Goal: Use online tool/utility: Utilize a website feature to perform a specific function

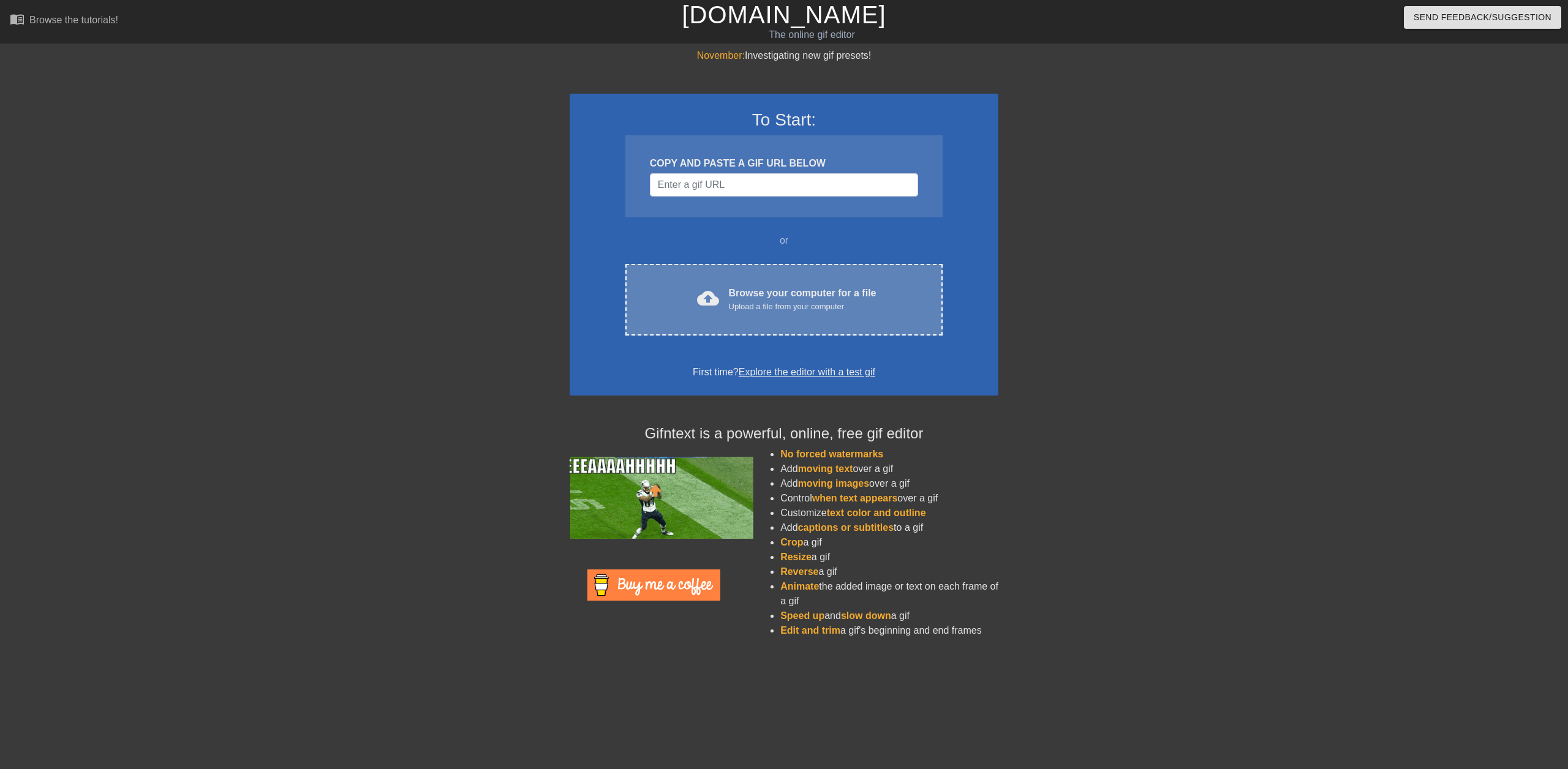
click at [762, 298] on div "Browse your computer for a file Upload a file from your computer" at bounding box center [802, 299] width 148 height 27
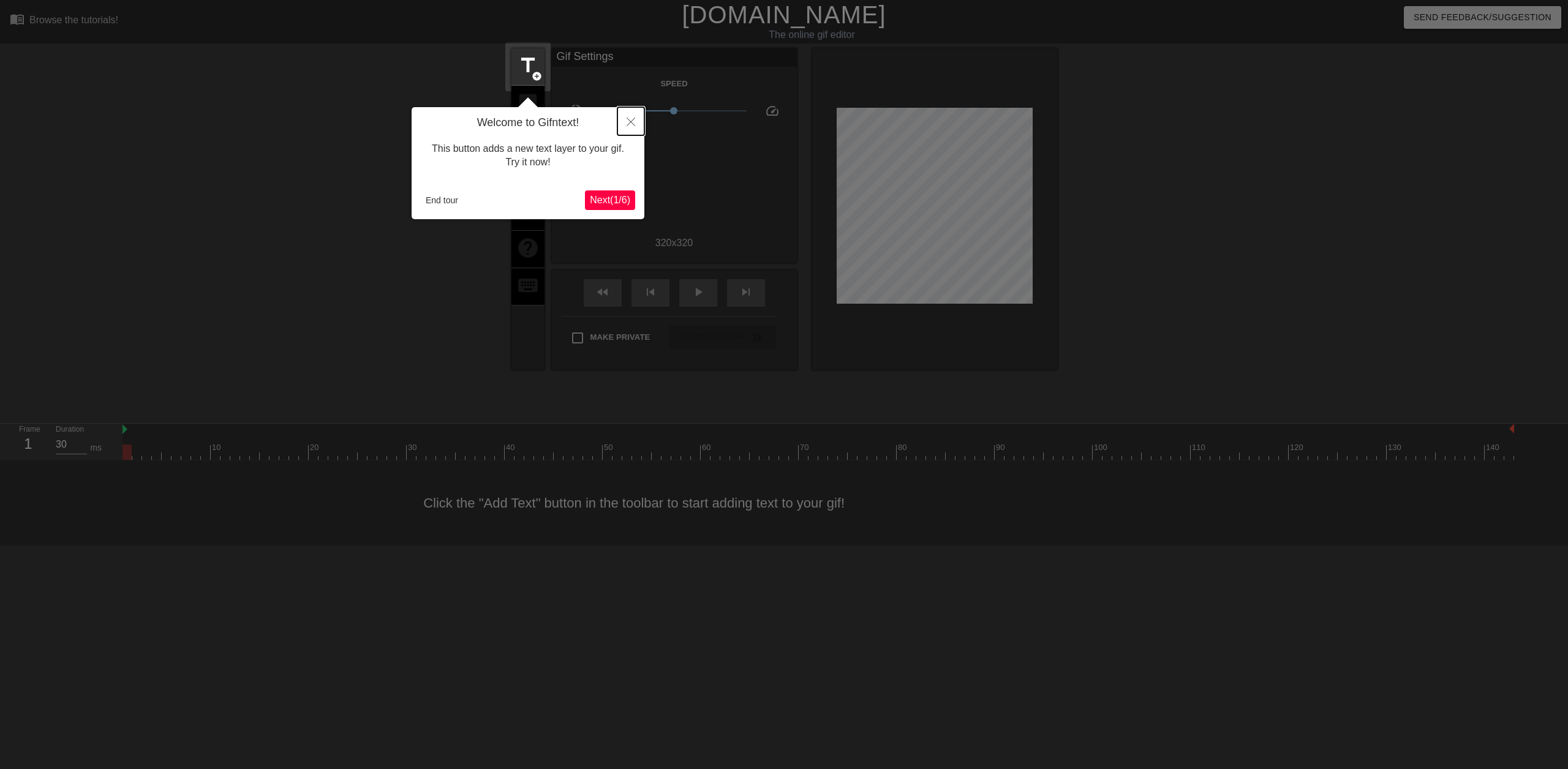
click at [629, 121] on icon "Close" at bounding box center [631, 122] width 9 height 9
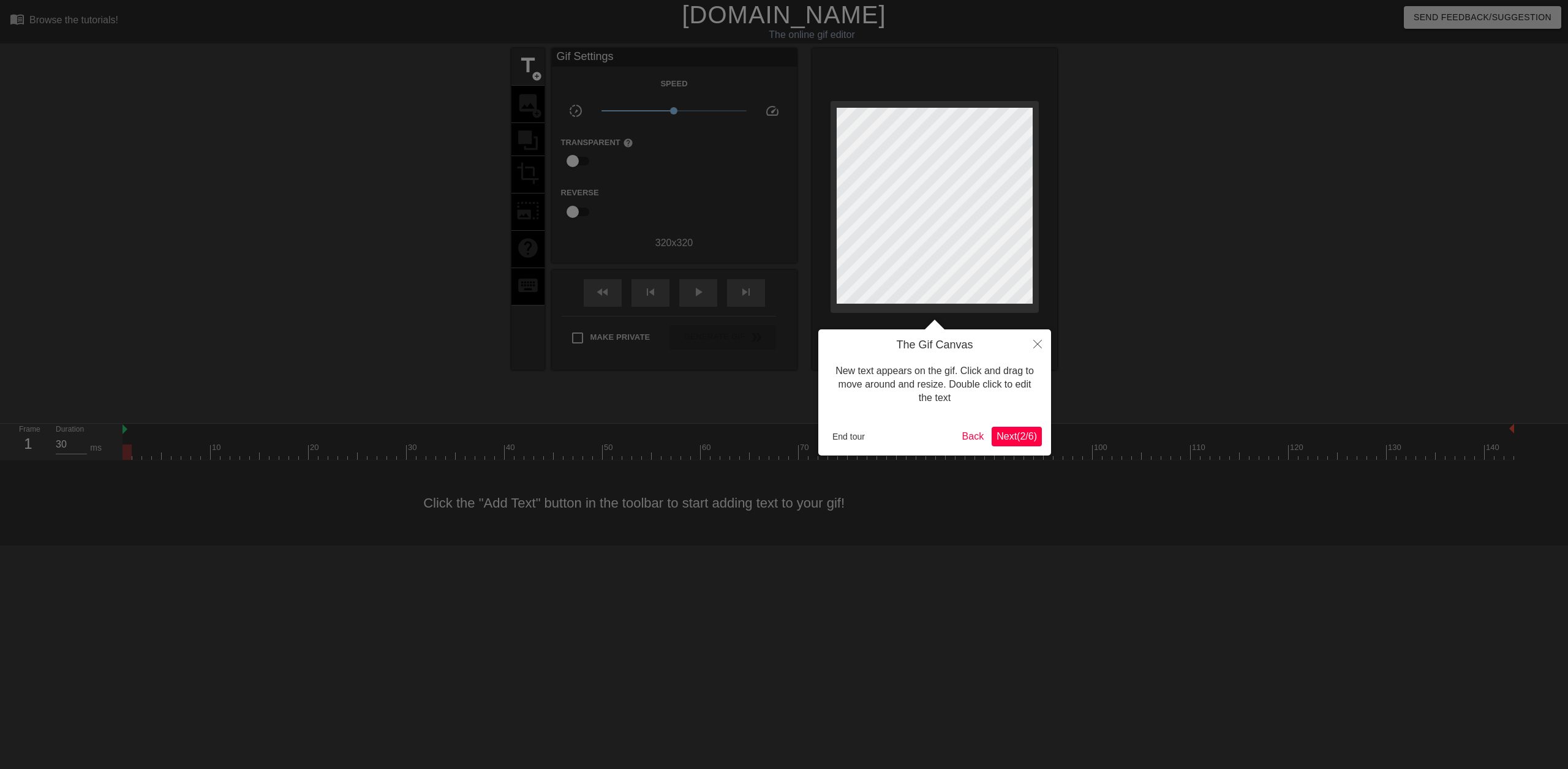
click at [1149, 111] on div at bounding box center [784, 384] width 1568 height 769
click at [849, 436] on button "End tour" at bounding box center [848, 437] width 42 height 19
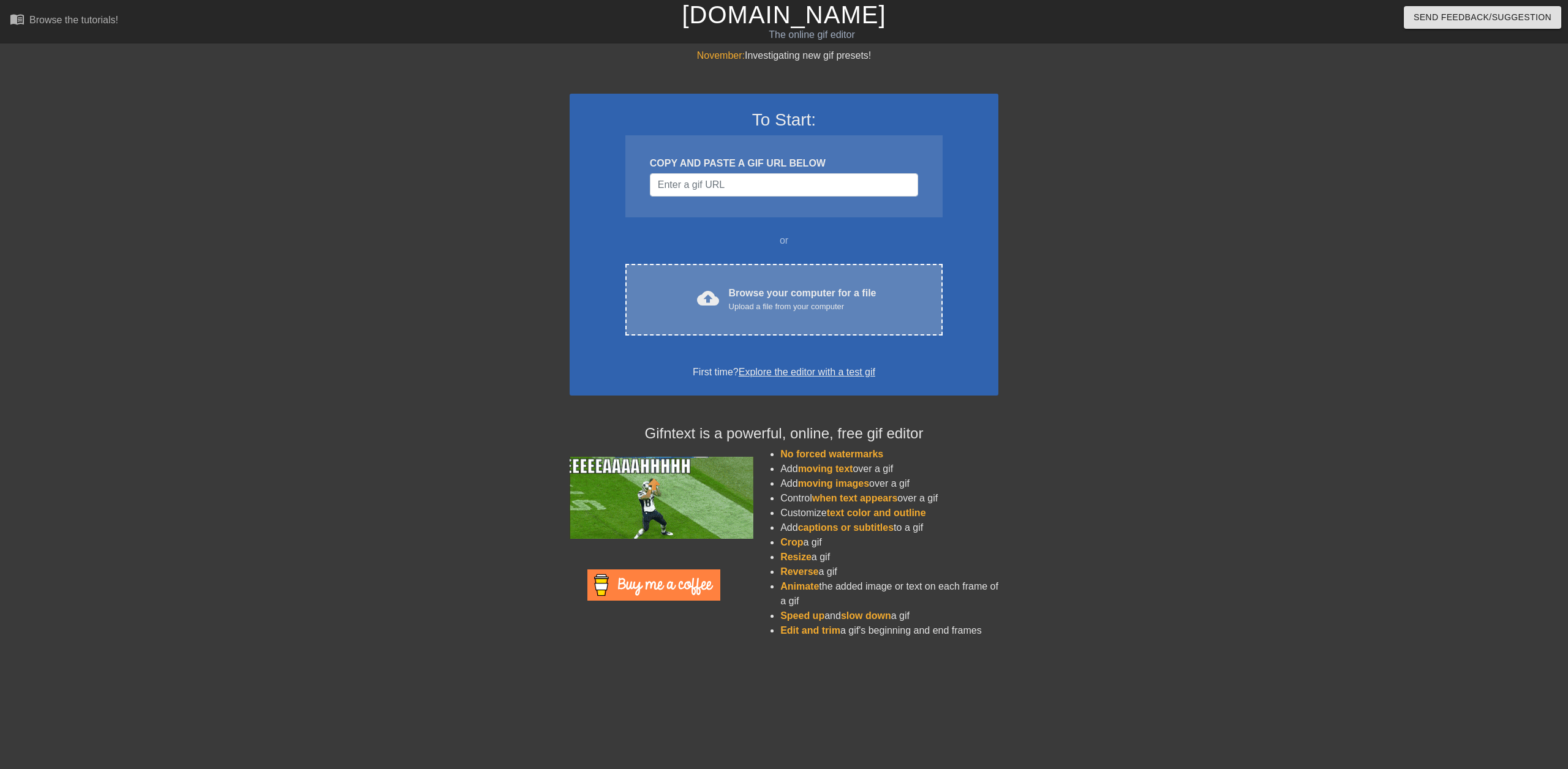
click at [772, 301] on div "Upload a file from your computer" at bounding box center [802, 307] width 148 height 12
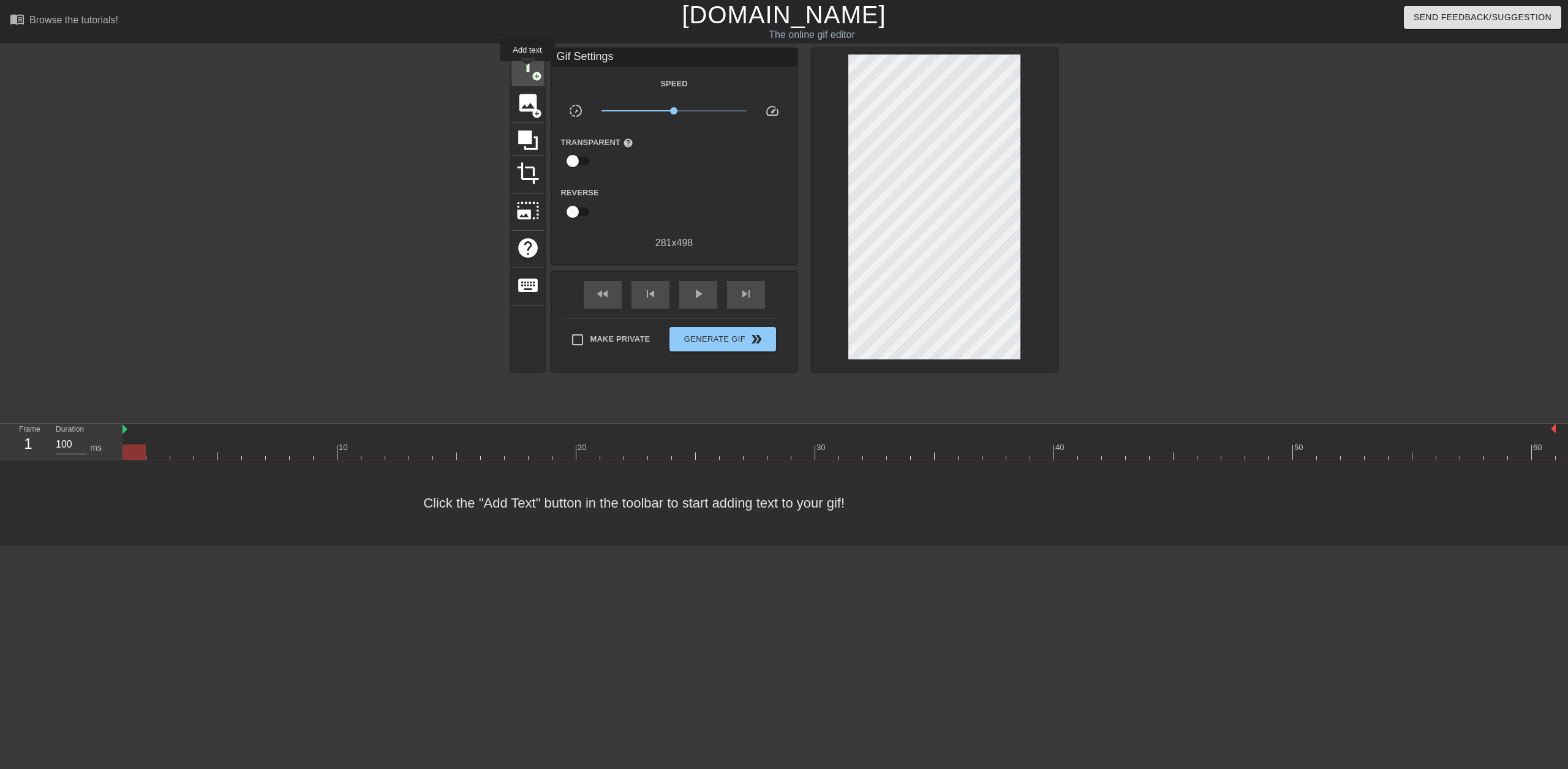
click at [527, 70] on span "title" at bounding box center [527, 65] width 23 height 23
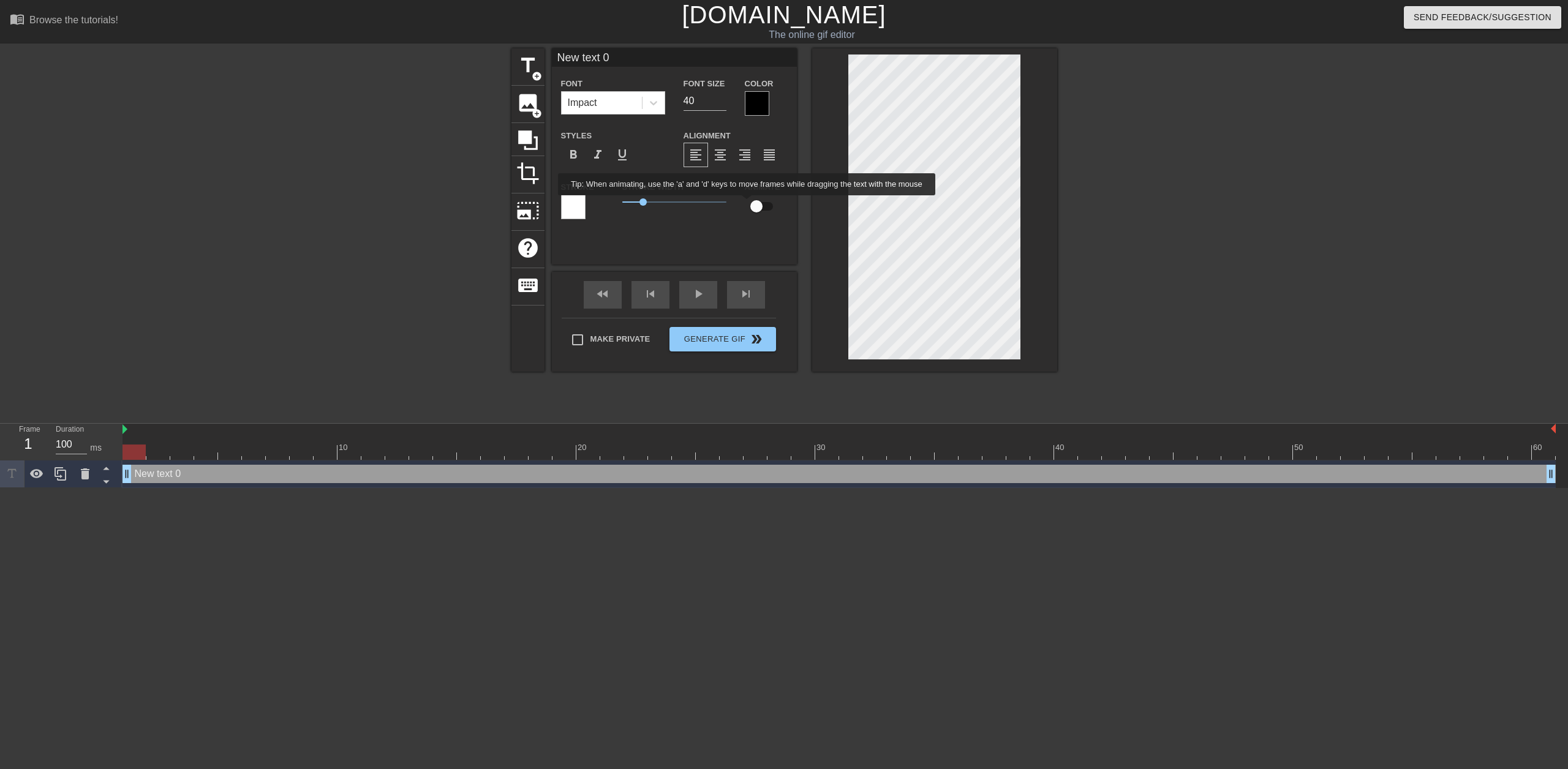
click at [755, 207] on input "checkbox" at bounding box center [756, 206] width 70 height 23
checkbox input "true"
type input "m"
type textarea "m"
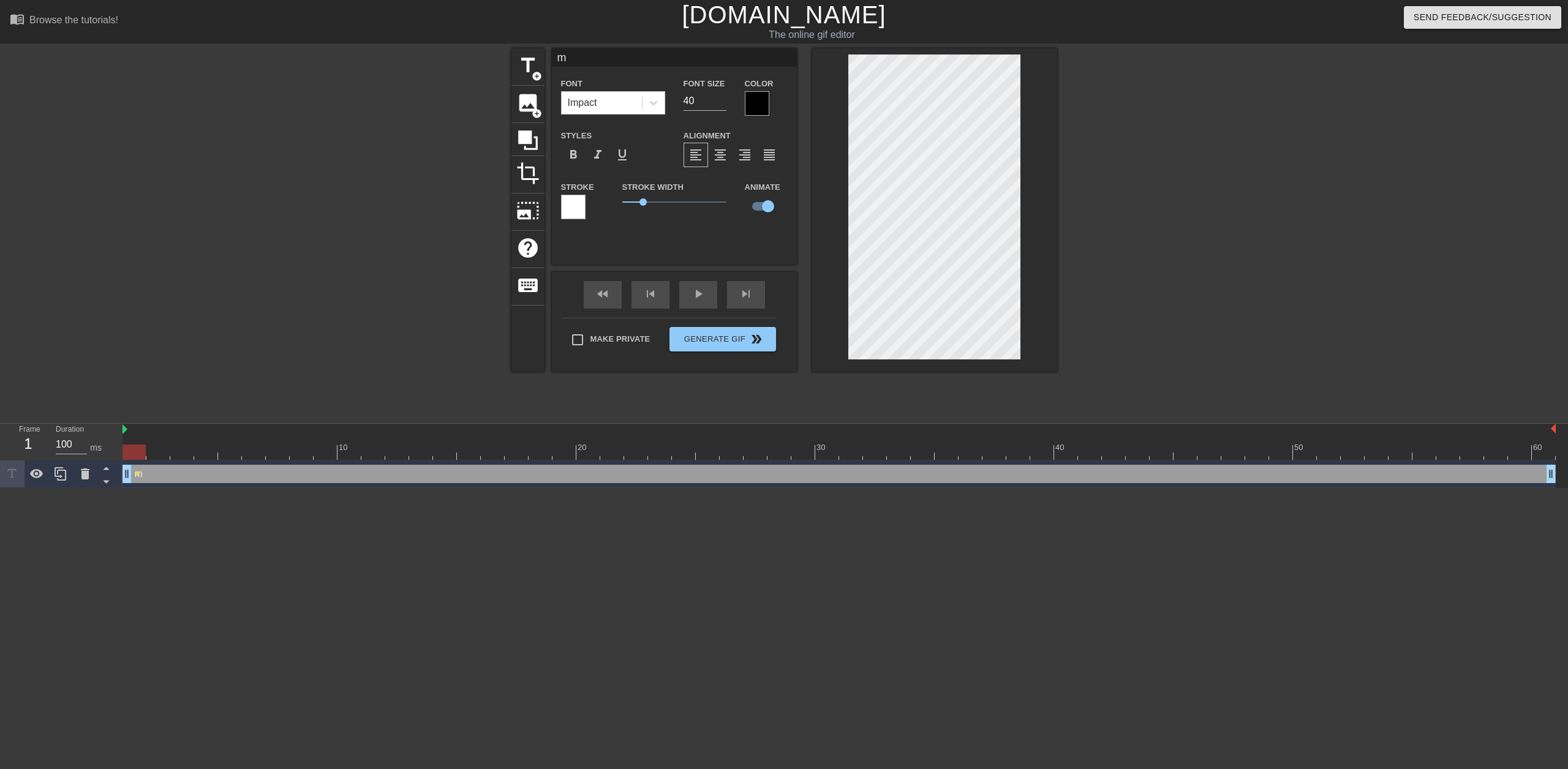
type input "mo"
type textarea "mo"
type input "mor"
type textarea "mor"
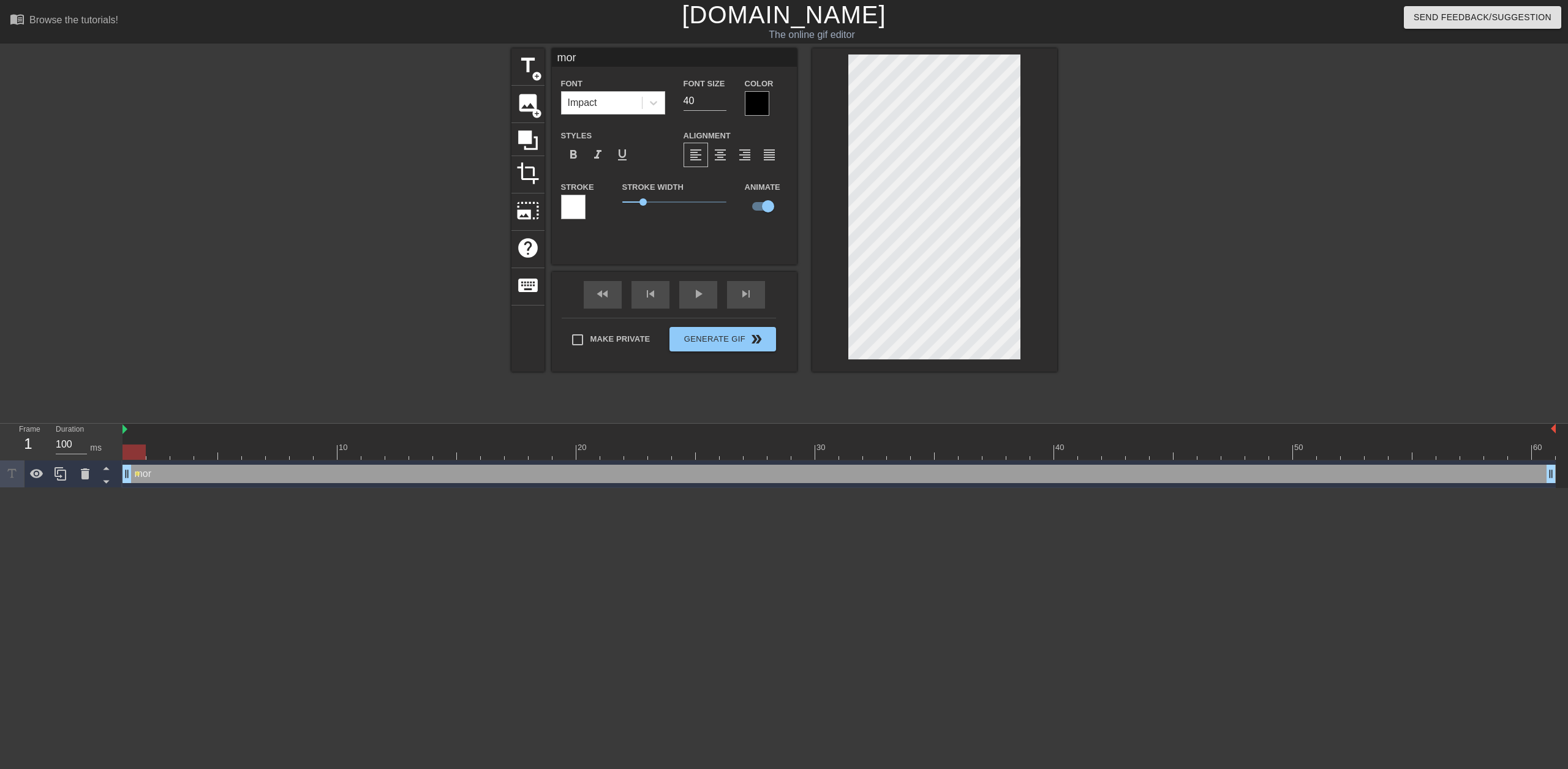
type input "[PERSON_NAME]"
type textarea "[PERSON_NAME]"
type input "morkm"
type textarea "morkm"
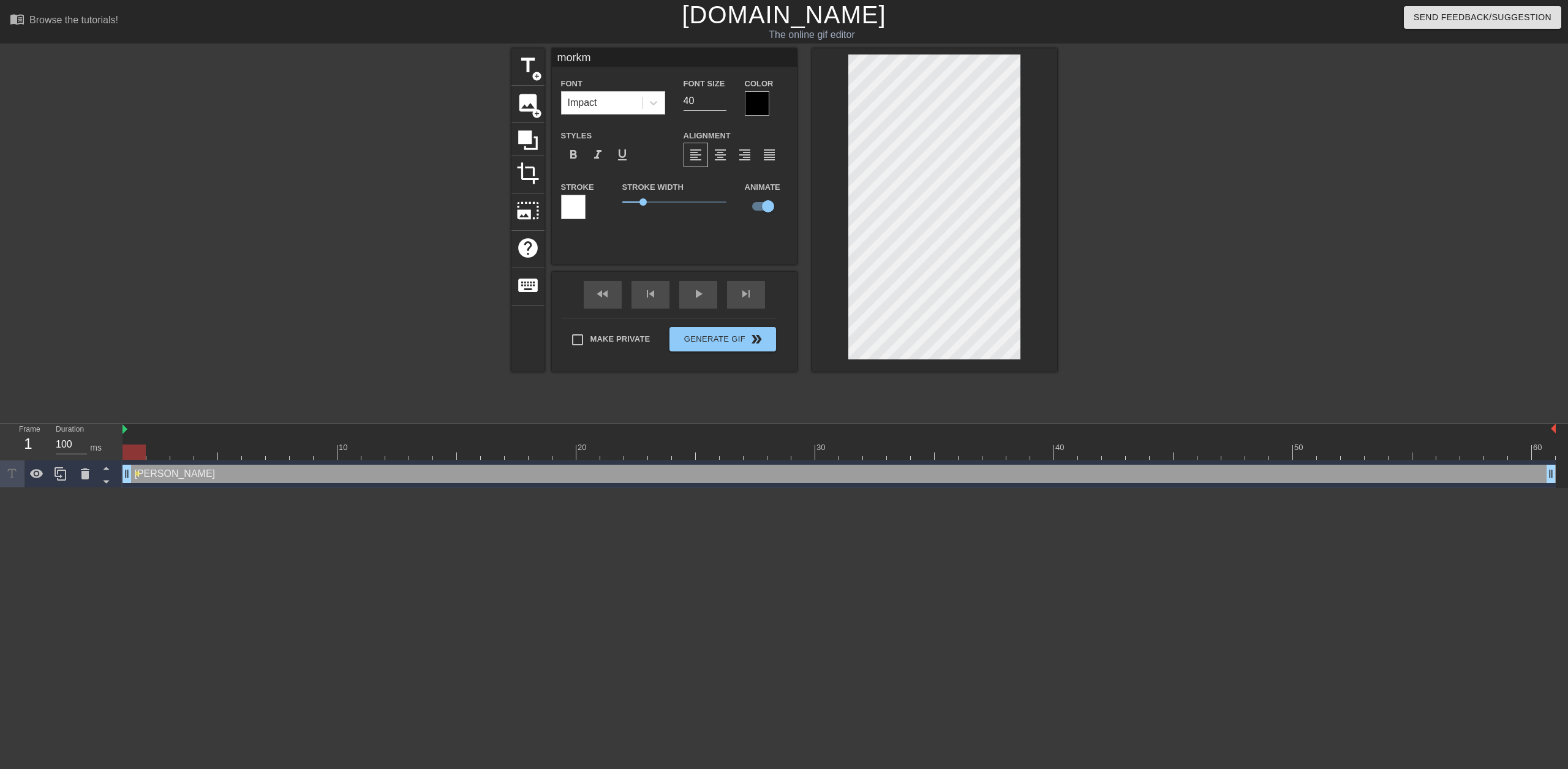
type input "morkmo"
type textarea "morkmo"
type input "morkmor"
type textarea "morkmork"
type input "morkmork"
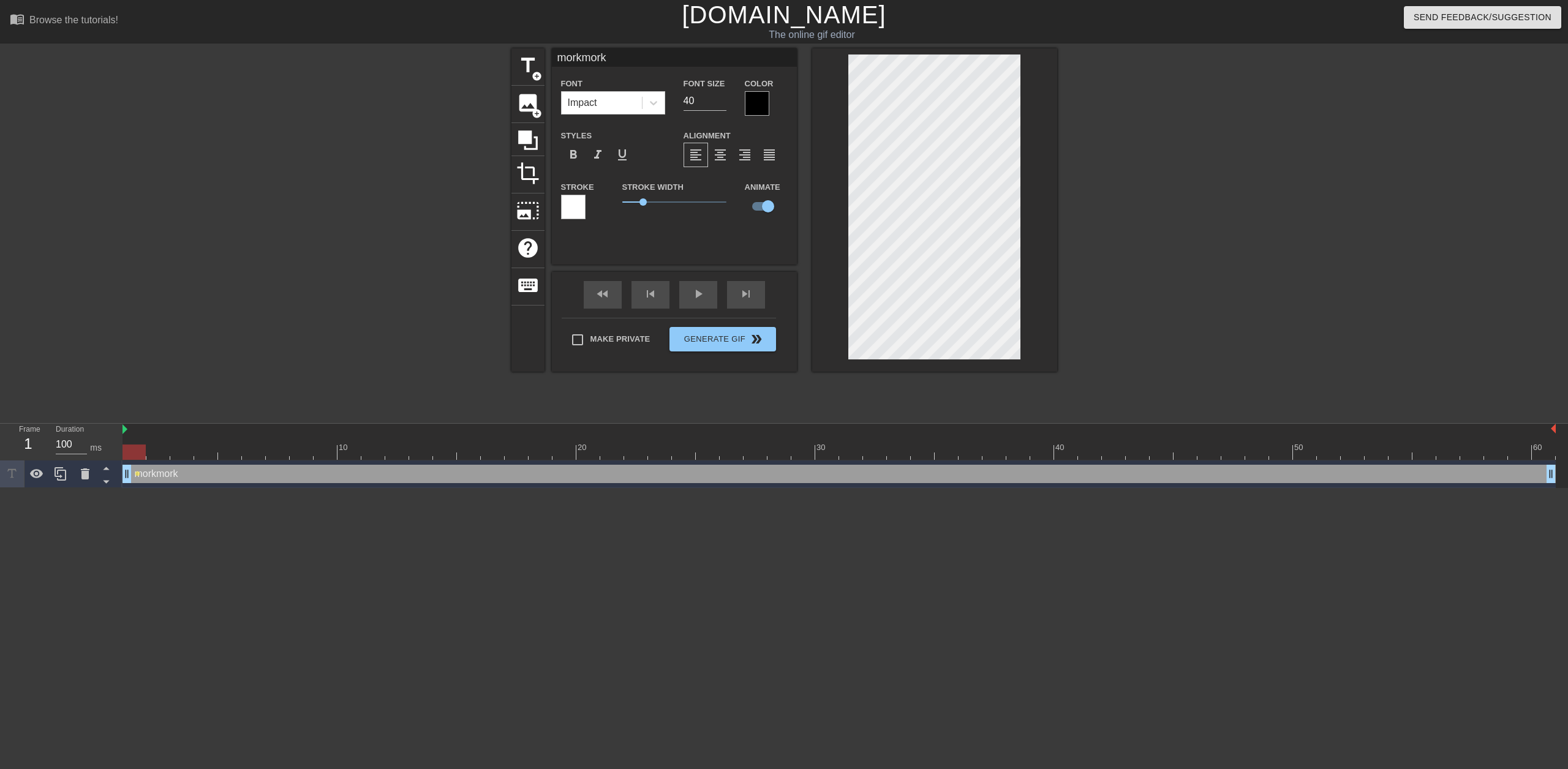
scroll to position [2, 3]
drag, startPoint x: 110, startPoint y: 469, endPoint x: 416, endPoint y: 521, distance: 310.4
click at [474, 488] on html "menu_book Browse the tutorials! [DOMAIN_NAME] The online gif editor Send Feedba…" at bounding box center [784, 244] width 1568 height 488
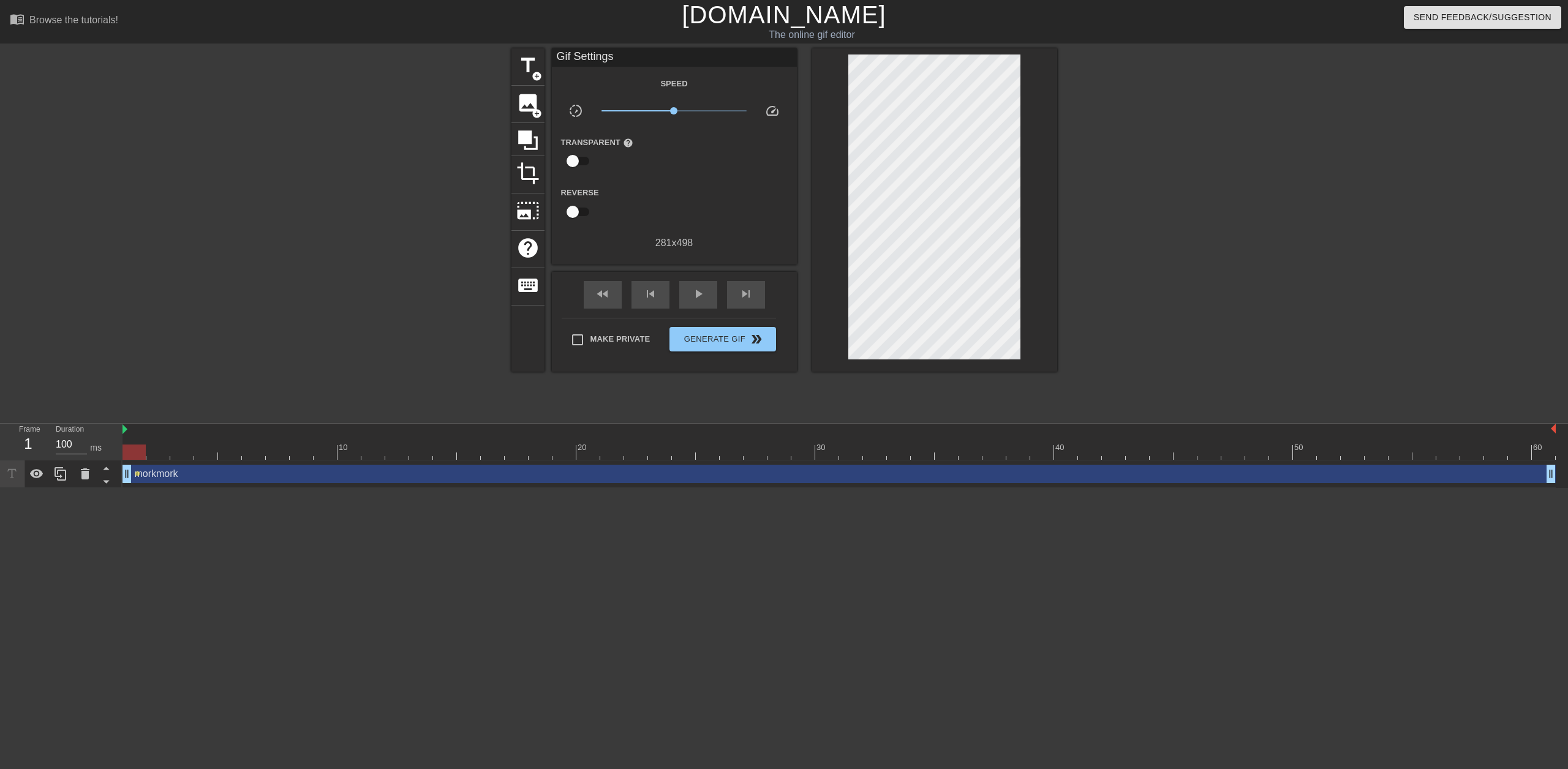
click at [136, 467] on div "morkmork drag_handle drag_handle" at bounding box center [839, 474] width 1433 height 19
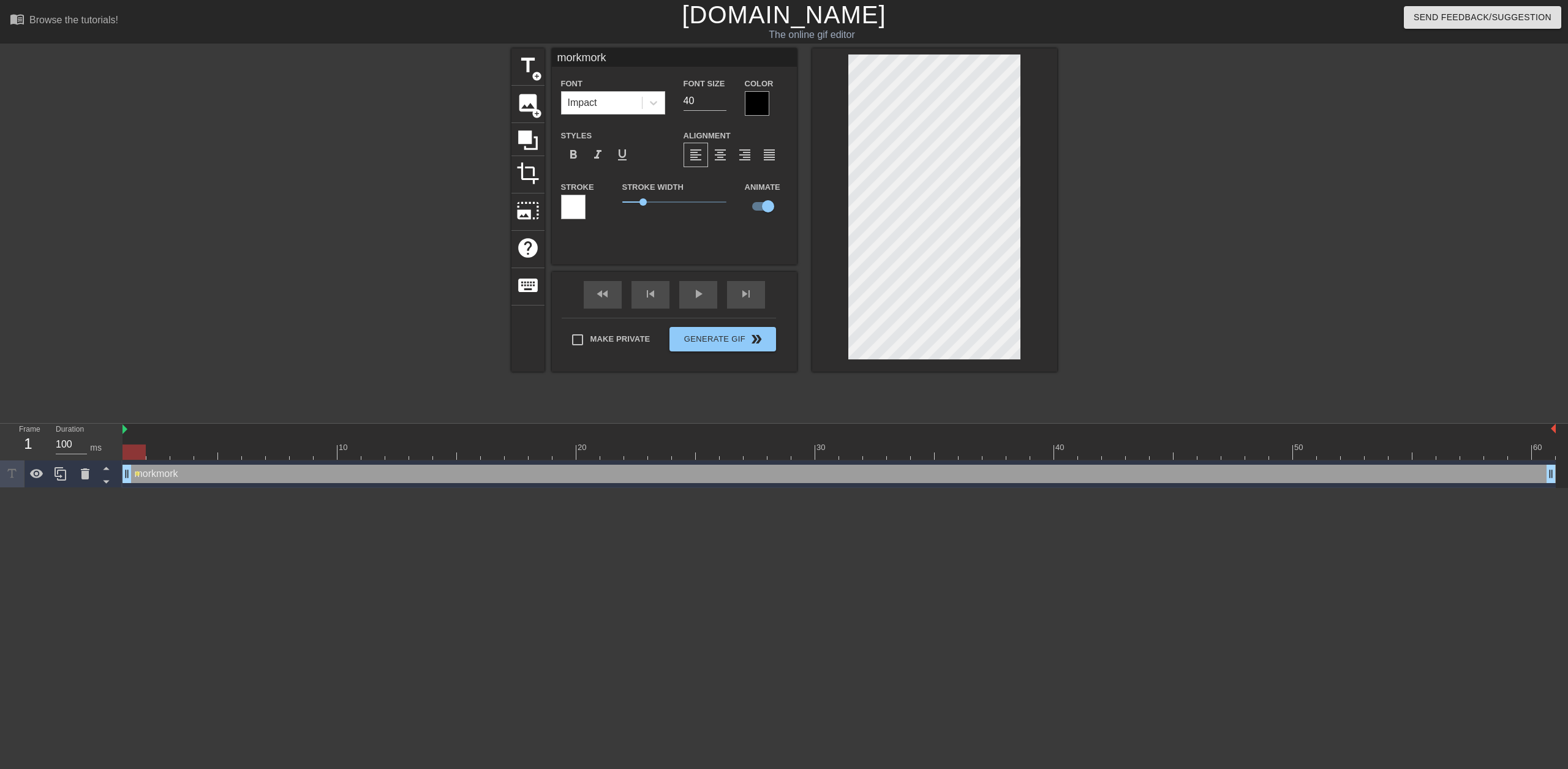
click at [161, 488] on html "menu_book Browse the tutorials! [DOMAIN_NAME] The online gif editor Send Feedba…" at bounding box center [784, 244] width 1568 height 488
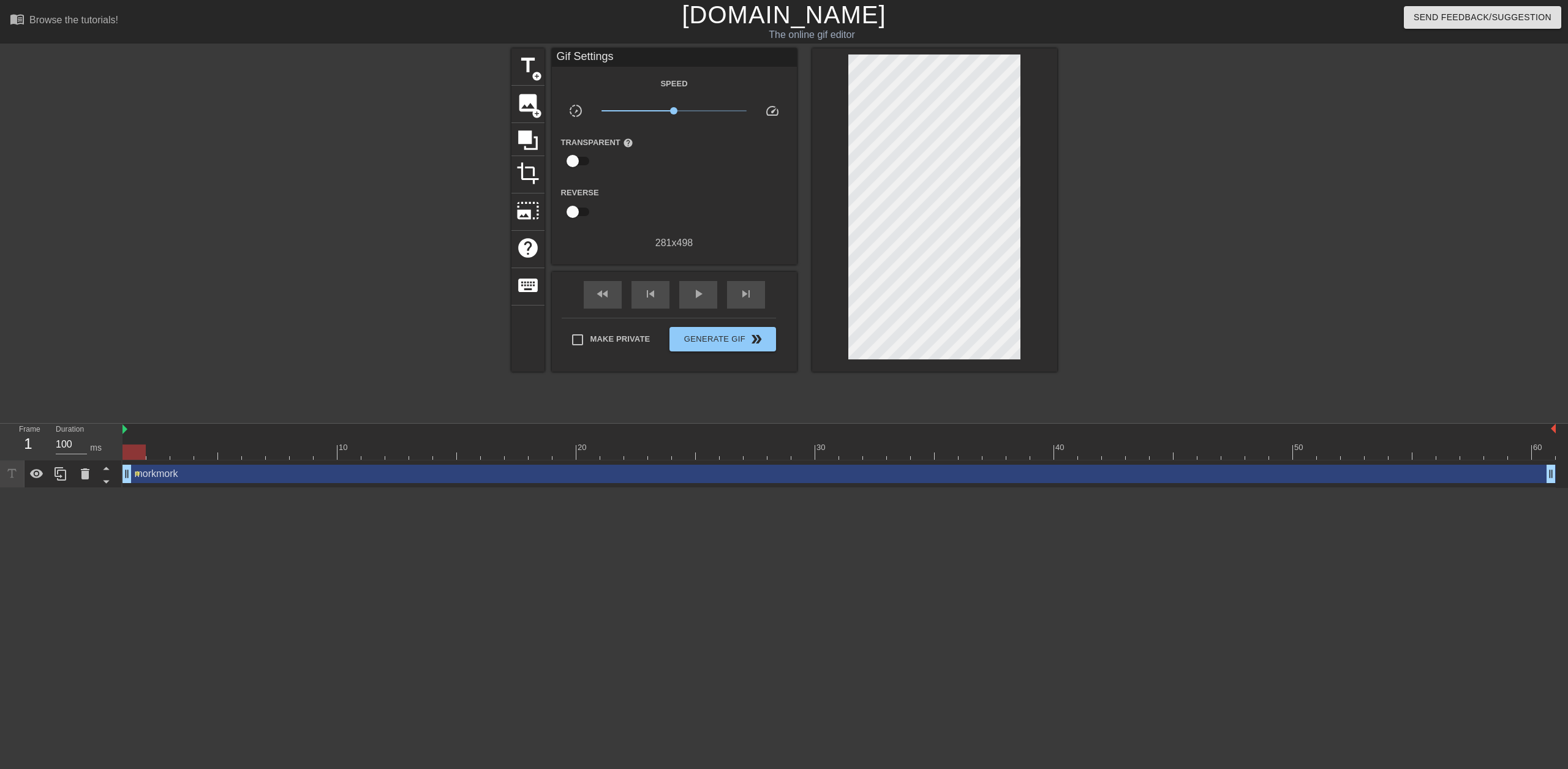
click at [138, 466] on div "morkmork drag_handle drag_handle" at bounding box center [839, 474] width 1433 height 19
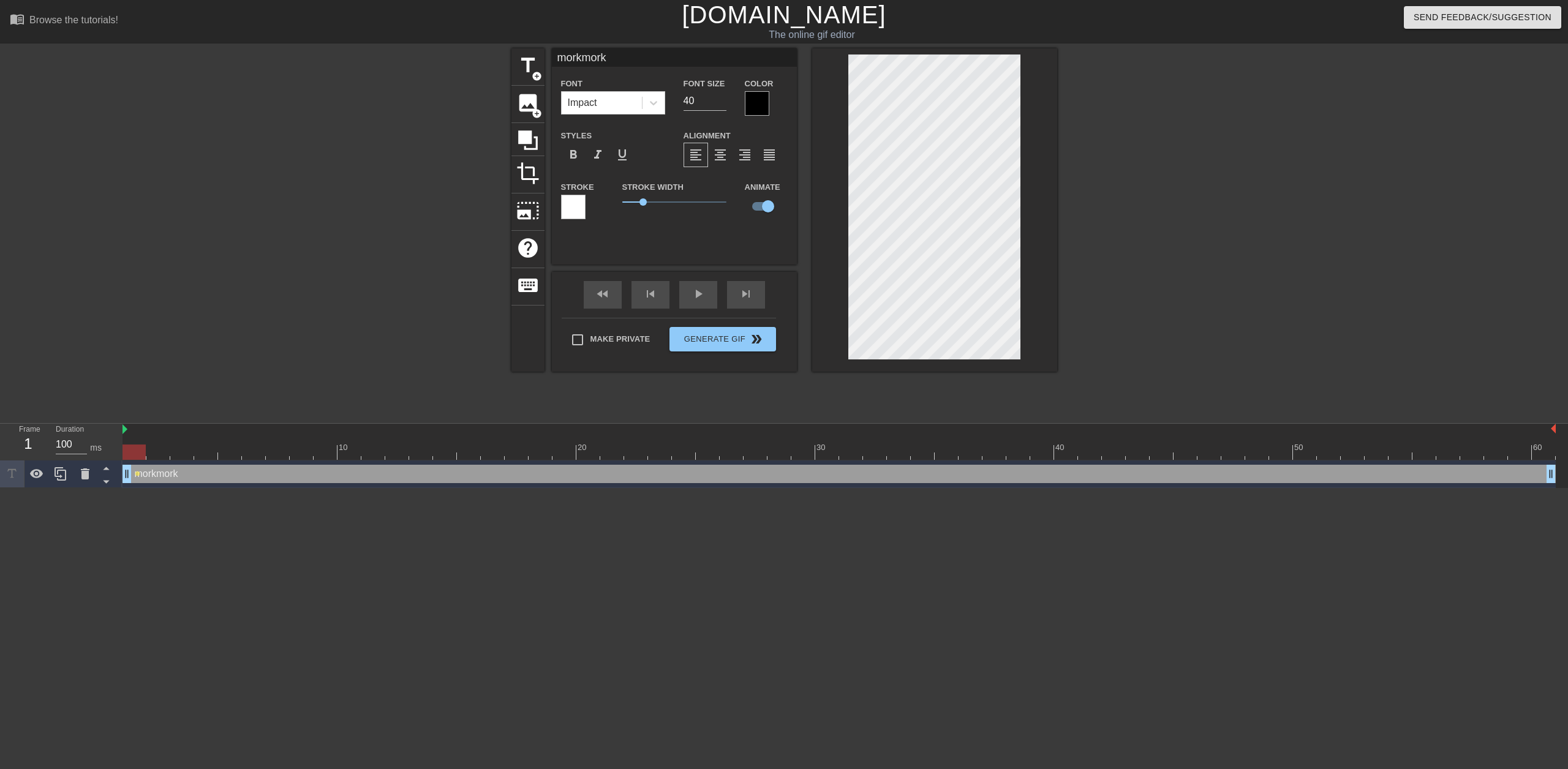
click at [138, 439] on div at bounding box center [134, 443] width 24 height 16
drag, startPoint x: 141, startPoint y: 452, endPoint x: 153, endPoint y: 456, distance: 12.6
click at [153, 456] on div at bounding box center [157, 452] width 23 height 16
click at [181, 450] on div at bounding box center [839, 452] width 1433 height 16
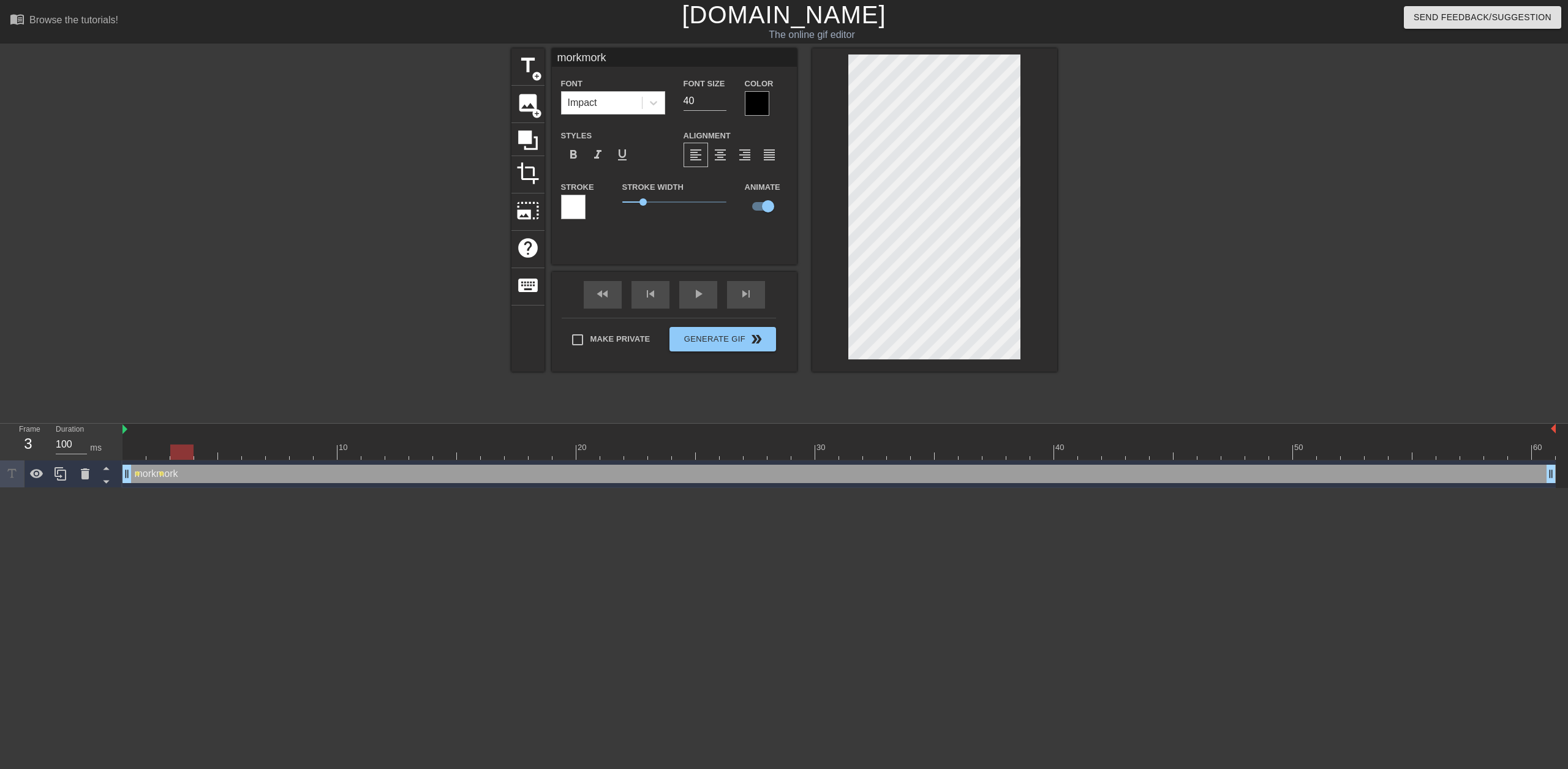
scroll to position [2, 1]
click at [205, 451] on div at bounding box center [839, 452] width 1433 height 16
click at [232, 449] on div at bounding box center [839, 452] width 1433 height 16
click at [257, 452] on div at bounding box center [839, 452] width 1433 height 16
click at [277, 452] on div at bounding box center [839, 452] width 1433 height 16
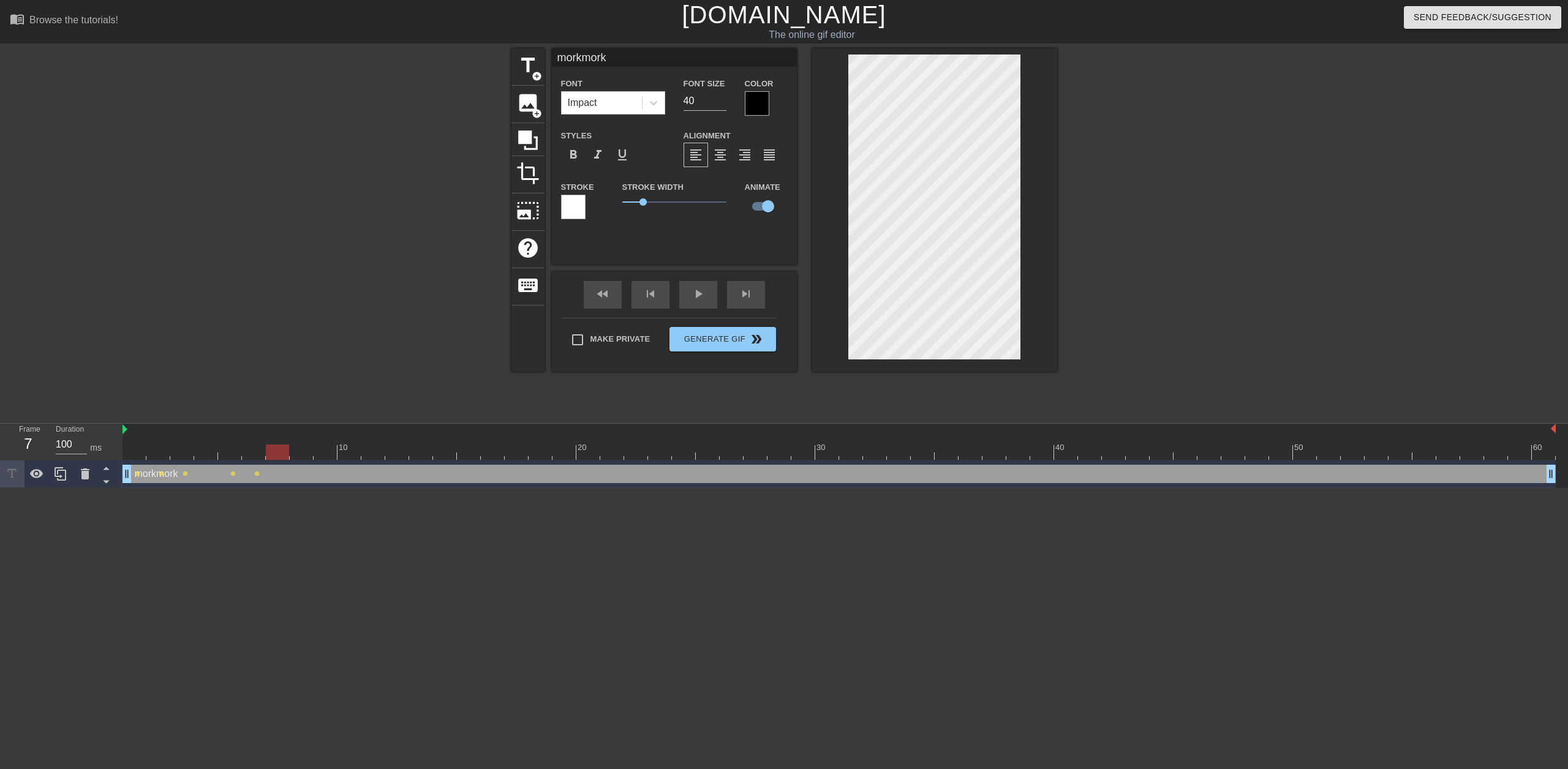
click at [303, 453] on div at bounding box center [839, 452] width 1433 height 16
click at [327, 455] on div at bounding box center [839, 452] width 1433 height 16
click at [354, 454] on div at bounding box center [839, 452] width 1433 height 16
click at [377, 454] on div at bounding box center [839, 452] width 1433 height 16
click at [398, 454] on div at bounding box center [839, 452] width 1433 height 16
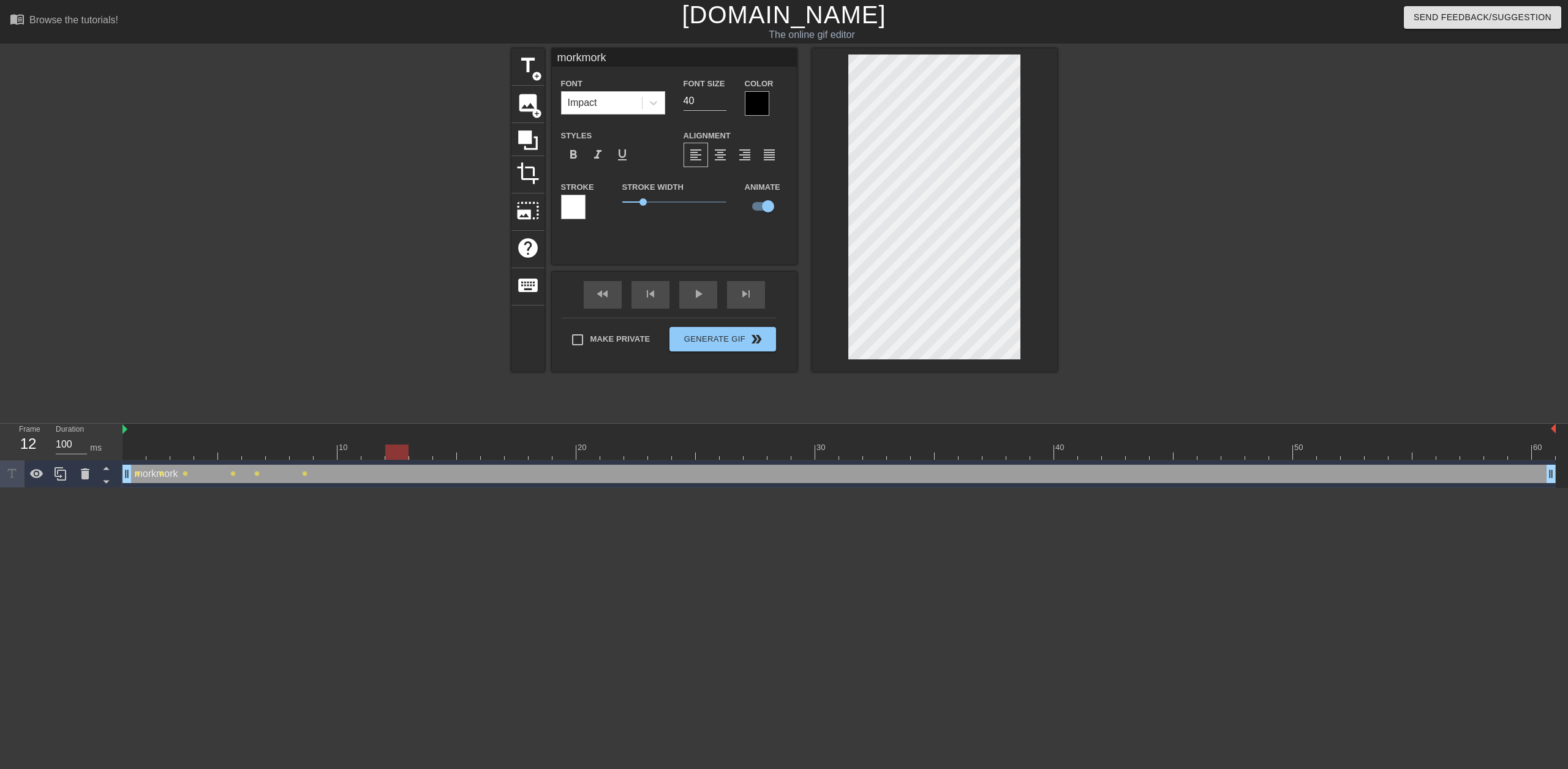
click at [372, 459] on div at bounding box center [839, 452] width 1433 height 16
click at [351, 454] on div at bounding box center [839, 452] width 1433 height 16
click at [329, 450] on div at bounding box center [839, 452] width 1433 height 16
click at [348, 450] on div at bounding box center [839, 452] width 1433 height 16
click at [376, 452] on div at bounding box center [839, 452] width 1433 height 16
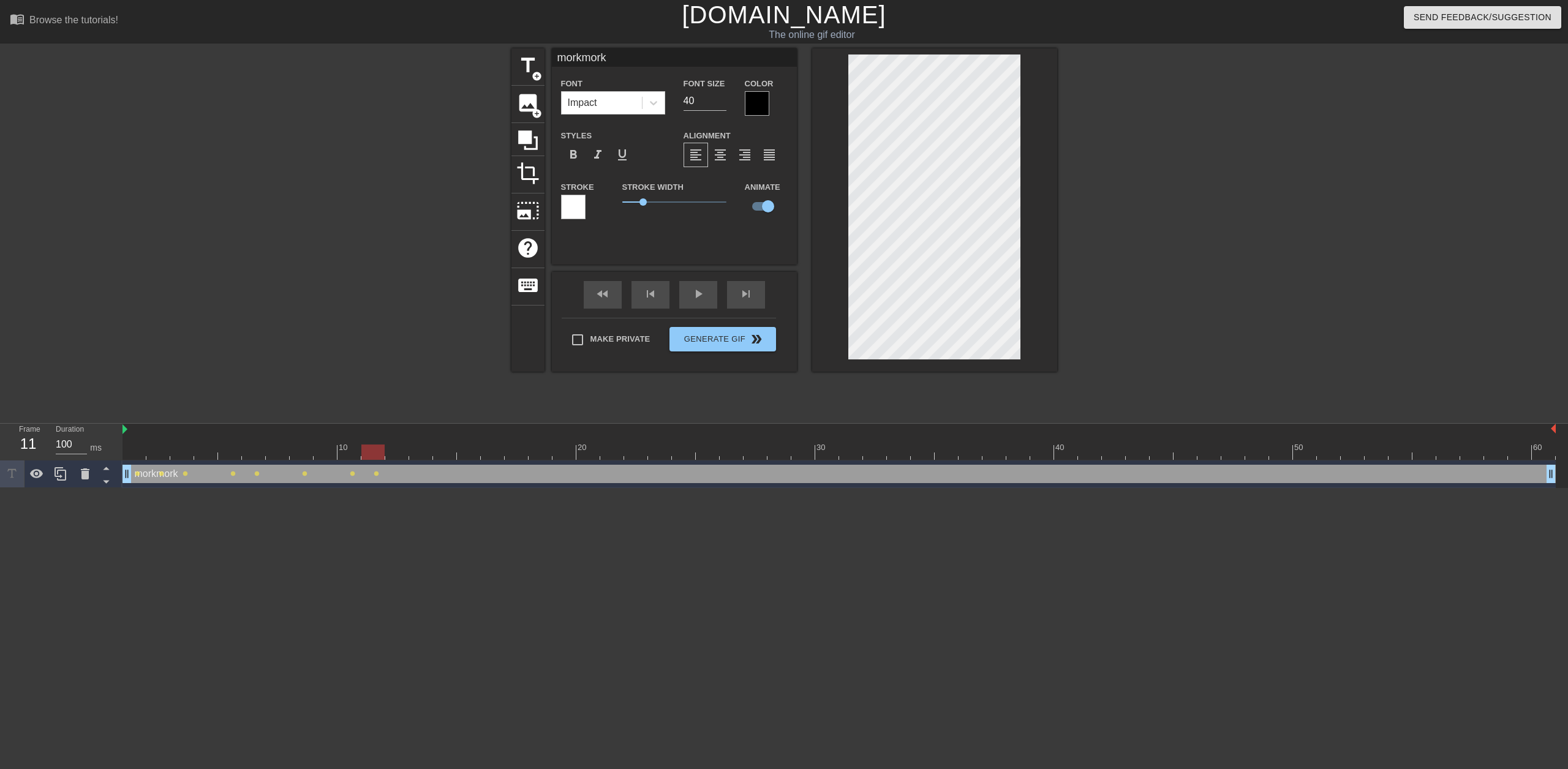
click at [400, 455] on div at bounding box center [839, 452] width 1433 height 16
click at [423, 446] on div at bounding box center [839, 452] width 1433 height 16
click at [444, 446] on div at bounding box center [839, 452] width 1433 height 16
click at [467, 450] on div at bounding box center [839, 452] width 1433 height 16
click at [495, 453] on div at bounding box center [839, 452] width 1433 height 16
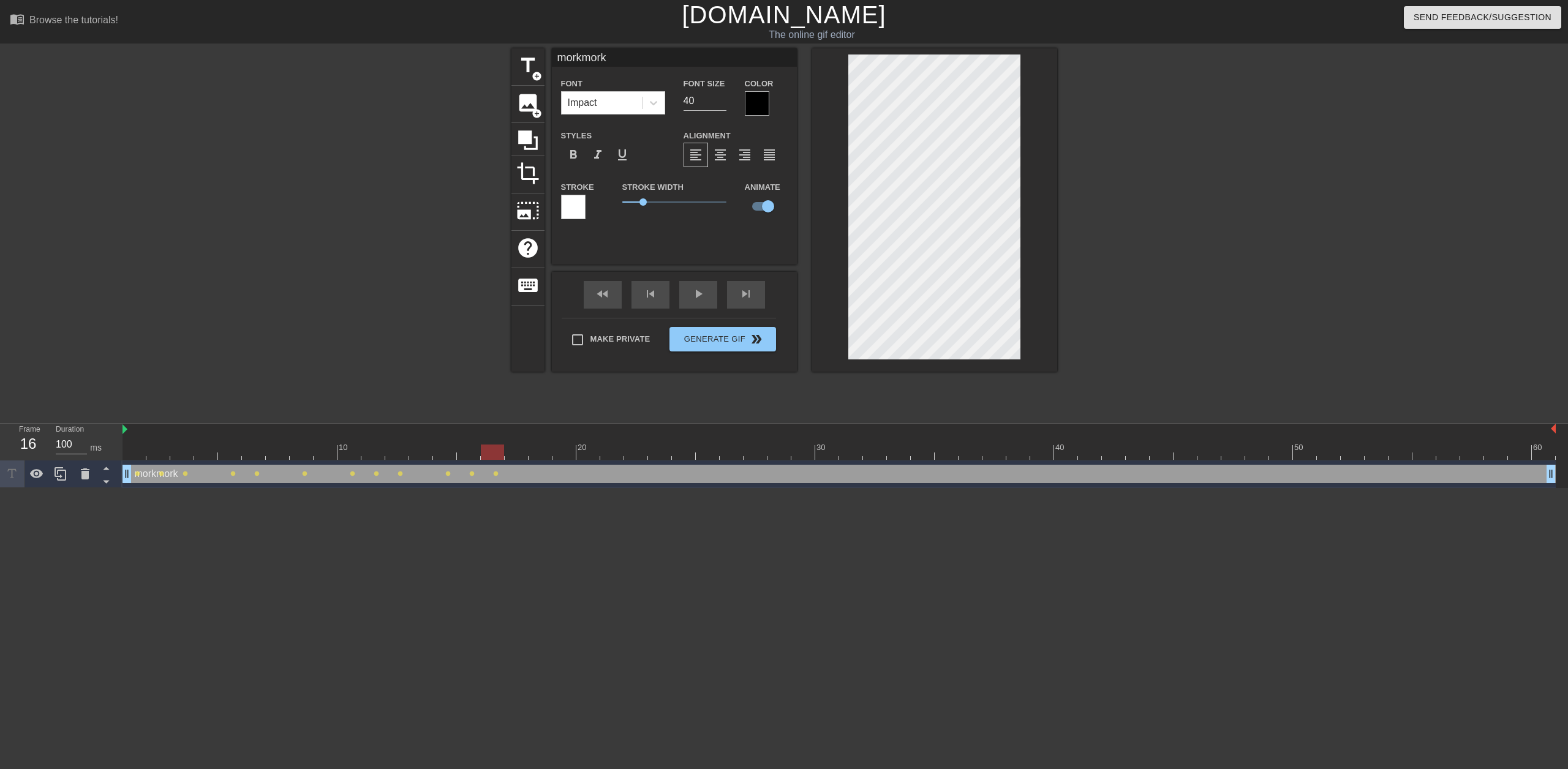
click at [517, 458] on div at bounding box center [839, 452] width 1433 height 16
click at [540, 455] on div at bounding box center [839, 452] width 1433 height 16
click at [560, 454] on div at bounding box center [839, 452] width 1433 height 16
click at [586, 457] on div at bounding box center [839, 452] width 1433 height 16
click at [609, 455] on div at bounding box center [839, 452] width 1433 height 16
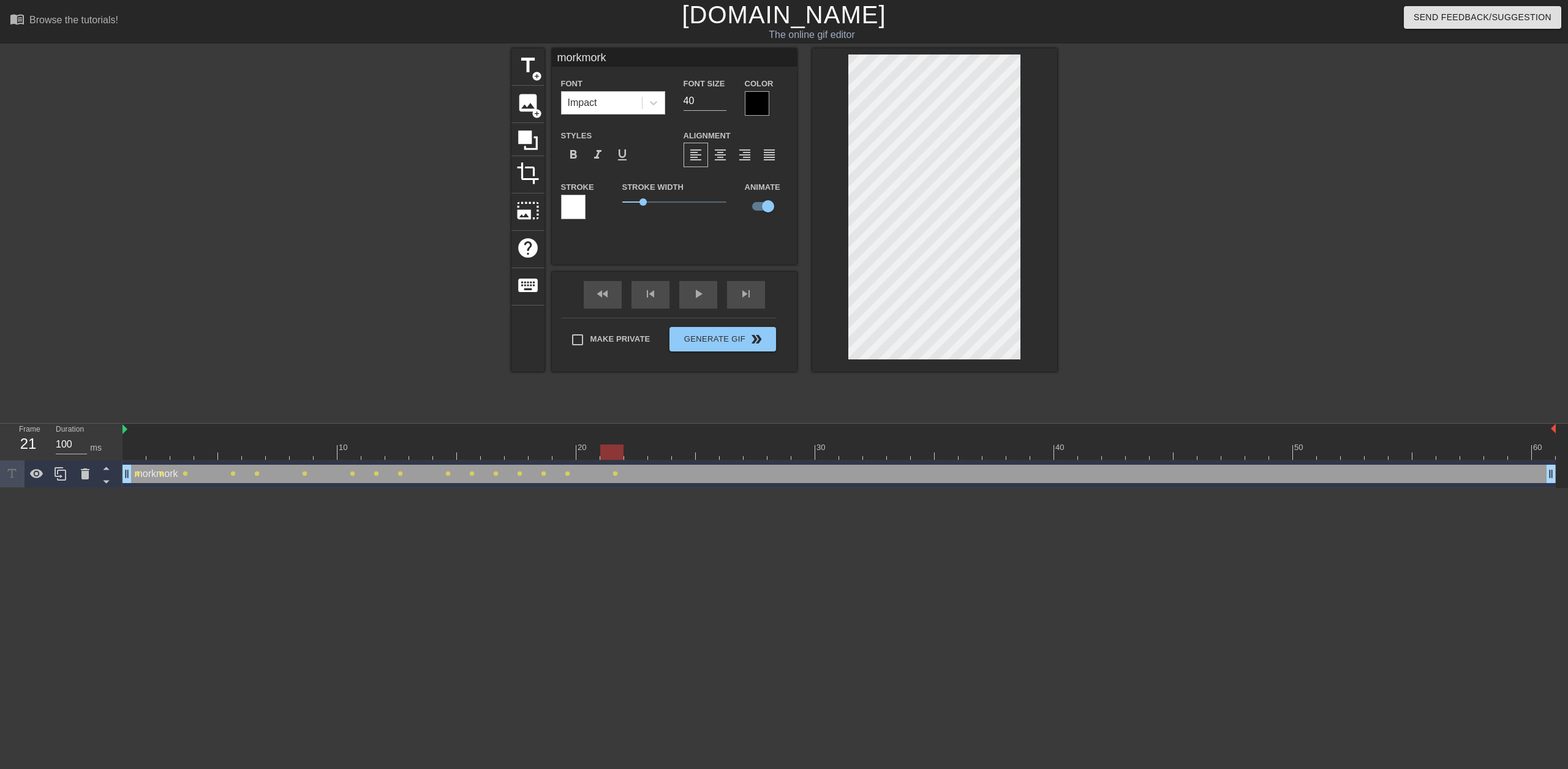
click at [566, 449] on div at bounding box center [839, 452] width 1433 height 16
click at [586, 450] on div at bounding box center [839, 452] width 1433 height 16
click at [608, 453] on div at bounding box center [839, 452] width 1433 height 16
click at [636, 454] on div at bounding box center [839, 452] width 1433 height 16
click at [660, 454] on div at bounding box center [839, 452] width 1433 height 16
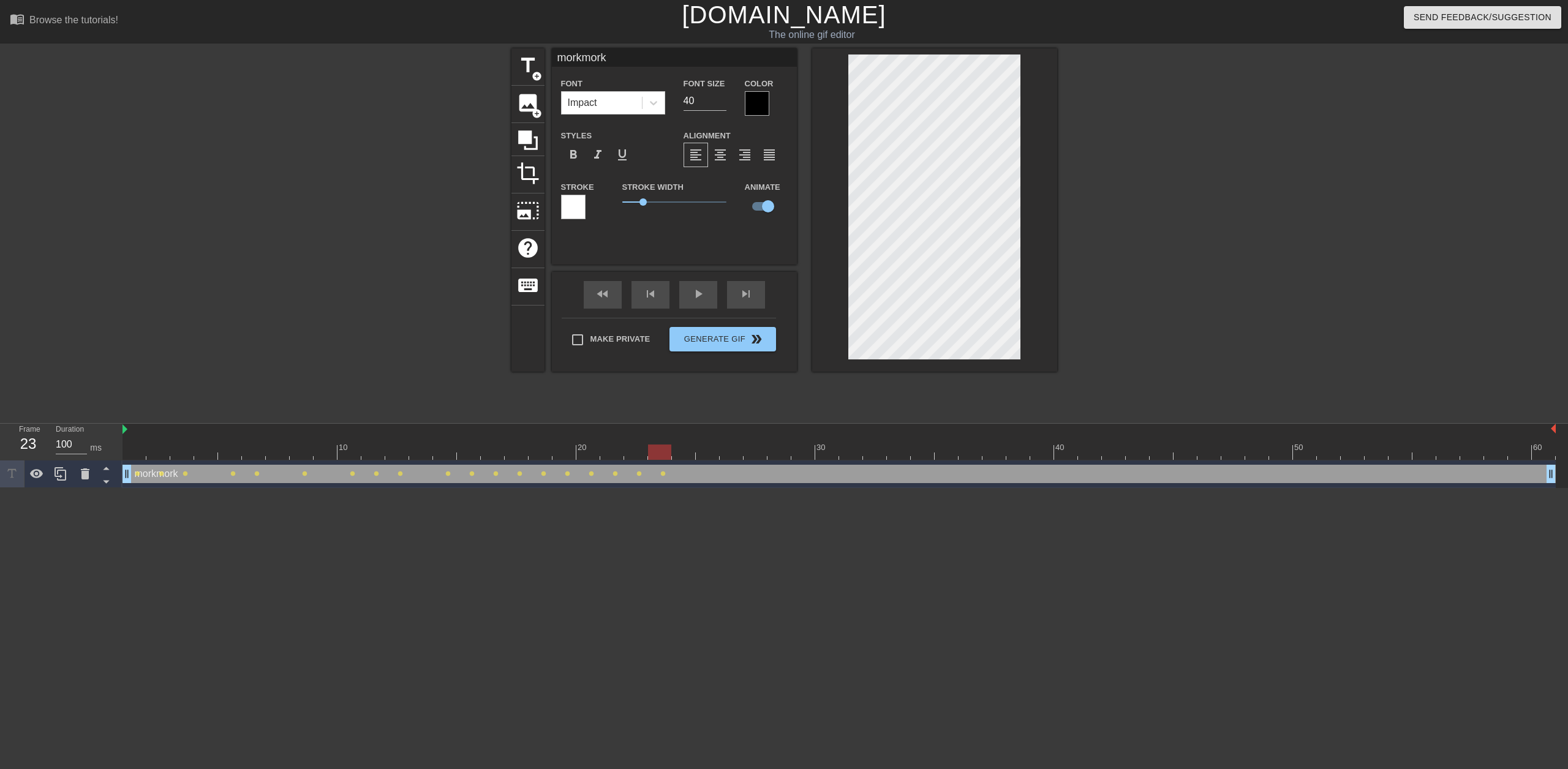
click at [679, 455] on div at bounding box center [839, 452] width 1433 height 16
click at [707, 455] on div at bounding box center [839, 452] width 1433 height 16
click at [729, 452] on div at bounding box center [839, 452] width 1433 height 16
click at [751, 451] on div at bounding box center [839, 452] width 1433 height 16
click at [772, 451] on div at bounding box center [839, 452] width 1433 height 16
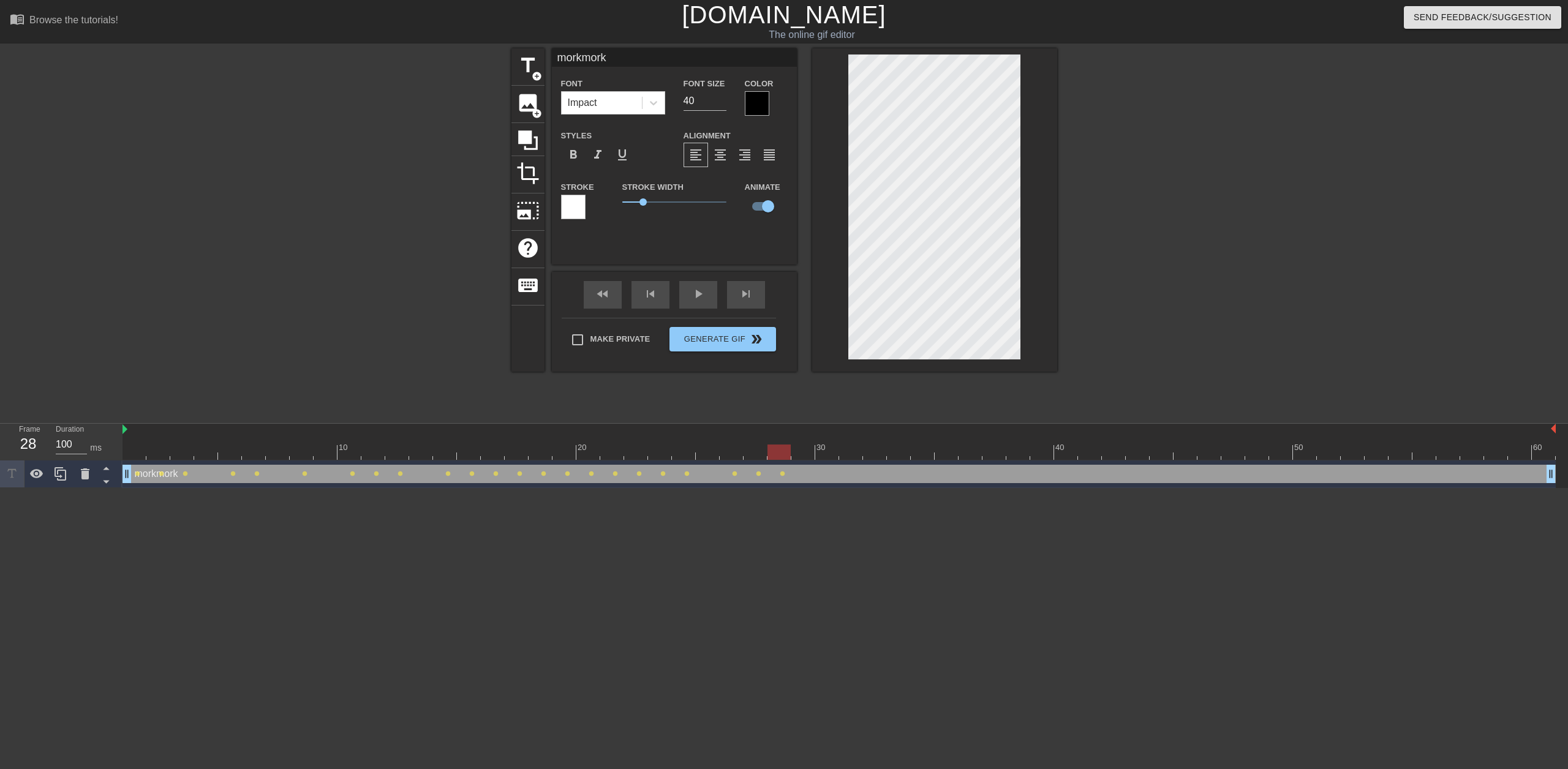
click at [805, 451] on div at bounding box center [839, 452] width 1433 height 16
click at [824, 454] on div at bounding box center [839, 452] width 1433 height 16
click at [807, 451] on div at bounding box center [839, 452] width 1433 height 16
click at [824, 452] on div at bounding box center [839, 452] width 1433 height 16
click at [850, 454] on div at bounding box center [839, 452] width 1433 height 16
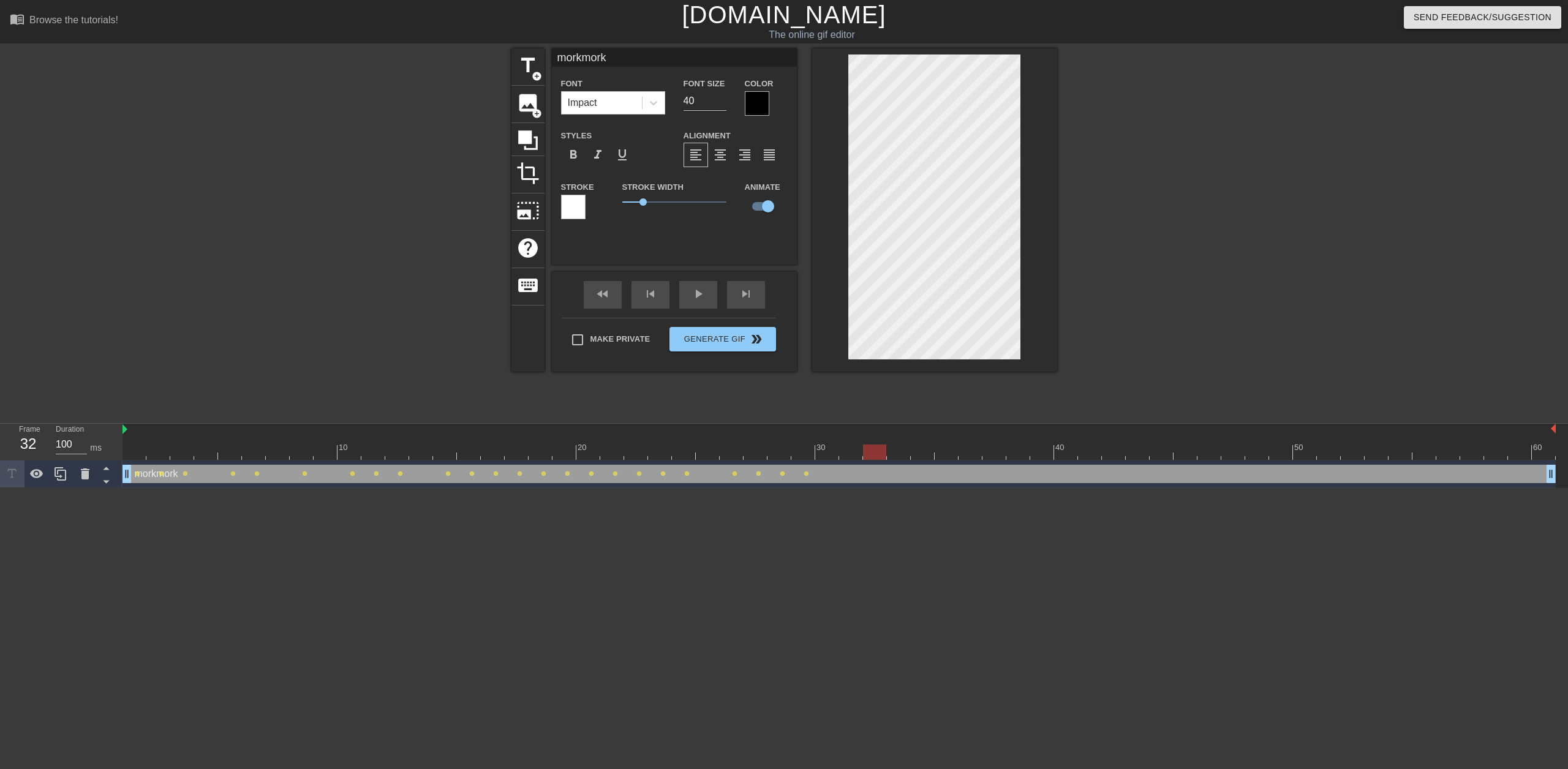
click at [872, 453] on div at bounding box center [839, 452] width 1433 height 16
click at [899, 454] on div at bounding box center [839, 452] width 1433 height 16
click at [918, 458] on div at bounding box center [839, 452] width 1433 height 16
click at [946, 453] on div at bounding box center [839, 452] width 1433 height 16
click at [970, 451] on div at bounding box center [839, 452] width 1433 height 16
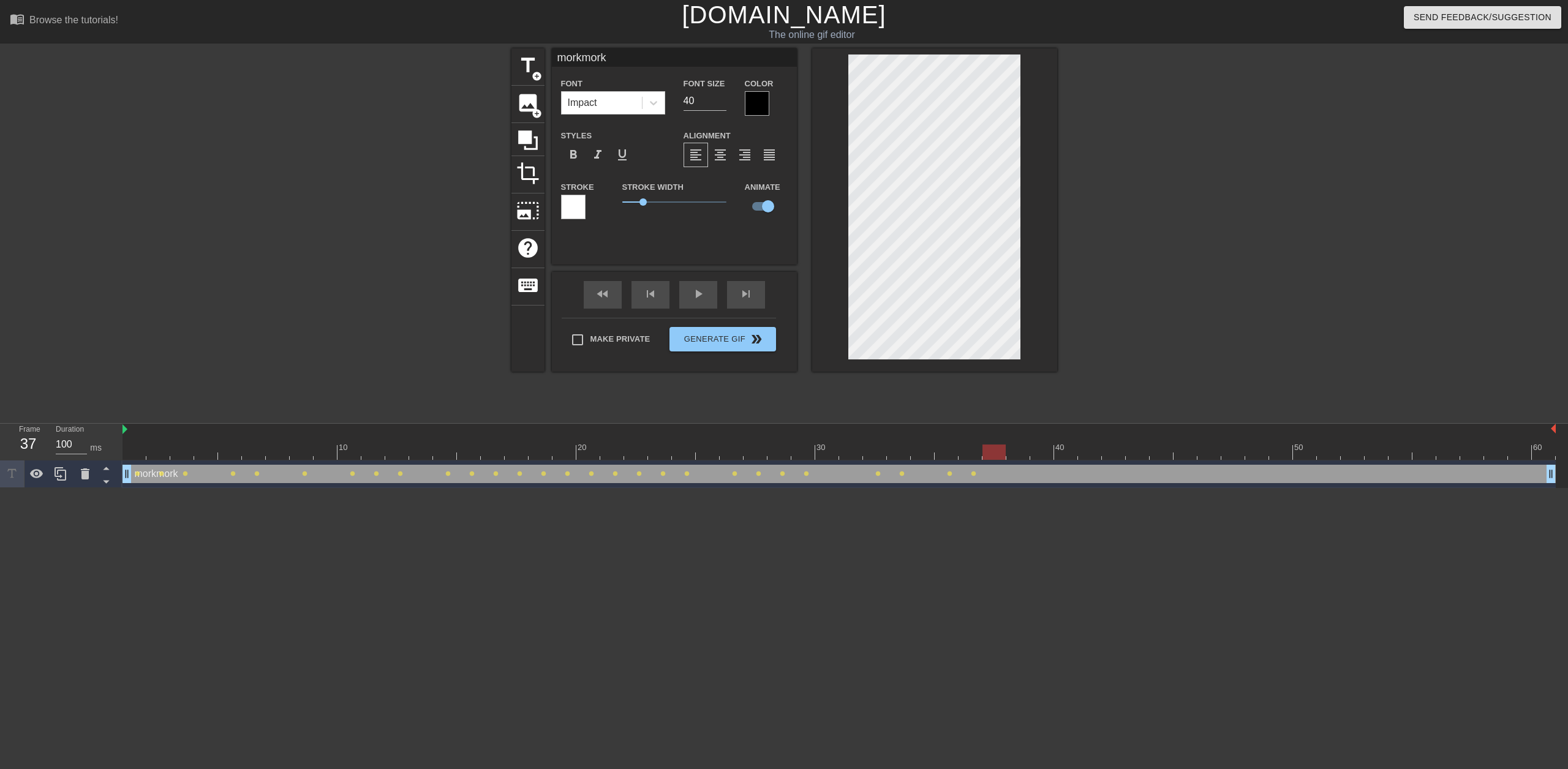
click at [988, 450] on div at bounding box center [839, 452] width 1433 height 16
click at [1020, 447] on div at bounding box center [839, 452] width 1433 height 16
click at [1047, 446] on div at bounding box center [839, 452] width 1433 height 16
click at [1066, 449] on div at bounding box center [839, 452] width 1433 height 16
click at [1090, 452] on div at bounding box center [839, 452] width 1433 height 16
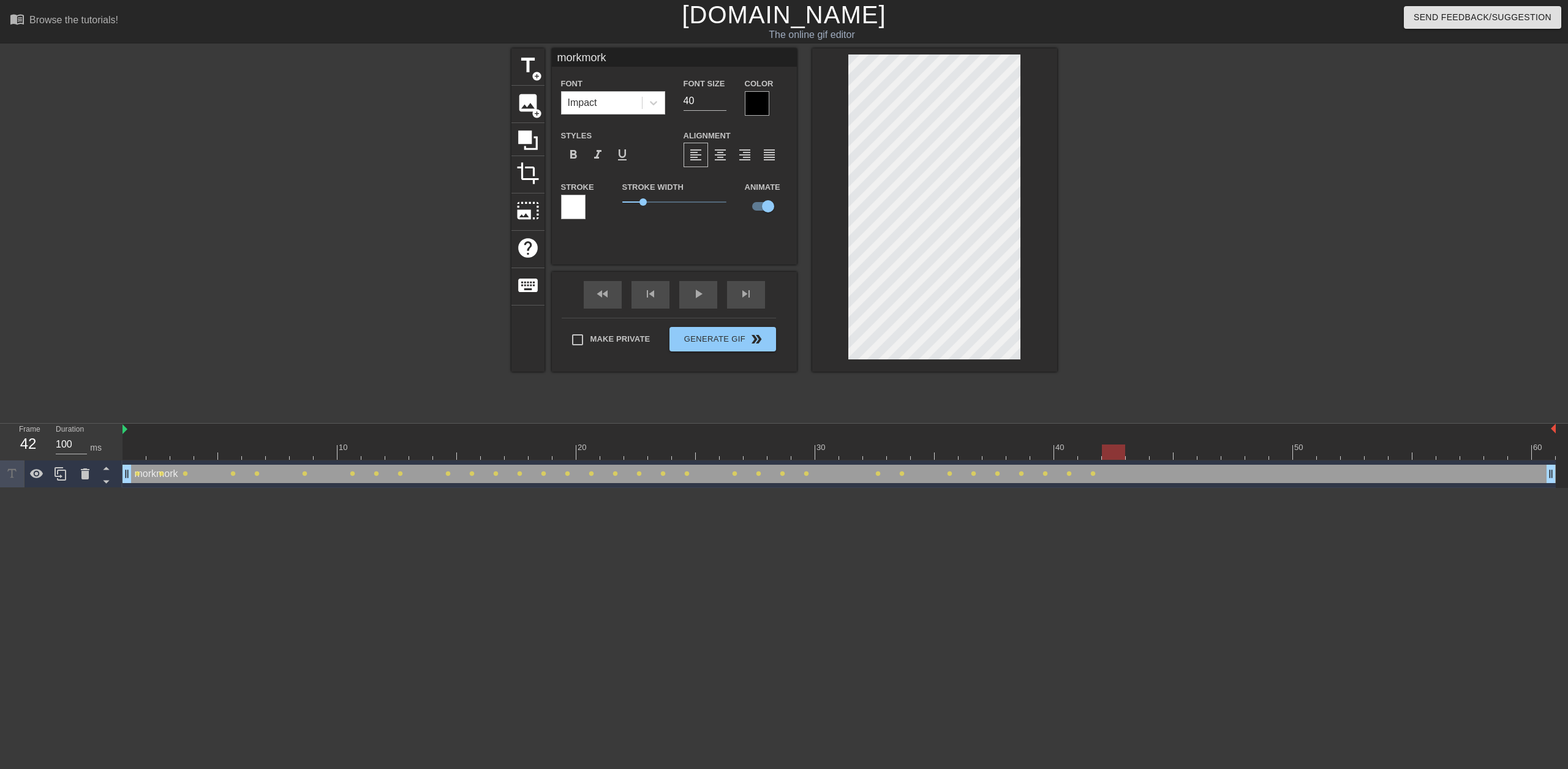
click at [1114, 449] on div at bounding box center [839, 452] width 1433 height 16
click at [1135, 454] on div at bounding box center [839, 452] width 1433 height 16
click at [1153, 454] on div at bounding box center [839, 452] width 1433 height 16
click at [1180, 453] on div at bounding box center [839, 452] width 1433 height 16
click at [1211, 452] on div at bounding box center [839, 452] width 1433 height 16
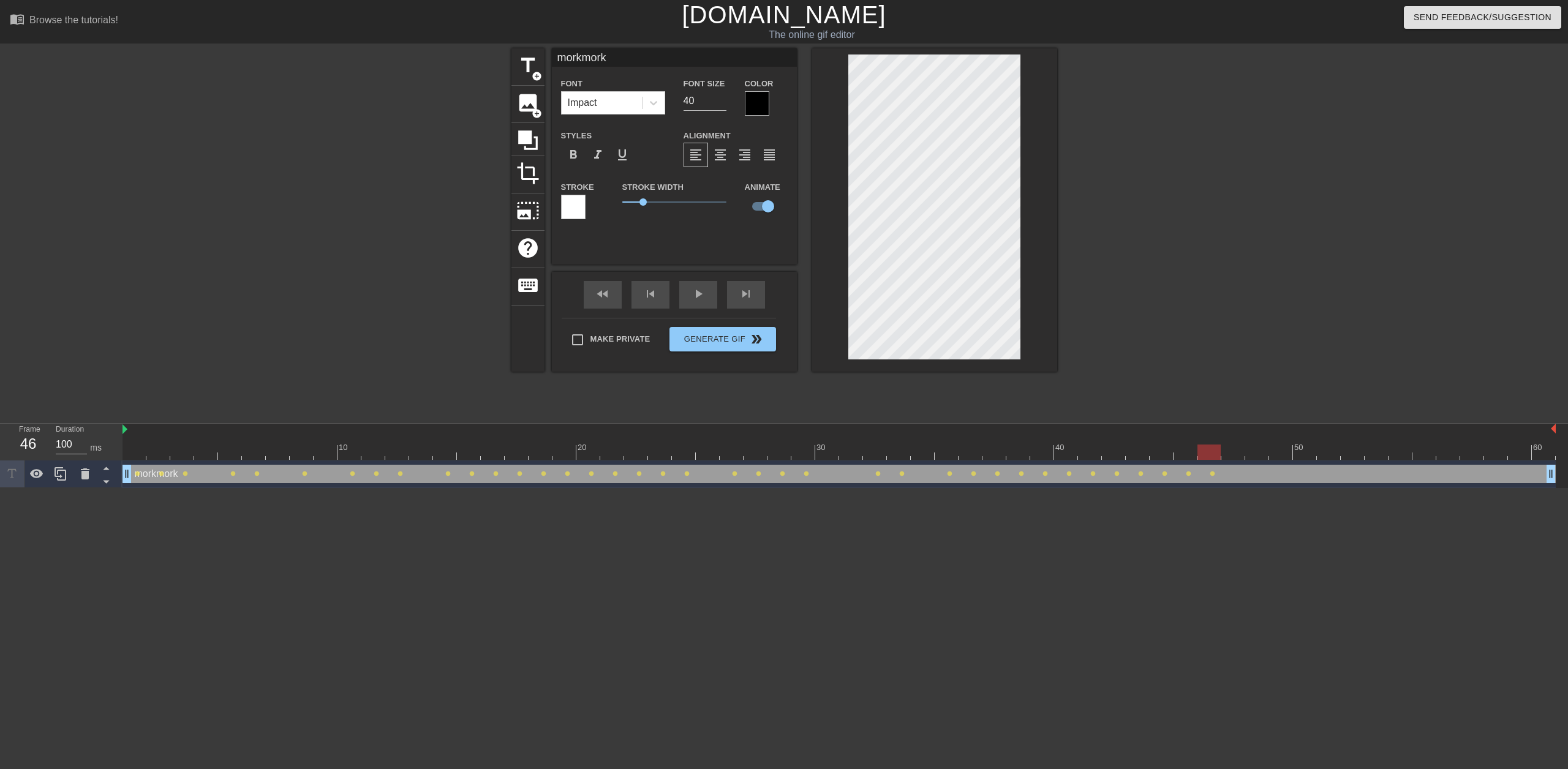
click at [1234, 450] on div at bounding box center [839, 452] width 1433 height 16
click at [1252, 451] on div at bounding box center [839, 452] width 1433 height 16
click at [1280, 450] on div at bounding box center [839, 452] width 1433 height 16
click at [1309, 450] on div at bounding box center [839, 452] width 1433 height 16
click at [1332, 452] on div at bounding box center [839, 452] width 1433 height 16
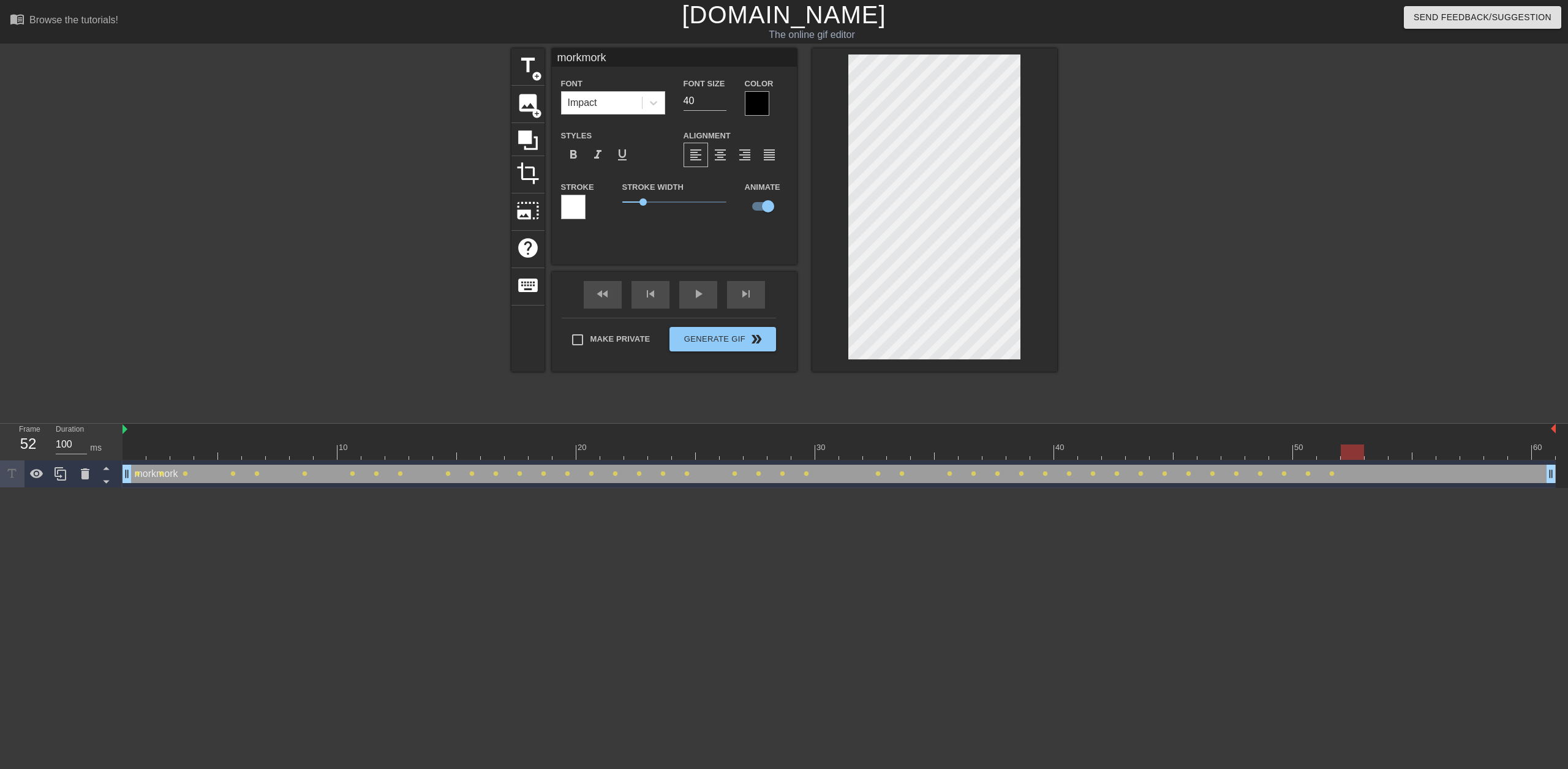
click at [1356, 453] on div at bounding box center [839, 452] width 1433 height 16
click at [1379, 454] on div at bounding box center [839, 452] width 1433 height 16
click at [1399, 454] on div at bounding box center [839, 452] width 1433 height 16
click at [1429, 454] on div at bounding box center [839, 452] width 1433 height 16
click at [1447, 454] on div at bounding box center [839, 452] width 1433 height 16
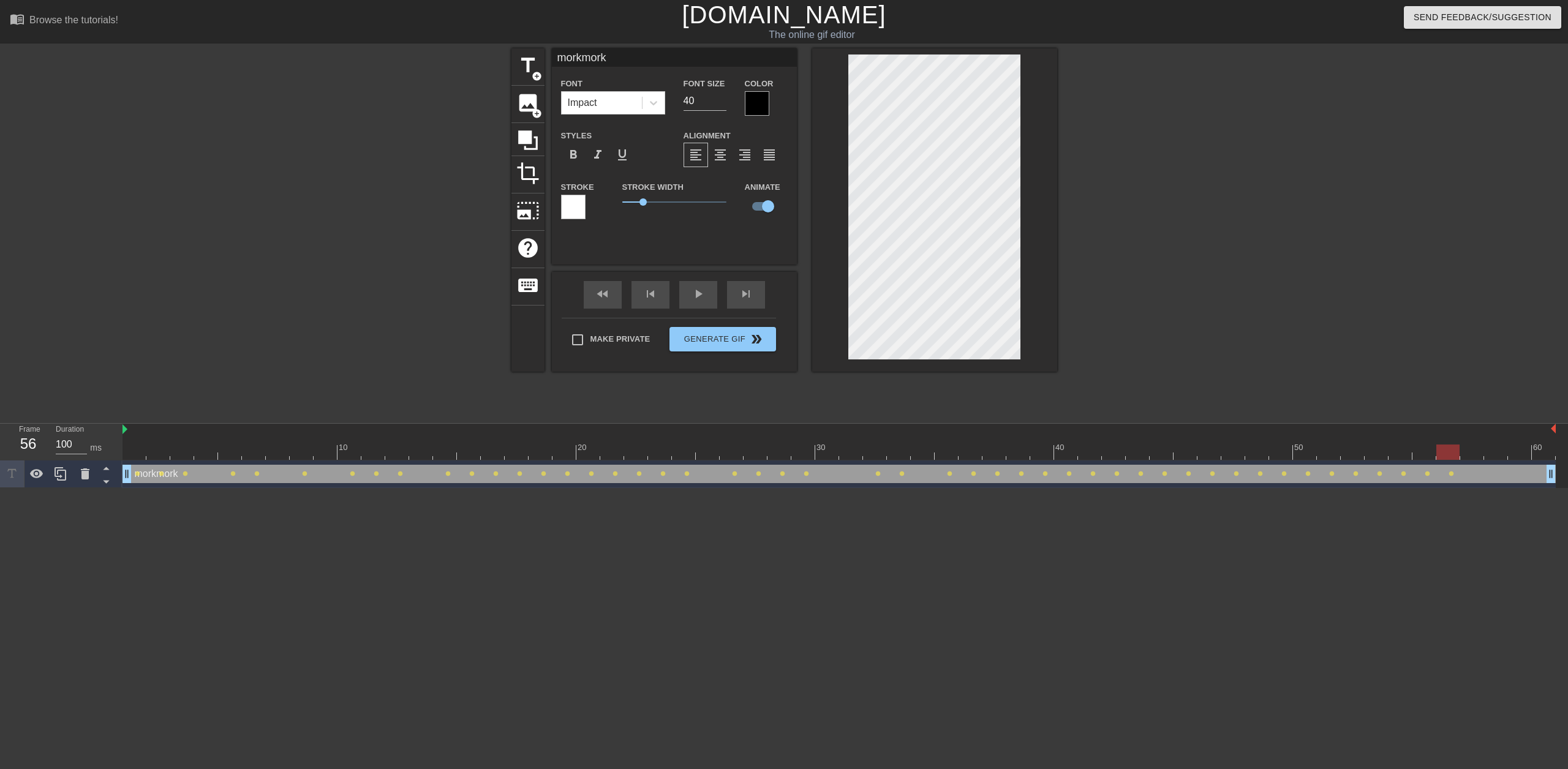
click at [1471, 454] on div at bounding box center [839, 452] width 1433 height 16
click at [1493, 452] on div at bounding box center [839, 452] width 1433 height 16
click at [1516, 450] on div at bounding box center [839, 452] width 1433 height 16
click at [1539, 451] on div at bounding box center [839, 452] width 1433 height 16
click at [133, 434] on div at bounding box center [839, 430] width 1433 height 12
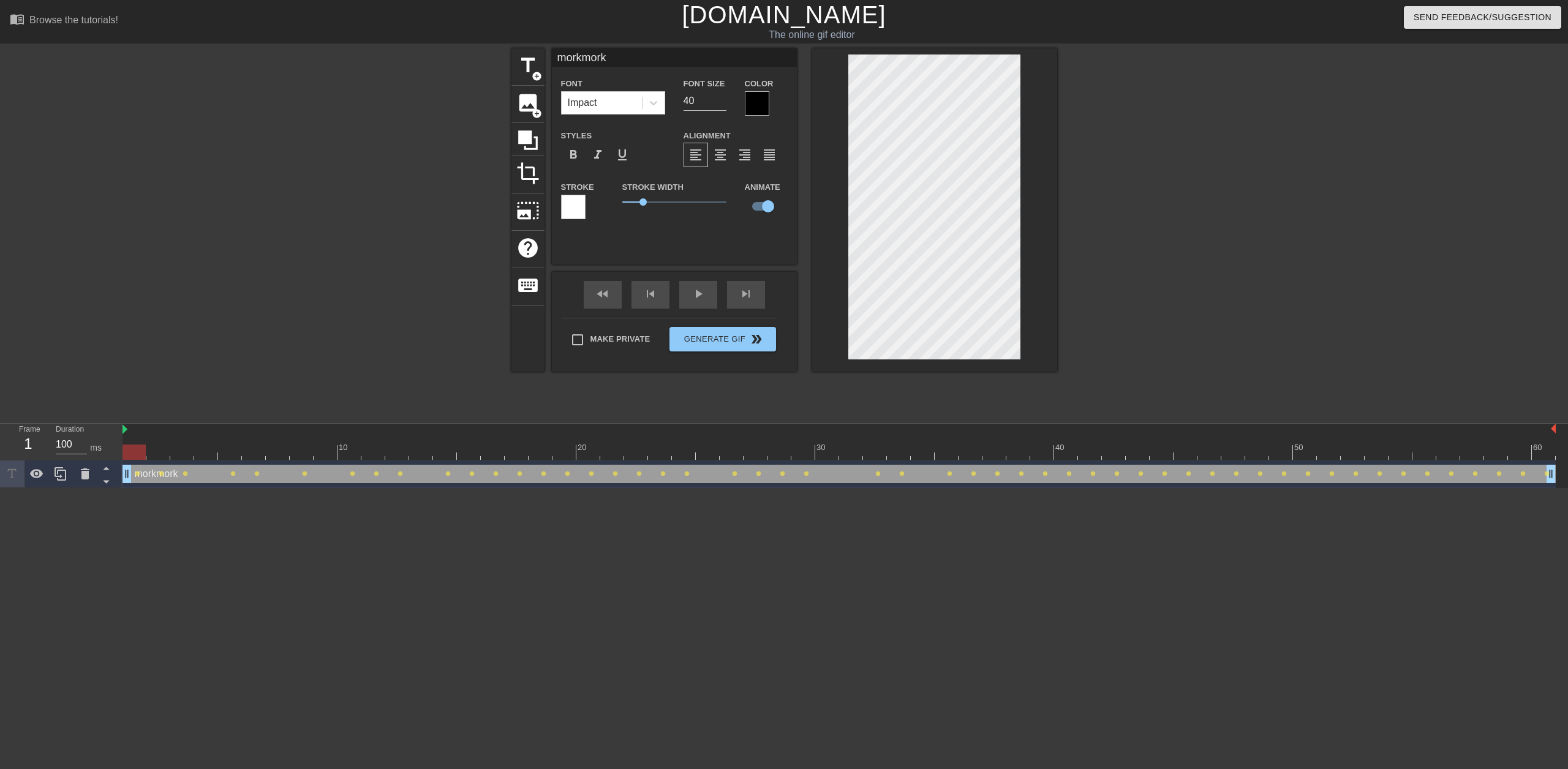
click at [134, 448] on div at bounding box center [839, 452] width 1433 height 16
click at [739, 488] on html "menu_book Browse the tutorials! [DOMAIN_NAME] The online gif editor Send Feedba…" at bounding box center [784, 244] width 1568 height 488
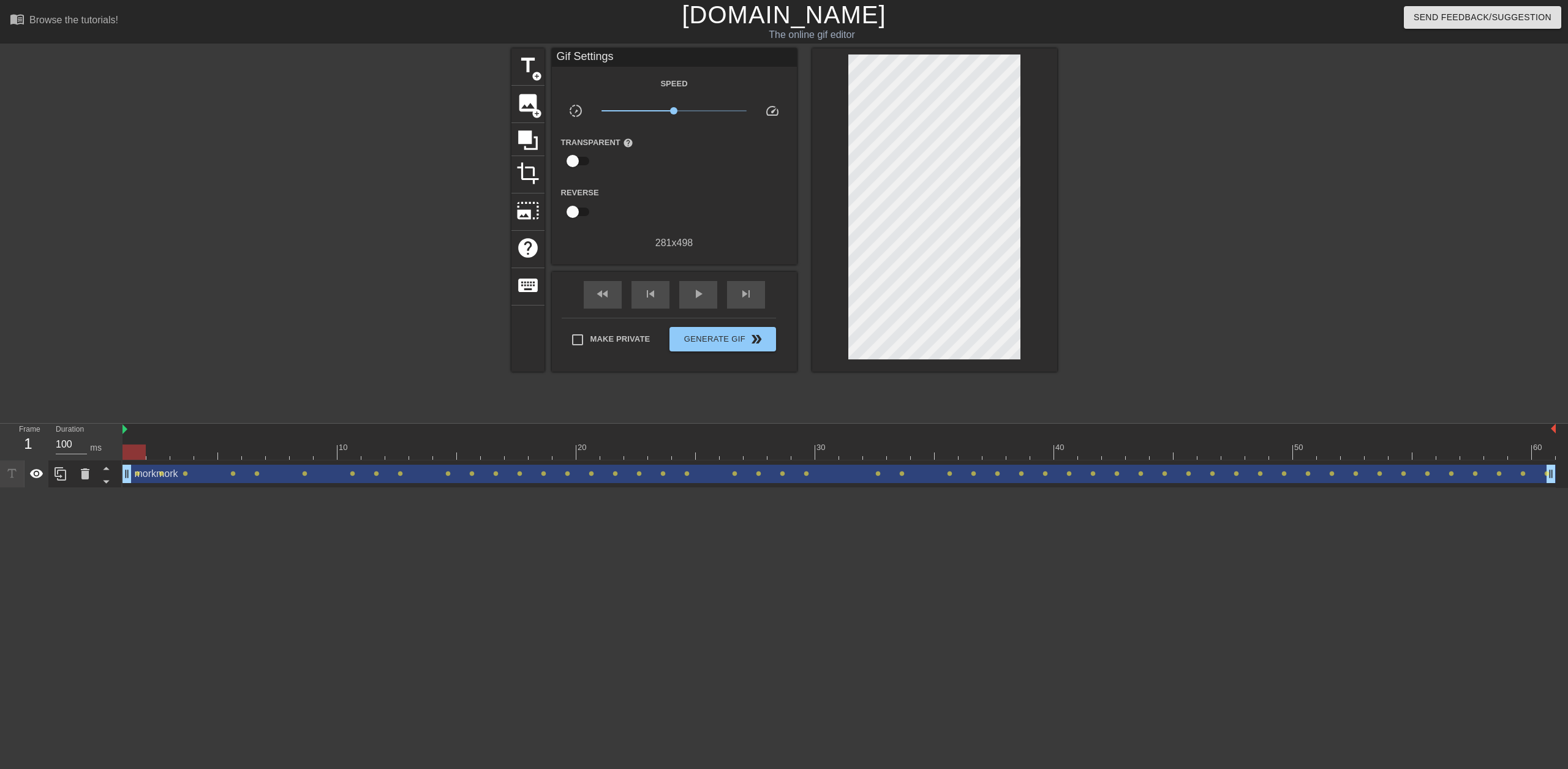
click at [41, 473] on icon at bounding box center [37, 473] width 14 height 9
click at [39, 473] on icon at bounding box center [37, 474] width 14 height 12
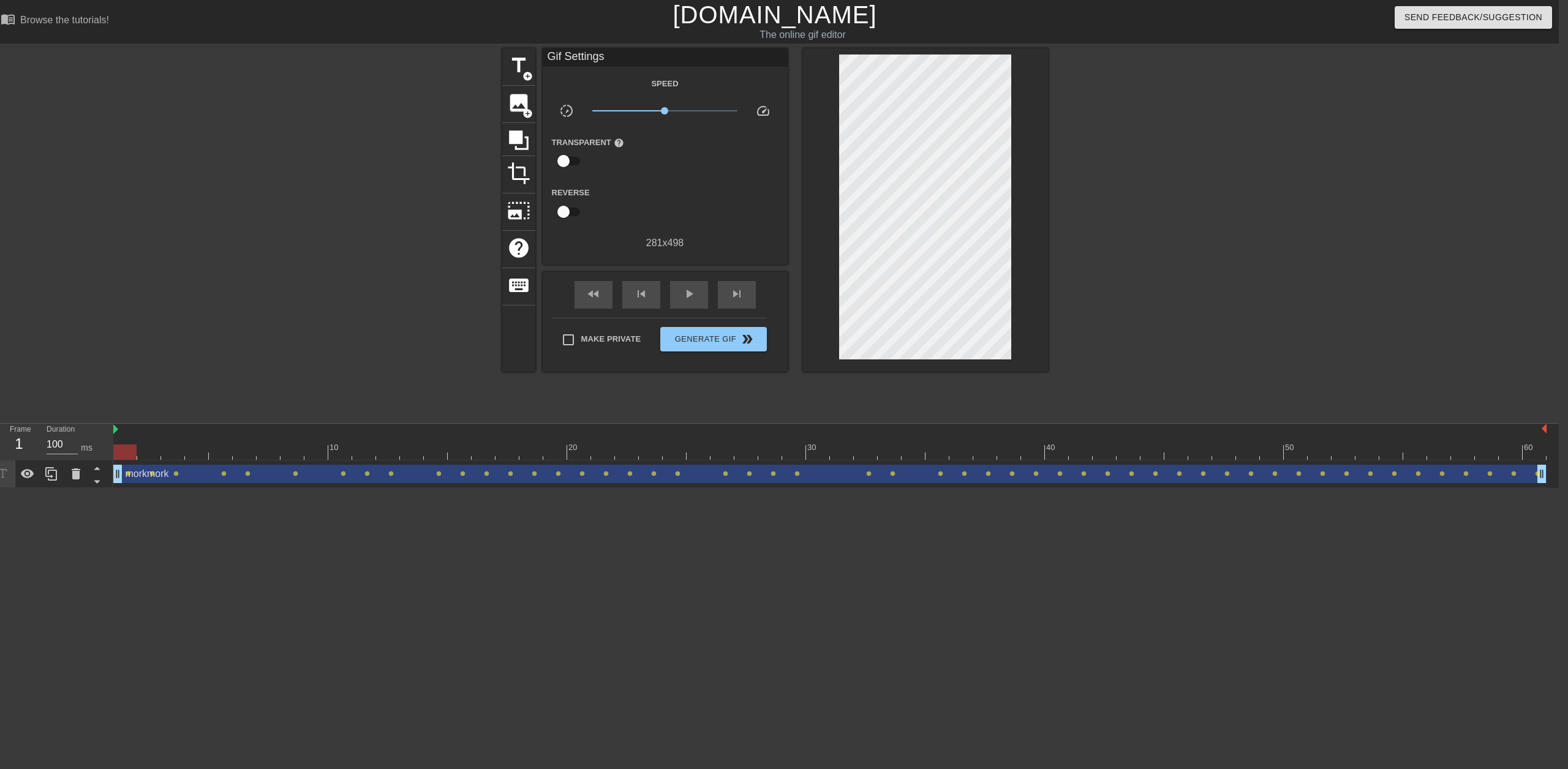
scroll to position [0, 0]
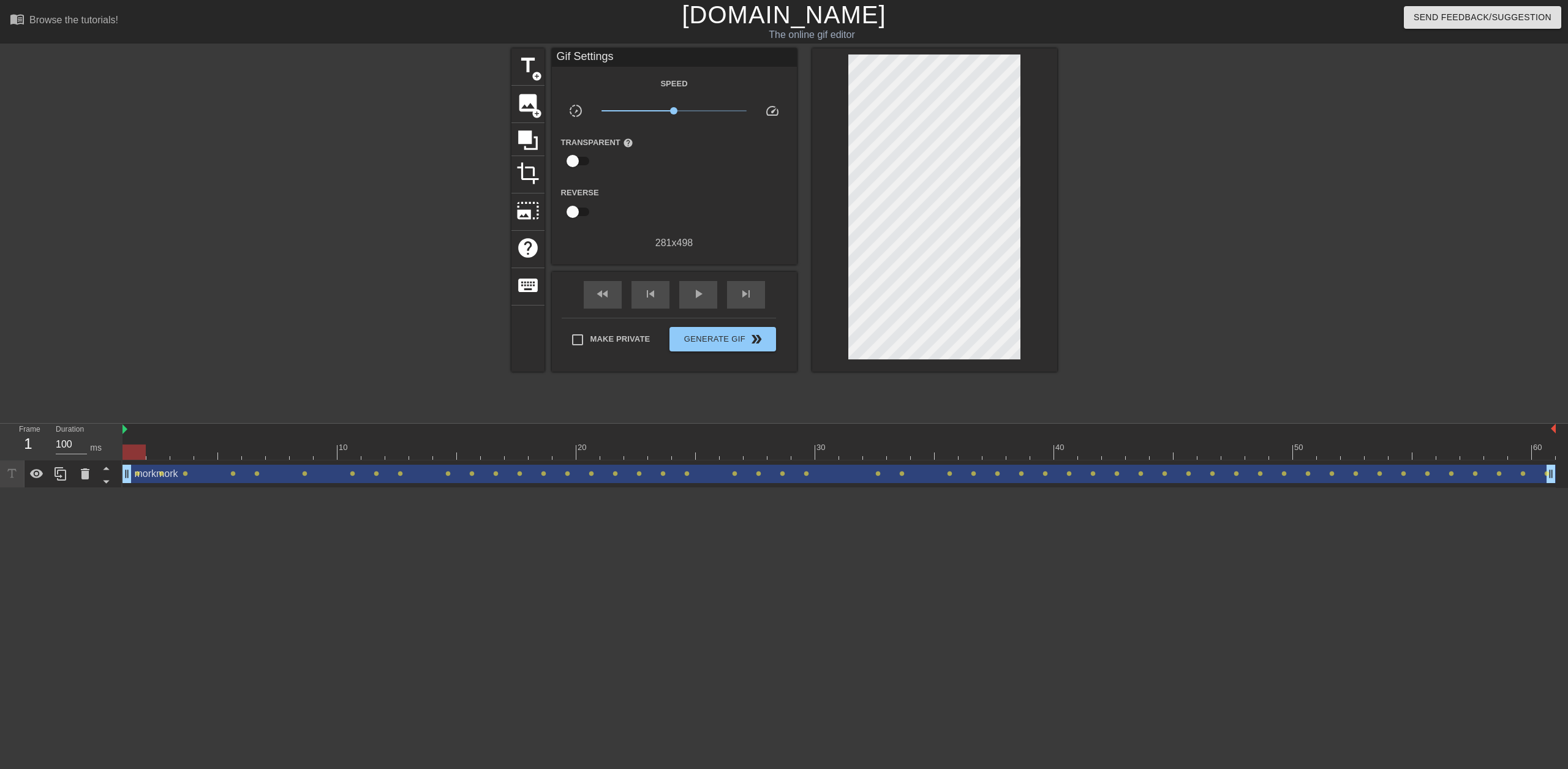
click at [388, 271] on div at bounding box center [405, 232] width 184 height 367
click at [677, 113] on span "x1.11" at bounding box center [674, 111] width 145 height 15
click at [703, 287] on span "play_arrow" at bounding box center [698, 294] width 15 height 15
click at [695, 291] on span "pause" at bounding box center [698, 294] width 15 height 15
drag, startPoint x: 187, startPoint y: 449, endPoint x: 138, endPoint y: 449, distance: 49.0
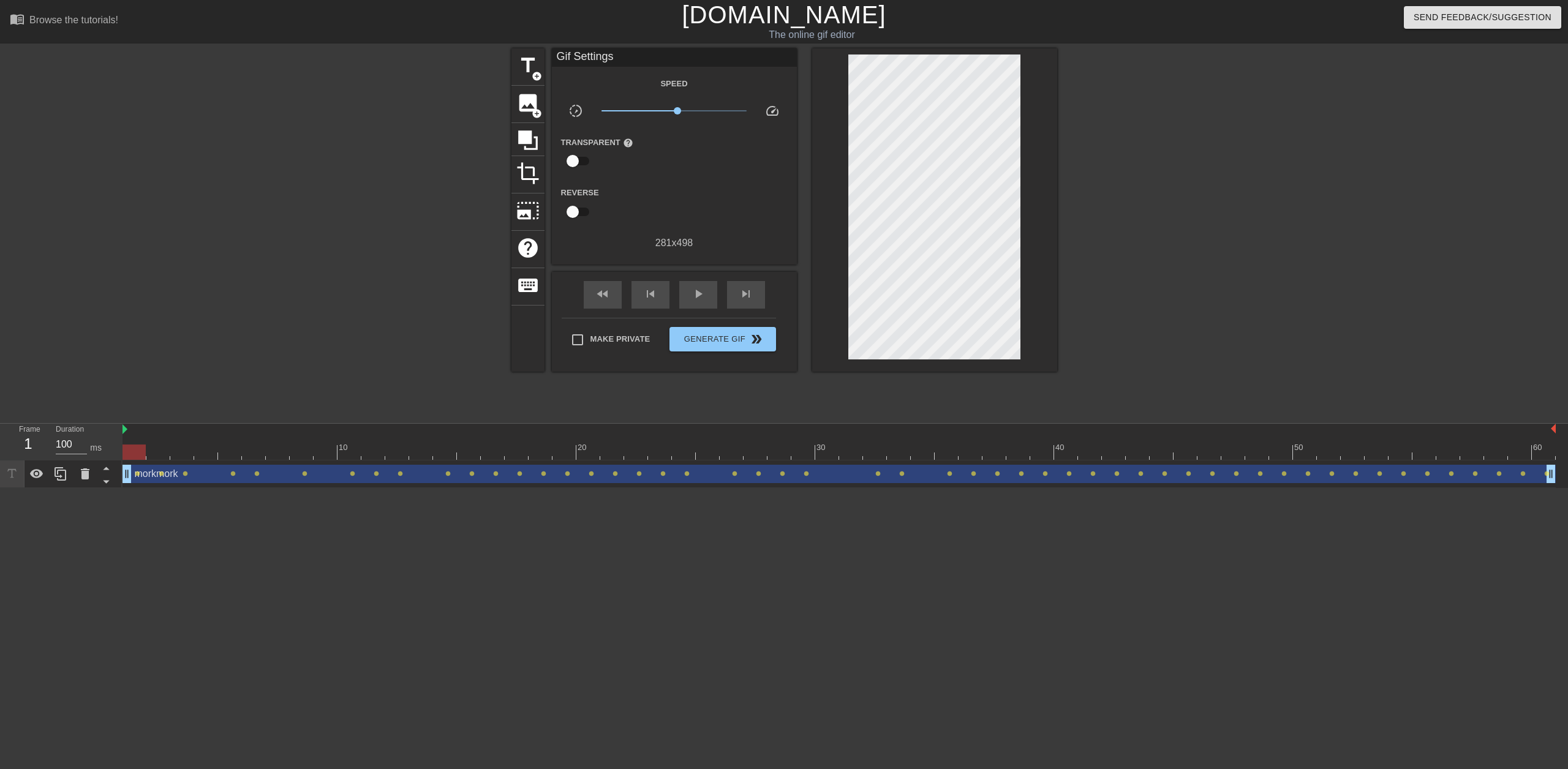
click at [138, 449] on div at bounding box center [134, 452] width 23 height 16
click at [525, 72] on span "title" at bounding box center [527, 65] width 23 height 23
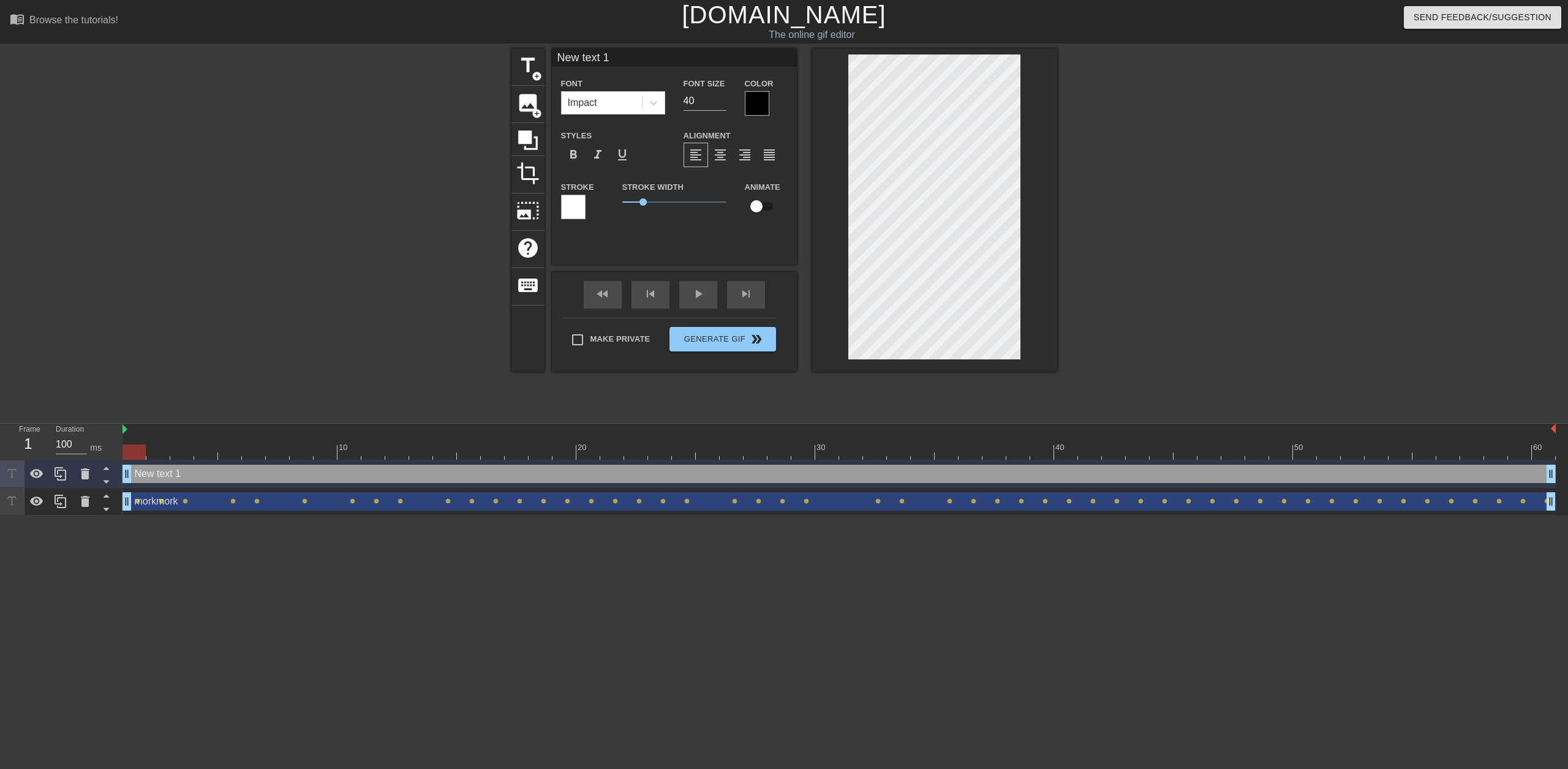
scroll to position [2, 3]
type input "B"
type textarea "B"
type input "Ba"
type textarea "Ba"
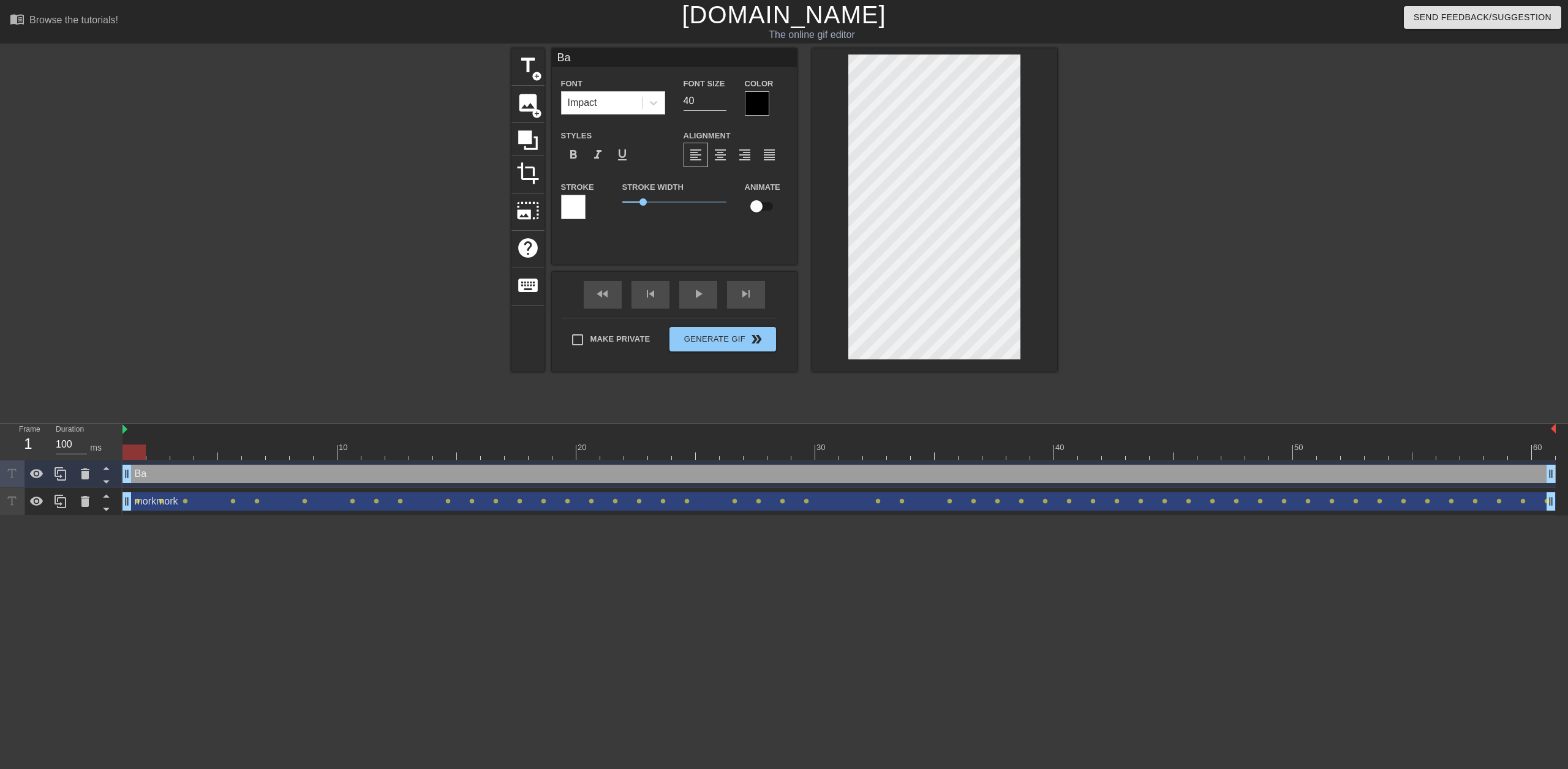
type input "Ban"
type textarea "Ban"
type input "Bann"
type textarea "Bann"
type input "Banne"
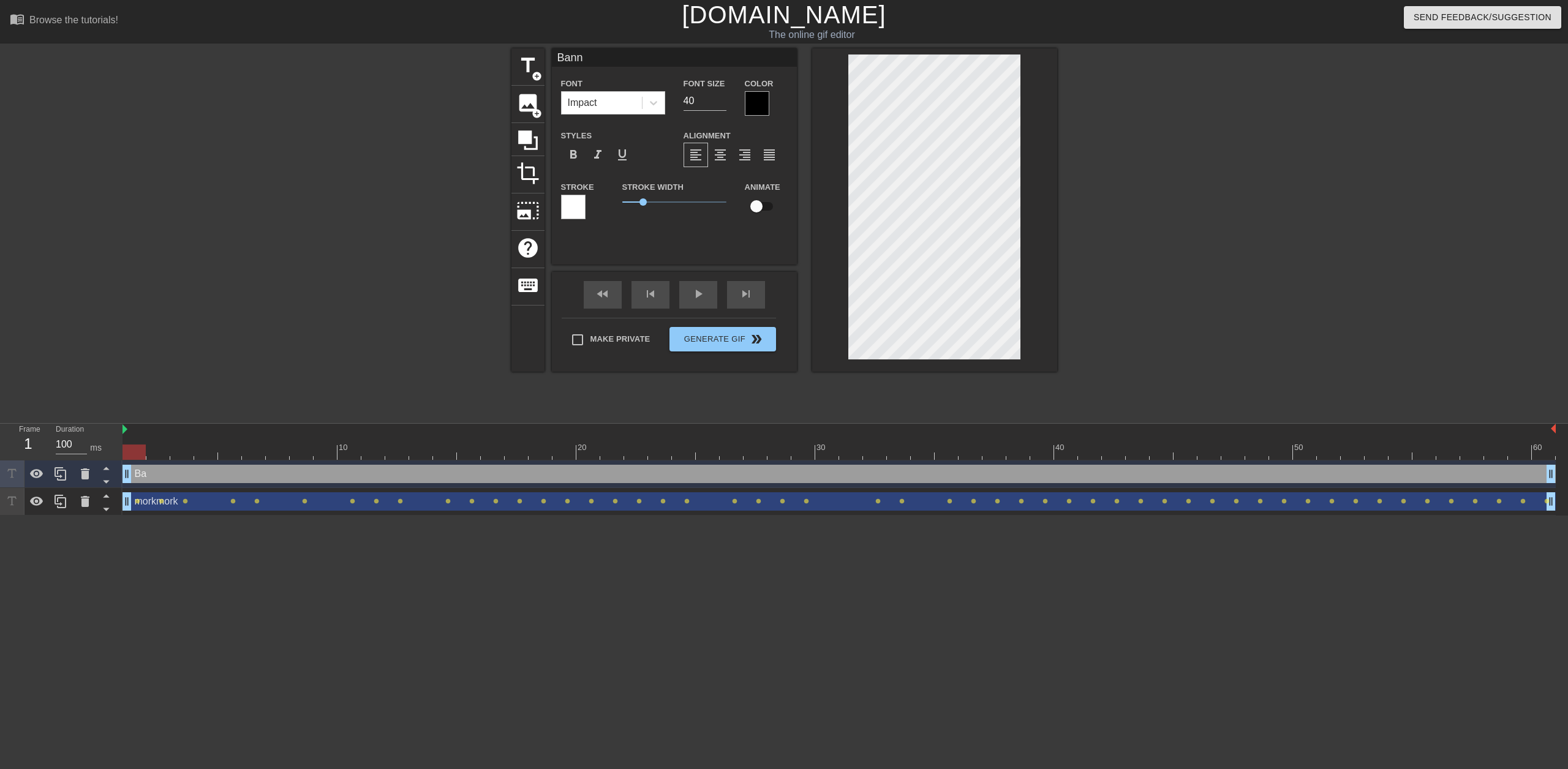
type textarea "Banne"
type input "Banned"
type textarea "Banned"
click at [761, 208] on input "checkbox" at bounding box center [756, 206] width 70 height 23
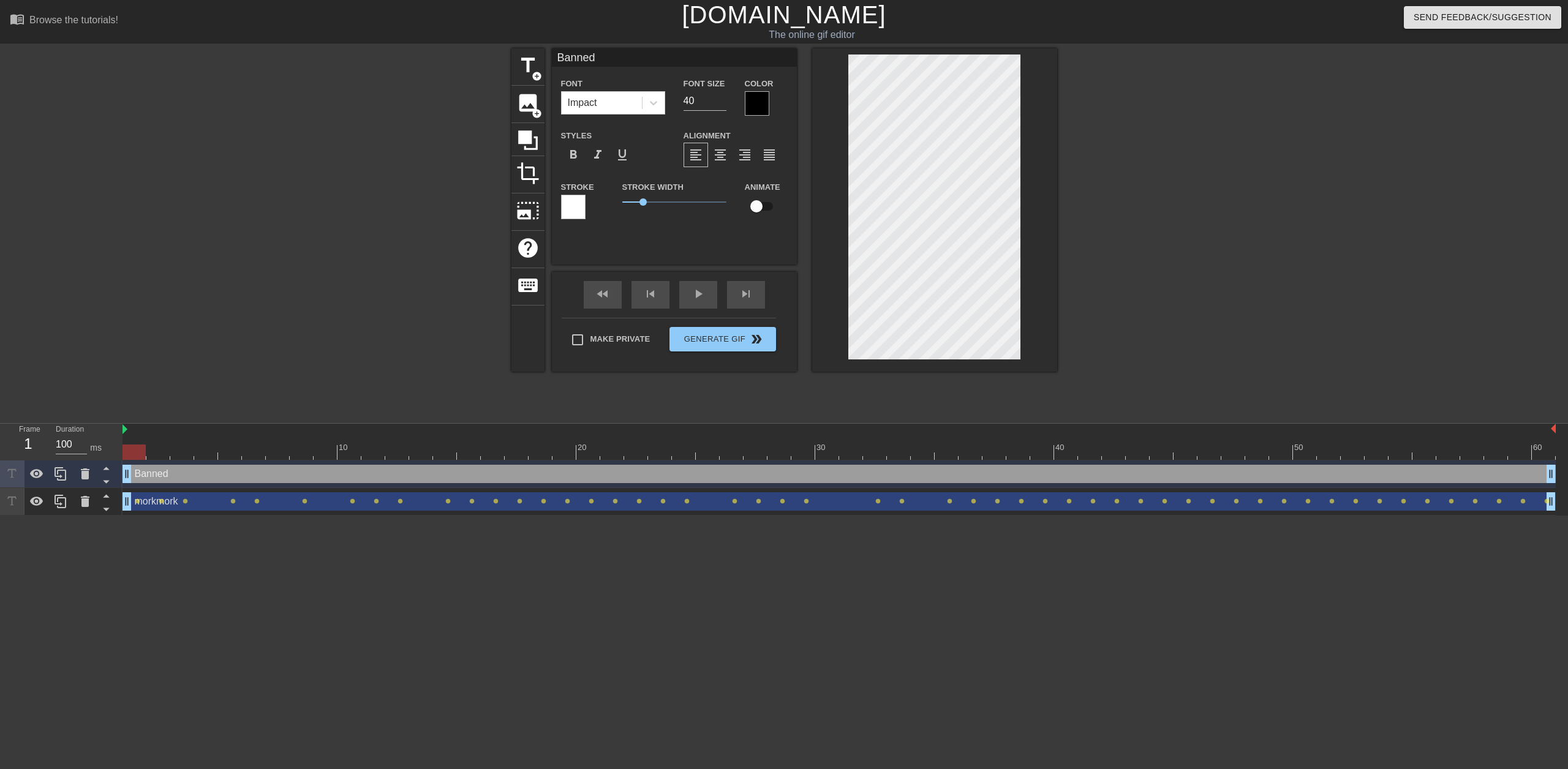
checkbox input "true"
click at [152, 454] on div at bounding box center [839, 452] width 1433 height 16
click at [247, 452] on div at bounding box center [253, 452] width 23 height 16
drag, startPoint x: 128, startPoint y: 474, endPoint x: 265, endPoint y: 470, distance: 137.1
click at [265, 470] on div "Banned drag_handle drag_handle" at bounding box center [839, 474] width 1433 height 19
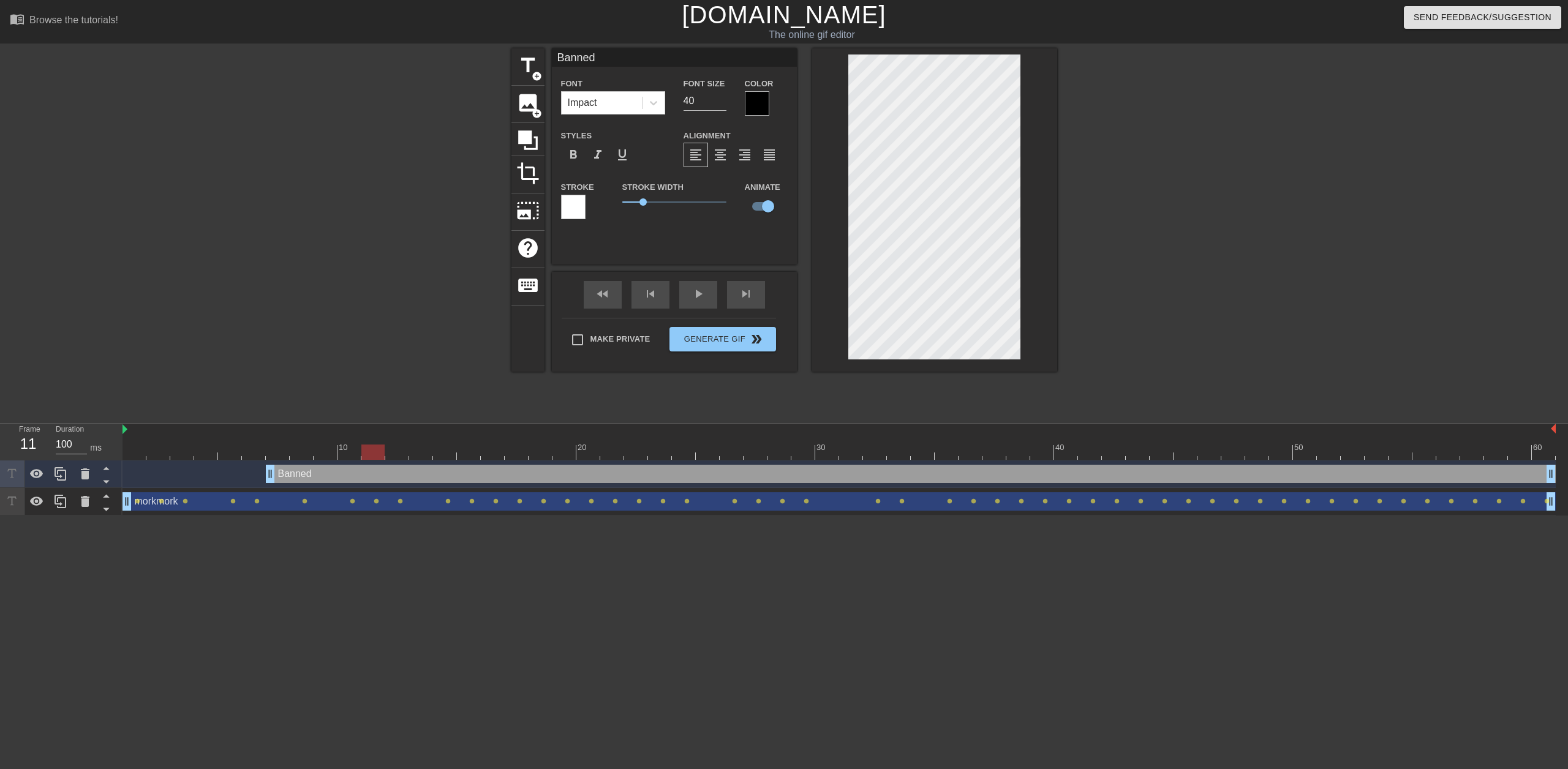
drag, startPoint x: 279, startPoint y: 454, endPoint x: 377, endPoint y: 455, distance: 98.0
click at [377, 455] on div at bounding box center [372, 452] width 23 height 16
drag, startPoint x: 370, startPoint y: 449, endPoint x: 171, endPoint y: 437, distance: 199.4
click at [137, 448] on div at bounding box center [134, 452] width 23 height 16
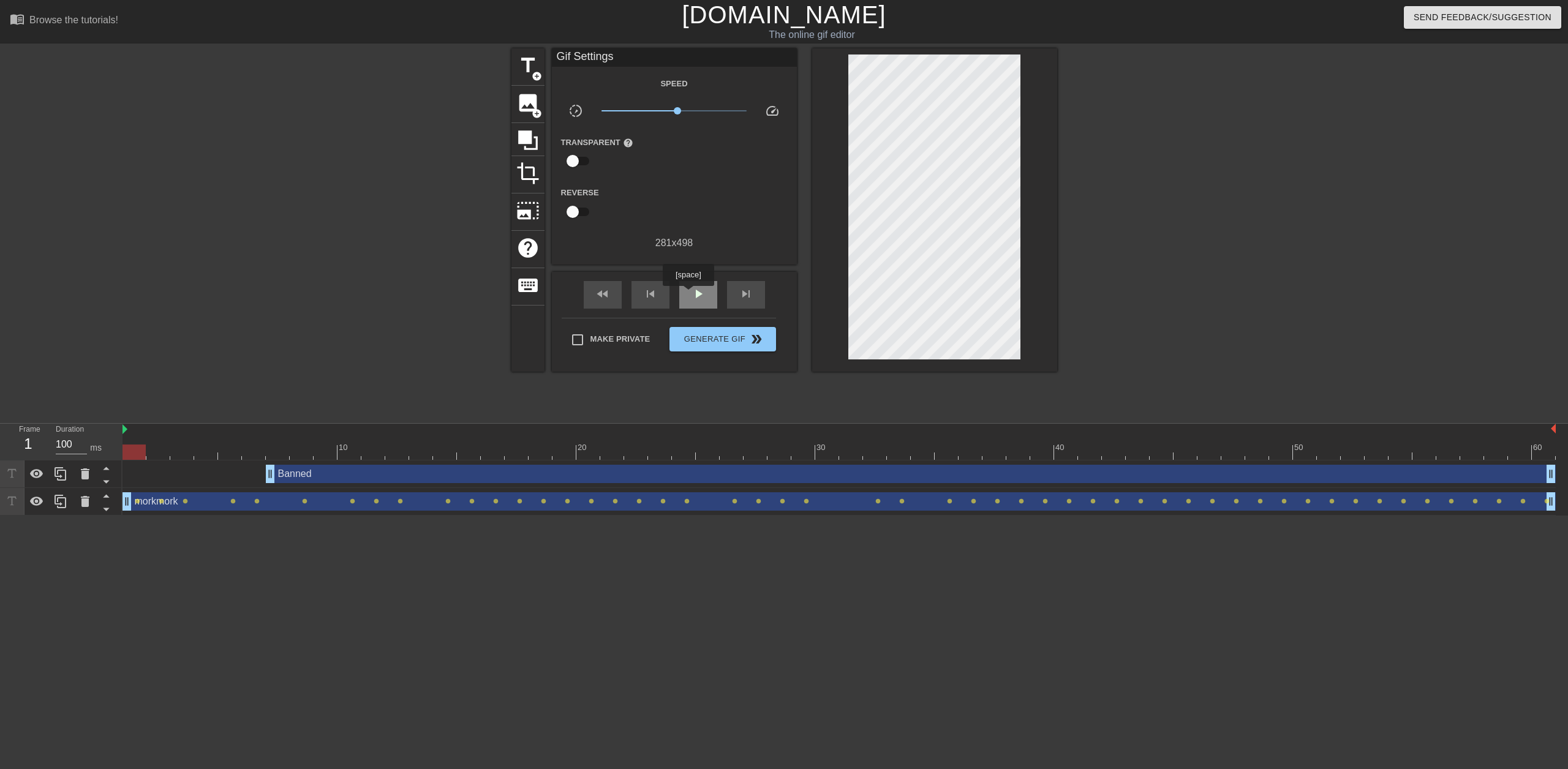
click at [688, 294] on div "play_arrow" at bounding box center [698, 295] width 38 height 27
click at [690, 294] on div "pause" at bounding box center [698, 295] width 38 height 27
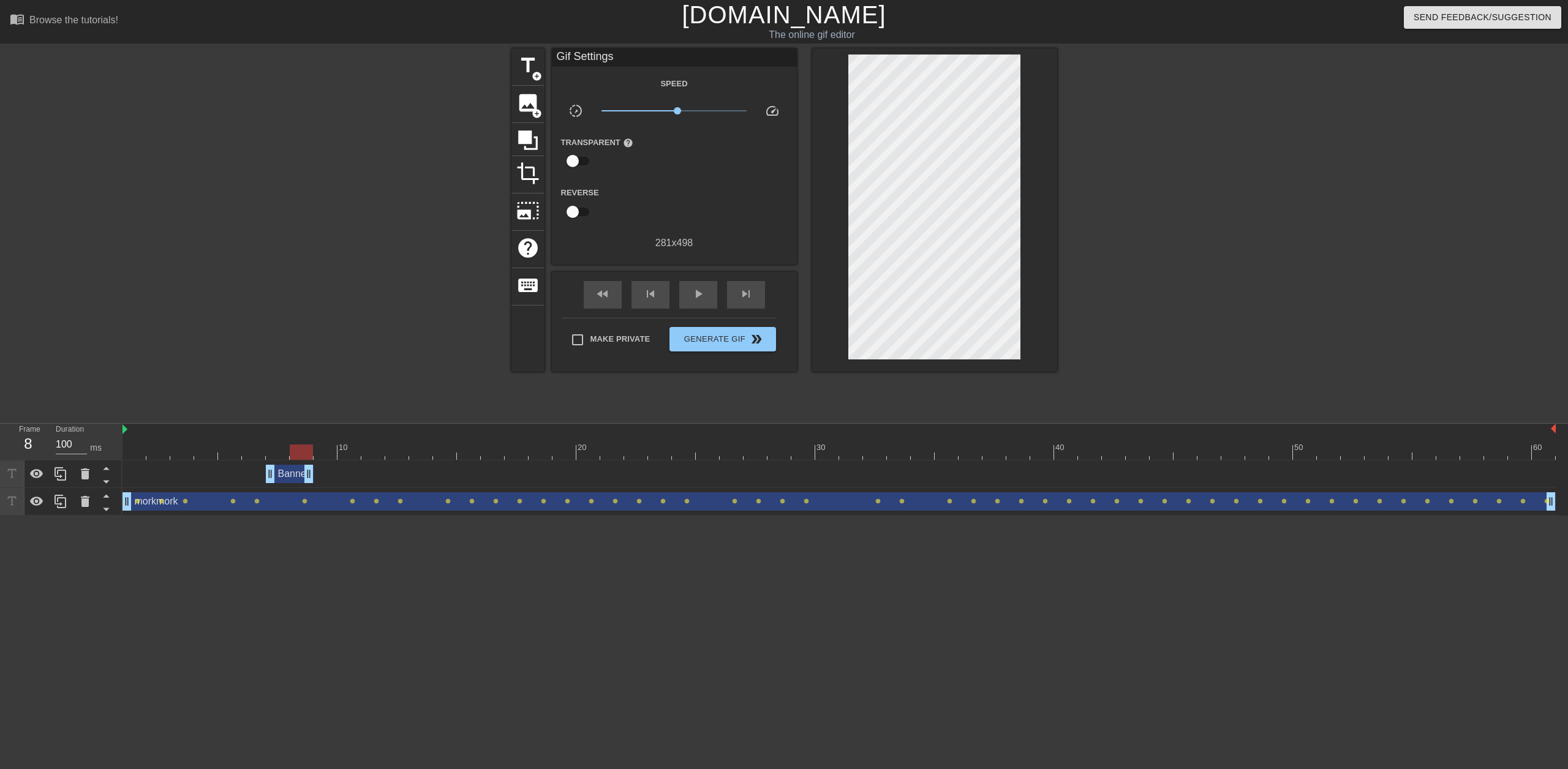
drag, startPoint x: 1547, startPoint y: 472, endPoint x: 309, endPoint y: 464, distance: 1238.0
click at [309, 464] on div "Banned drag_handle drag_handle" at bounding box center [839, 474] width 1433 height 27
click at [288, 473] on div "Banned drag_handle drag_handle" at bounding box center [289, 474] width 48 height 19
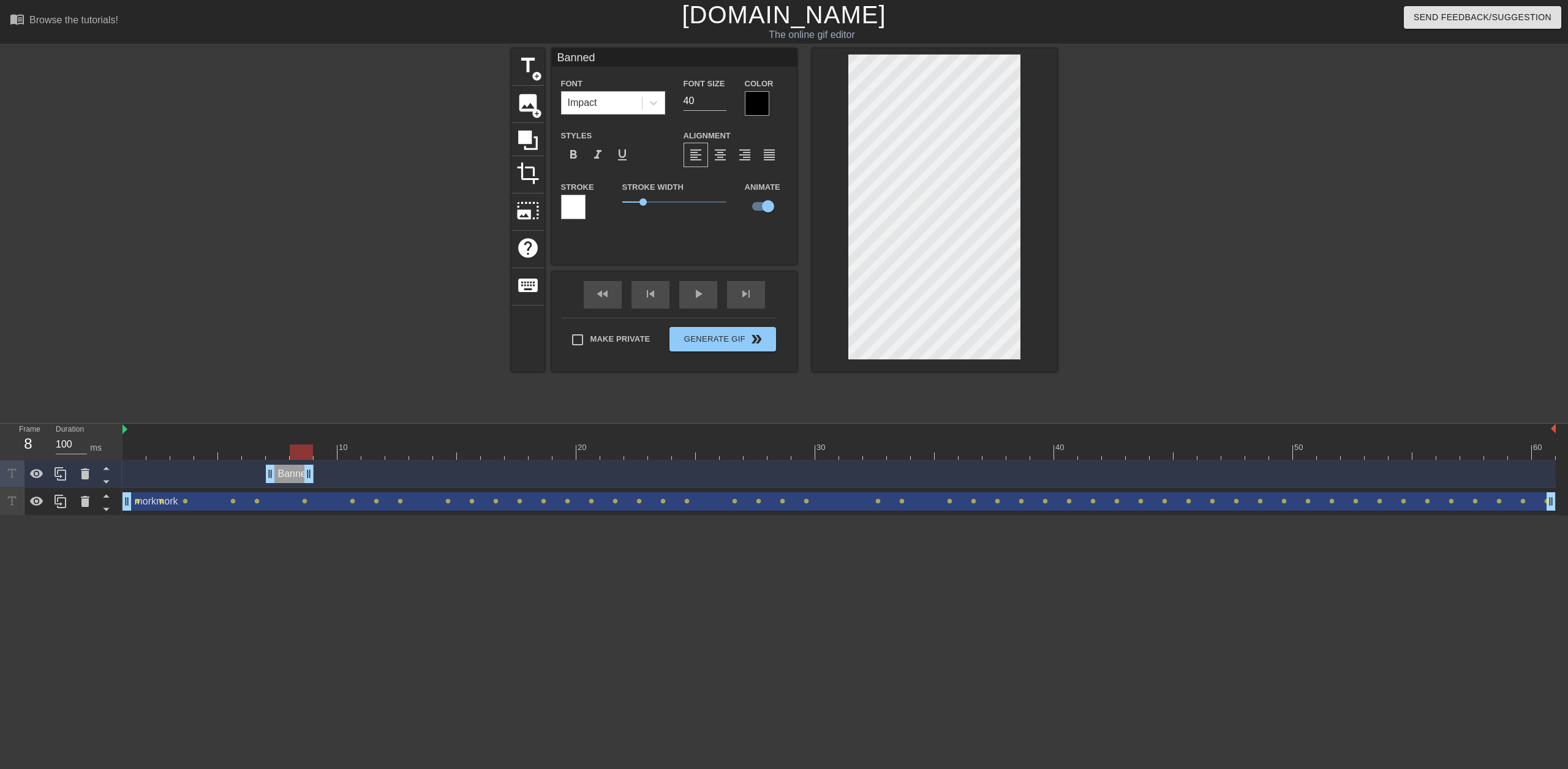
drag, startPoint x: 288, startPoint y: 473, endPoint x: 200, endPoint y: 556, distance: 121.0
click at [200, 515] on html "menu_book Browse the tutorials! [DOMAIN_NAME] The online gif editor Send Feedba…" at bounding box center [784, 258] width 1568 height 515
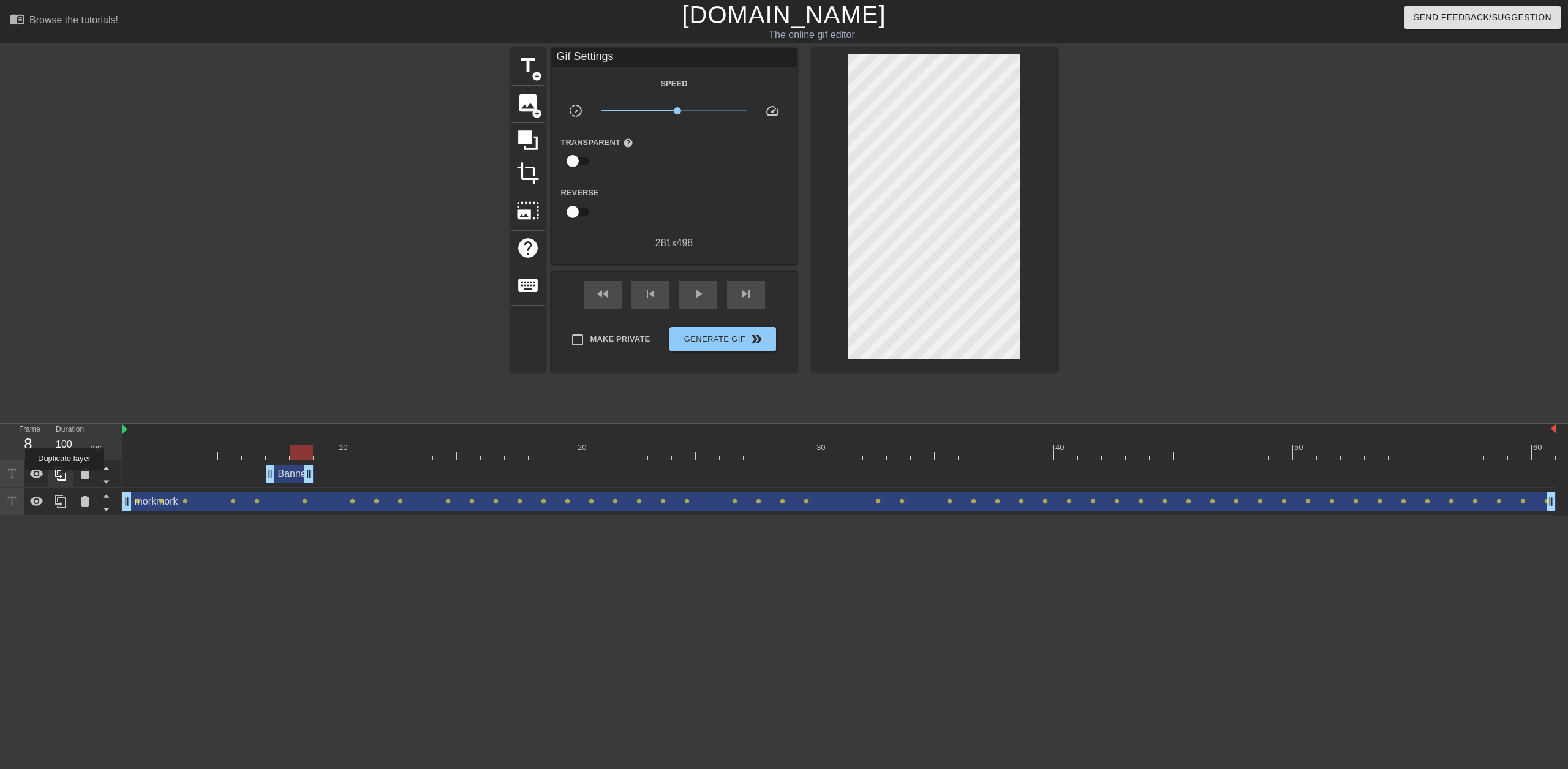
click at [64, 478] on icon at bounding box center [61, 474] width 15 height 15
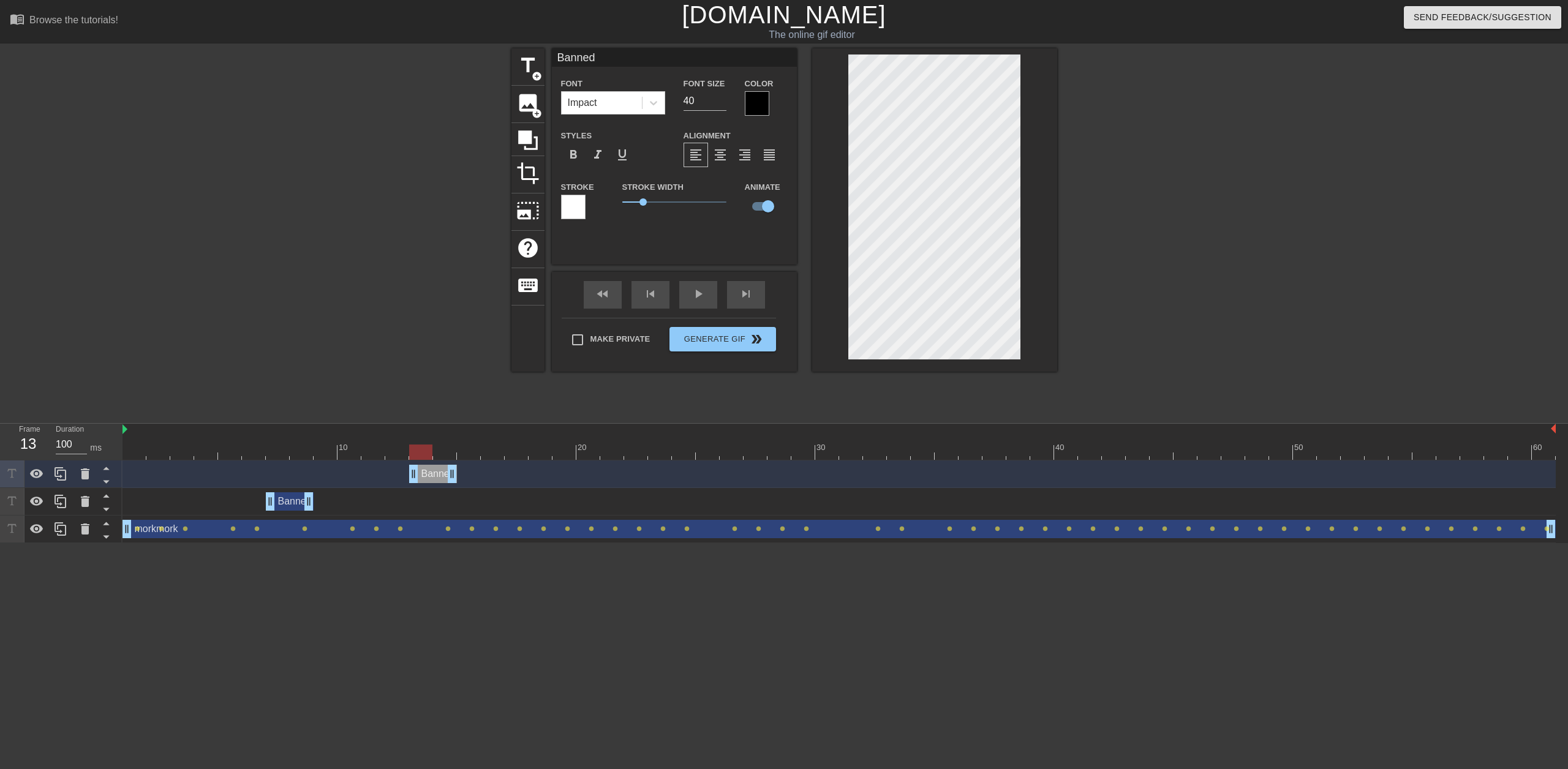
drag, startPoint x: 294, startPoint y: 471, endPoint x: 444, endPoint y: 478, distance: 150.2
click at [444, 478] on div "Banned drag_handle drag_handle" at bounding box center [433, 474] width 48 height 19
drag, startPoint x: 432, startPoint y: 472, endPoint x: 60, endPoint y: 470, distance: 372.0
click at [60, 470] on icon at bounding box center [61, 474] width 15 height 15
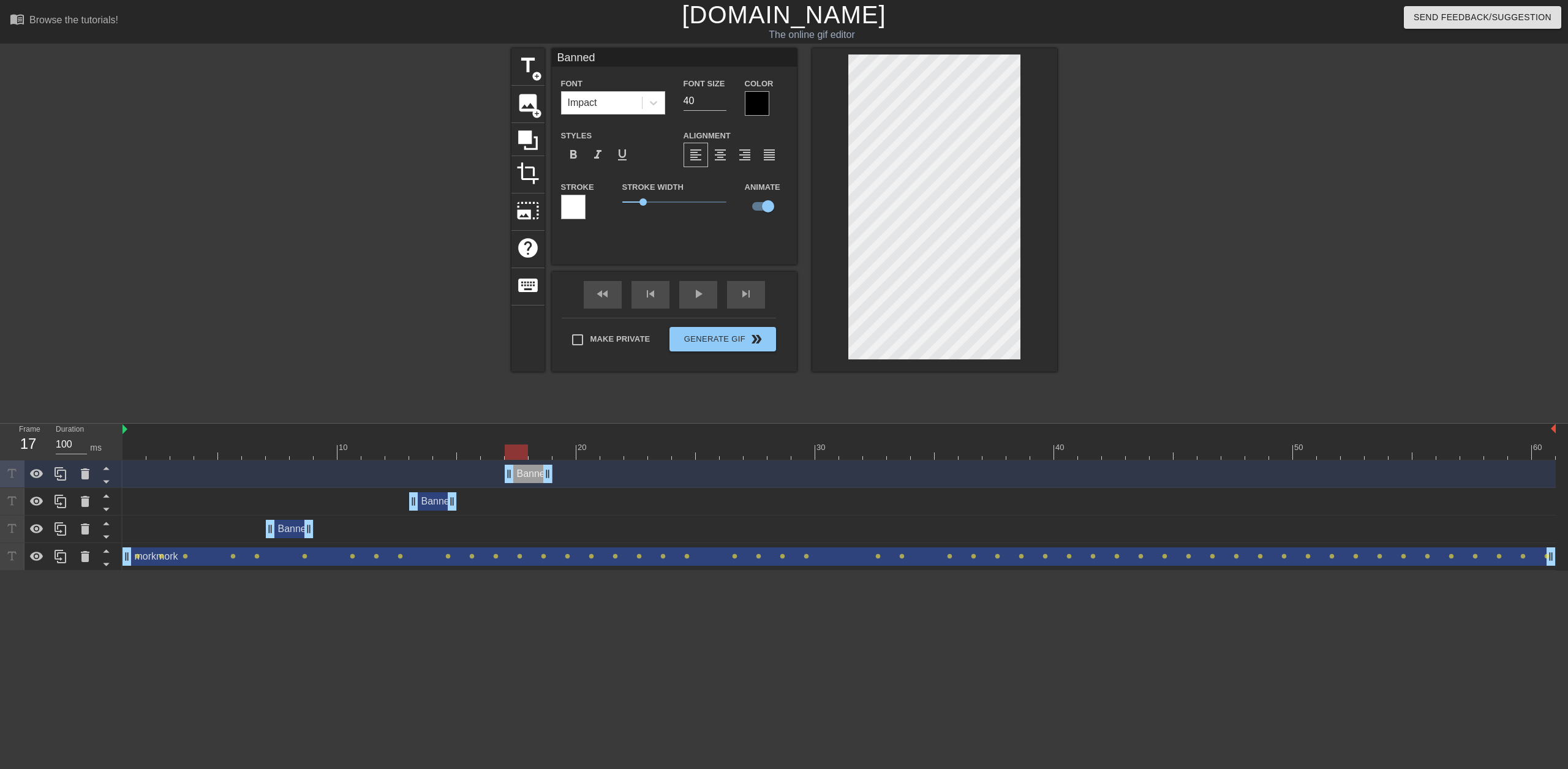
drag, startPoint x: 438, startPoint y: 473, endPoint x: 537, endPoint y: 484, distance: 99.6
click at [537, 484] on div "Banned drag_handle drag_handle" at bounding box center [839, 474] width 1433 height 27
drag, startPoint x: 535, startPoint y: 473, endPoint x: 64, endPoint y: 469, distance: 471.0
click at [64, 469] on icon at bounding box center [61, 474] width 15 height 15
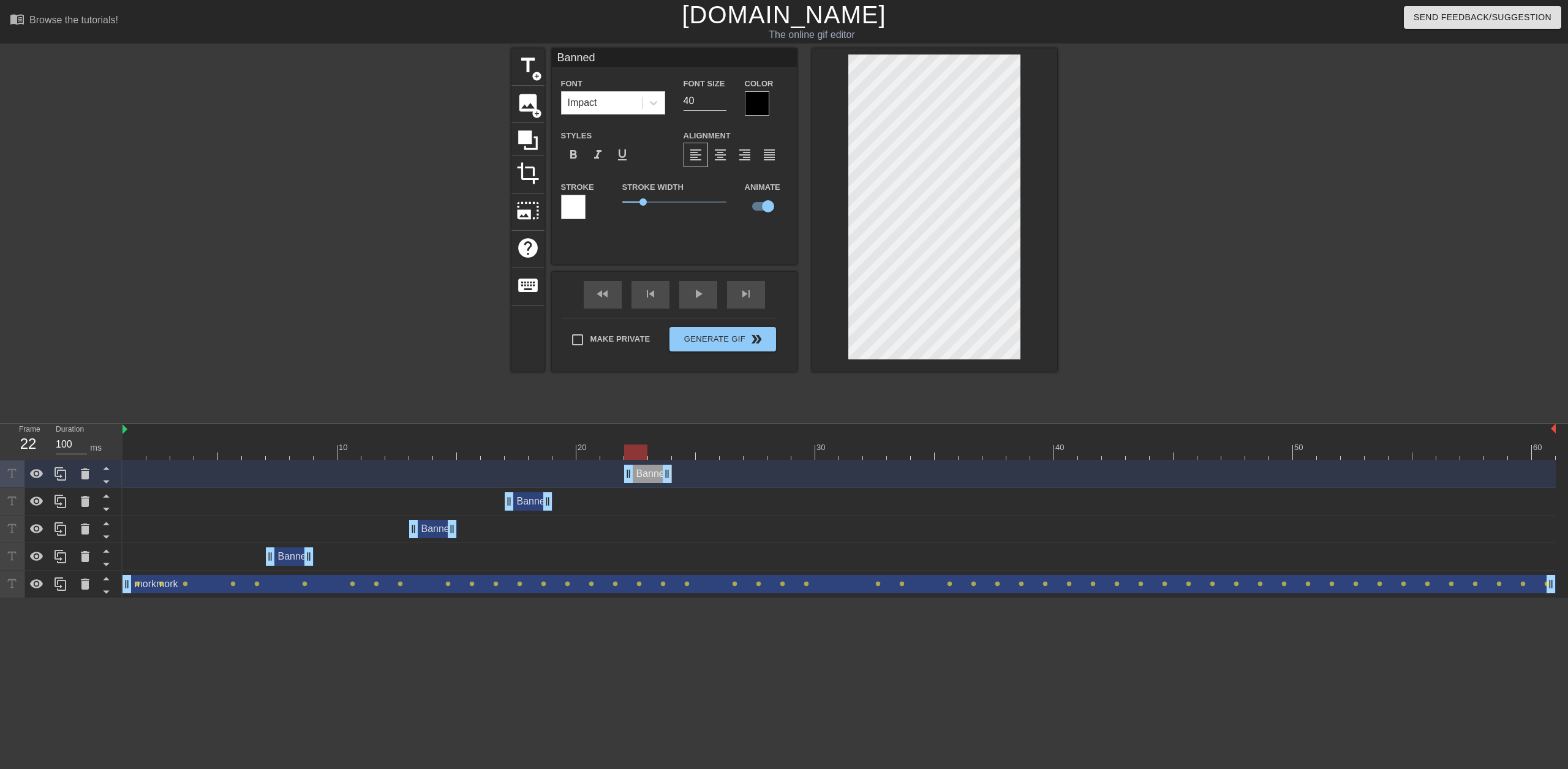
drag, startPoint x: 529, startPoint y: 470, endPoint x: 641, endPoint y: 478, distance: 112.3
click at [641, 478] on div "Banned drag_handle drag_handle" at bounding box center [648, 474] width 48 height 19
drag, startPoint x: 630, startPoint y: 476, endPoint x: 614, endPoint y: 475, distance: 16.0
drag, startPoint x: 605, startPoint y: 472, endPoint x: 622, endPoint y: 472, distance: 17.0
click at [622, 472] on div "Banned drag_handle drag_handle" at bounding box center [839, 474] width 1433 height 19
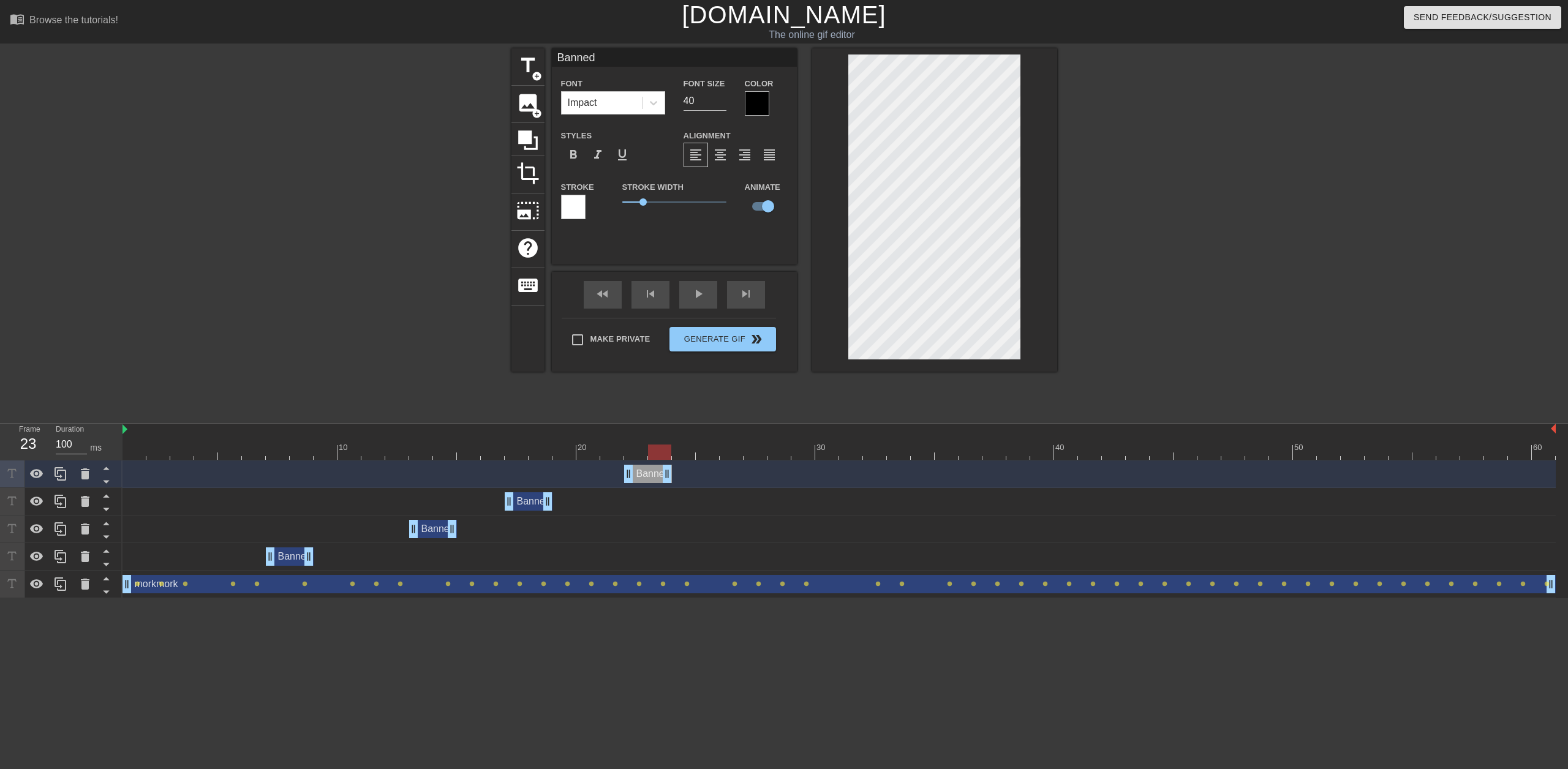
click at [658, 456] on div at bounding box center [839, 452] width 1433 height 16
click at [683, 454] on div at bounding box center [839, 452] width 1433 height 16
click at [702, 454] on div at bounding box center [839, 452] width 1433 height 16
click at [722, 453] on div at bounding box center [839, 452] width 1433 height 16
click at [750, 450] on div at bounding box center [839, 452] width 1433 height 16
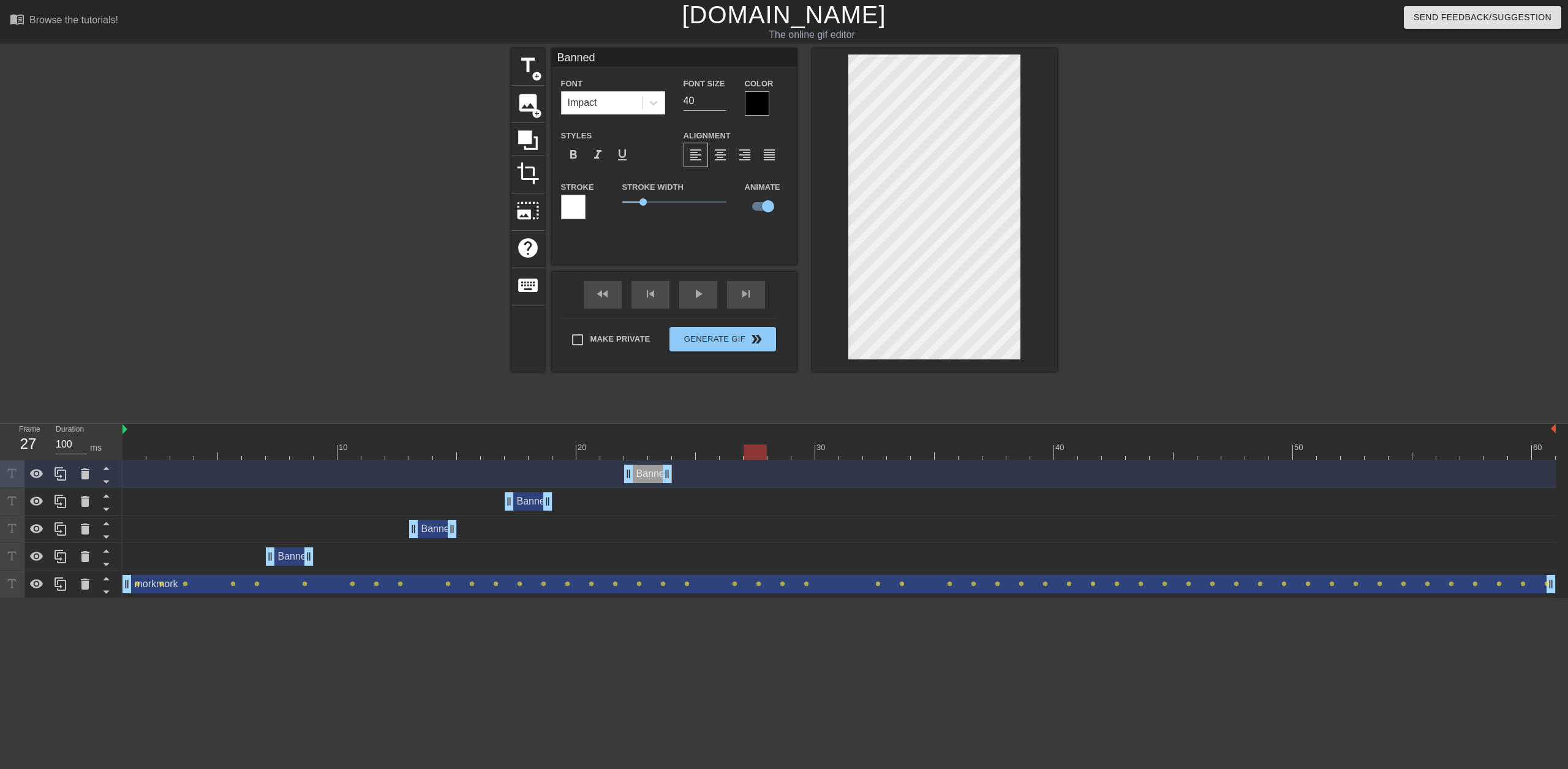
click at [653, 472] on div "Banned drag_handle drag_handle" at bounding box center [648, 474] width 48 height 19
click at [61, 465] on div at bounding box center [60, 473] width 24 height 27
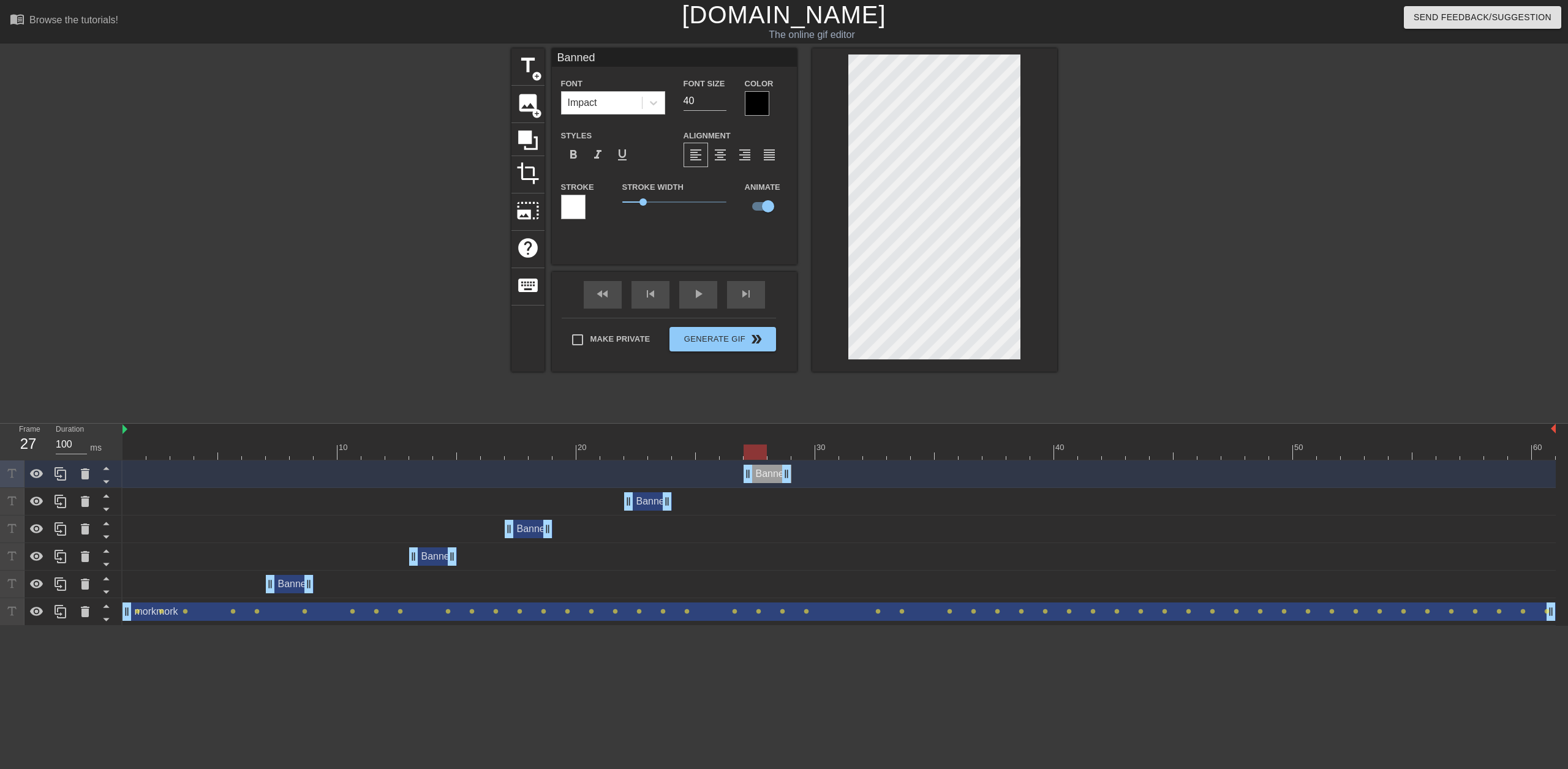
drag, startPoint x: 649, startPoint y: 477, endPoint x: 769, endPoint y: 478, distance: 120.0
click at [769, 478] on div "Banned drag_handle drag_handle" at bounding box center [767, 474] width 48 height 19
click at [777, 452] on div at bounding box center [839, 452] width 1433 height 16
click at [802, 452] on div at bounding box center [839, 452] width 1433 height 16
click at [824, 452] on div at bounding box center [839, 452] width 1433 height 16
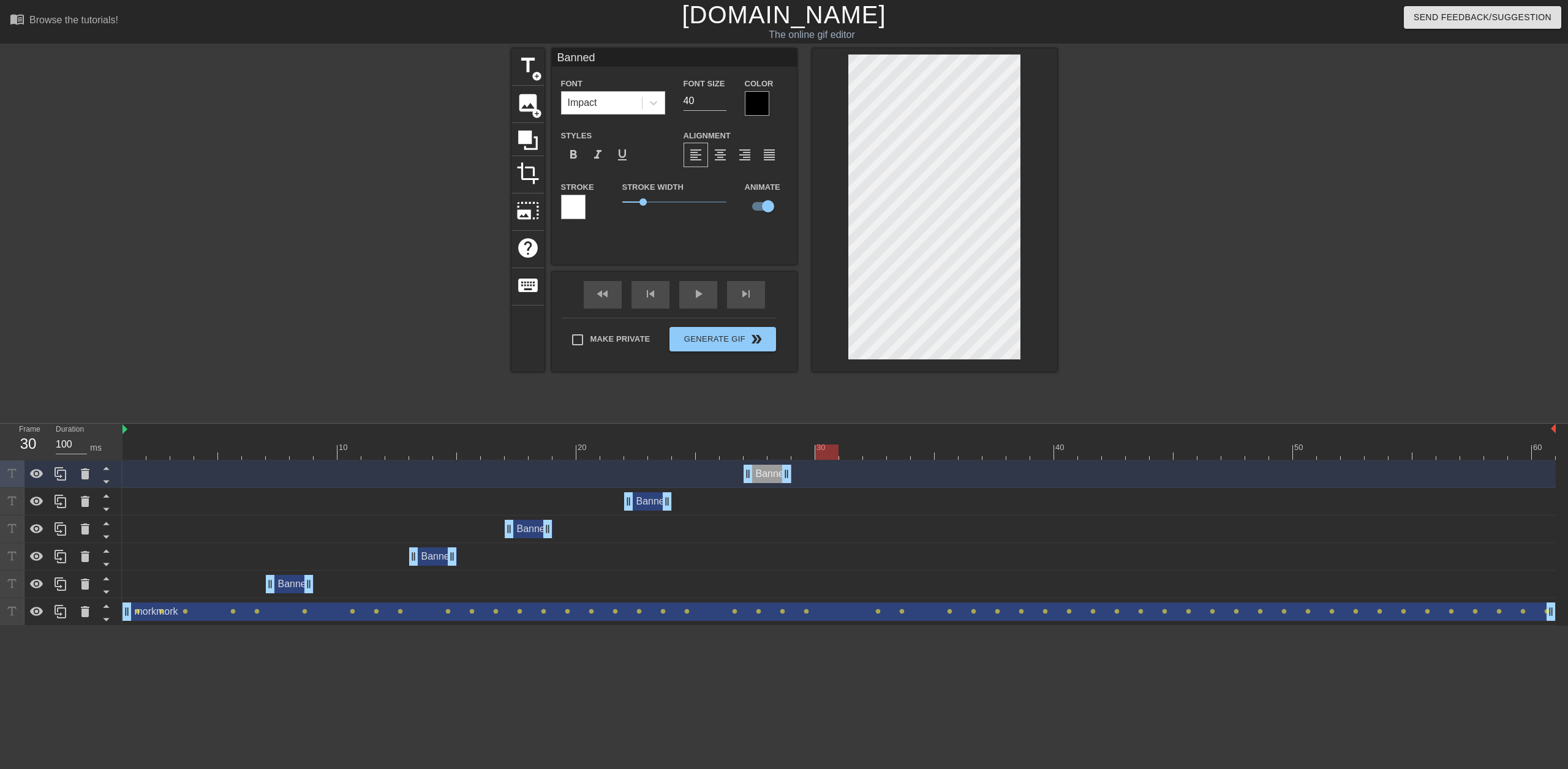
click at [847, 450] on div at bounding box center [839, 452] width 1433 height 16
click at [864, 450] on div at bounding box center [839, 452] width 1433 height 16
click at [765, 473] on div "Banned drag_handle drag_handle" at bounding box center [767, 474] width 48 height 19
click at [63, 469] on icon at bounding box center [61, 474] width 15 height 15
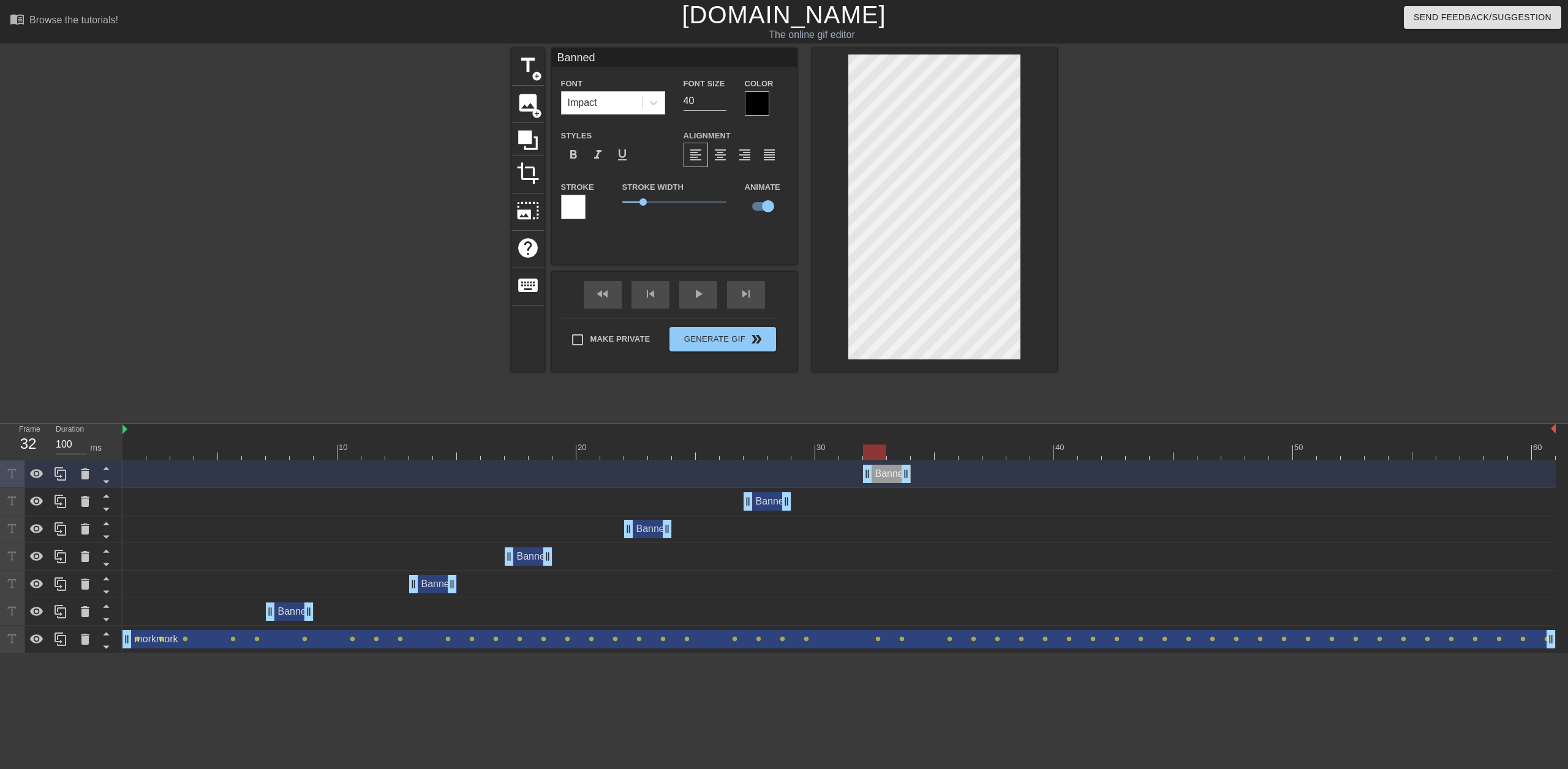
drag, startPoint x: 769, startPoint y: 475, endPoint x: 890, endPoint y: 478, distance: 121.0
click at [890, 478] on div "Banned drag_handle drag_handle" at bounding box center [886, 474] width 48 height 19
click at [67, 471] on icon at bounding box center [61, 474] width 15 height 15
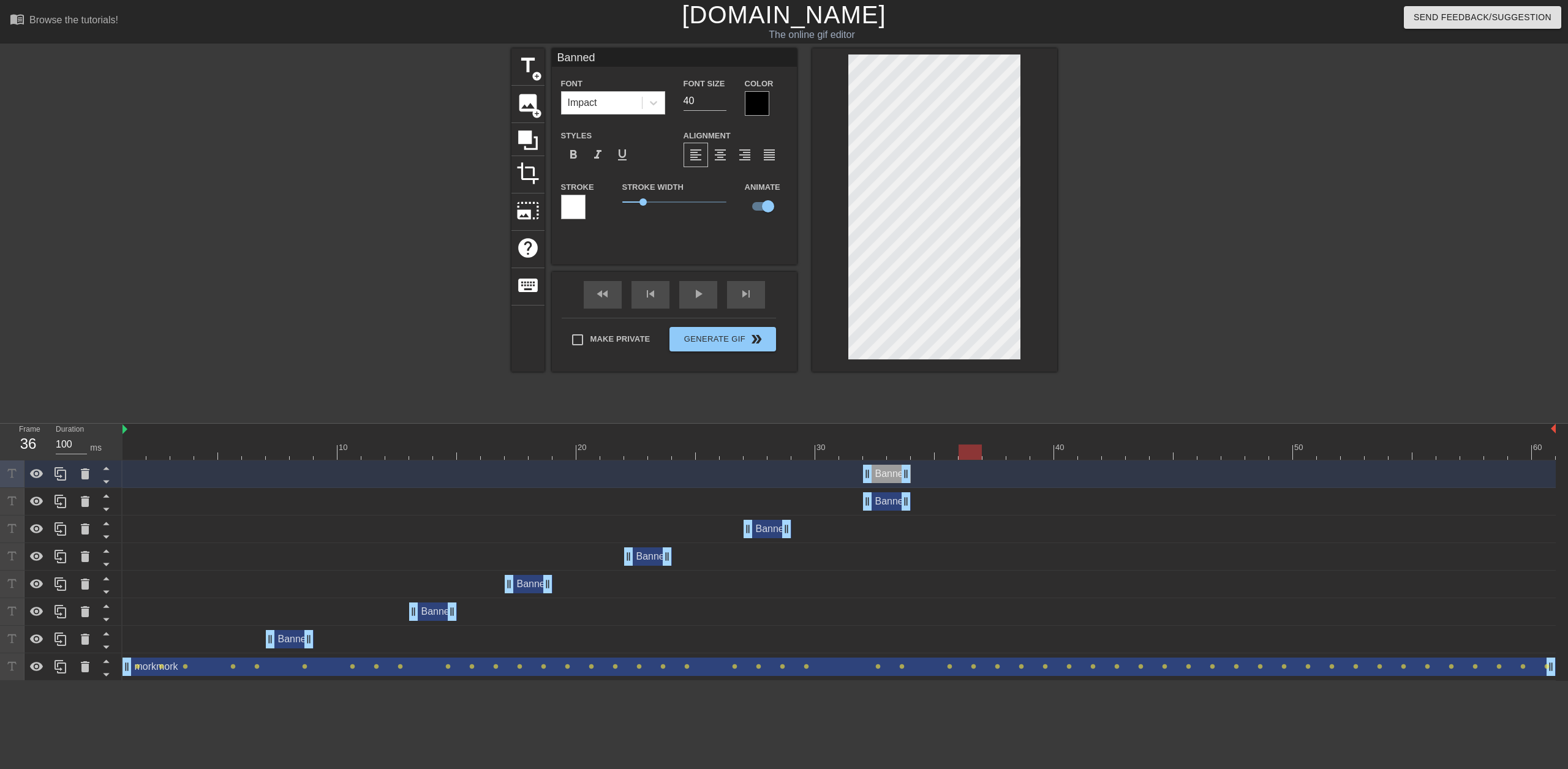
drag, startPoint x: 927, startPoint y: 453, endPoint x: 968, endPoint y: 454, distance: 41.0
click at [968, 454] on div at bounding box center [839, 452] width 1433 height 16
drag, startPoint x: 896, startPoint y: 473, endPoint x: 995, endPoint y: 473, distance: 99.0
click at [995, 473] on div "Banned drag_handle drag_handle" at bounding box center [982, 474] width 48 height 19
drag, startPoint x: 1021, startPoint y: 453, endPoint x: 1071, endPoint y: 452, distance: 50.0
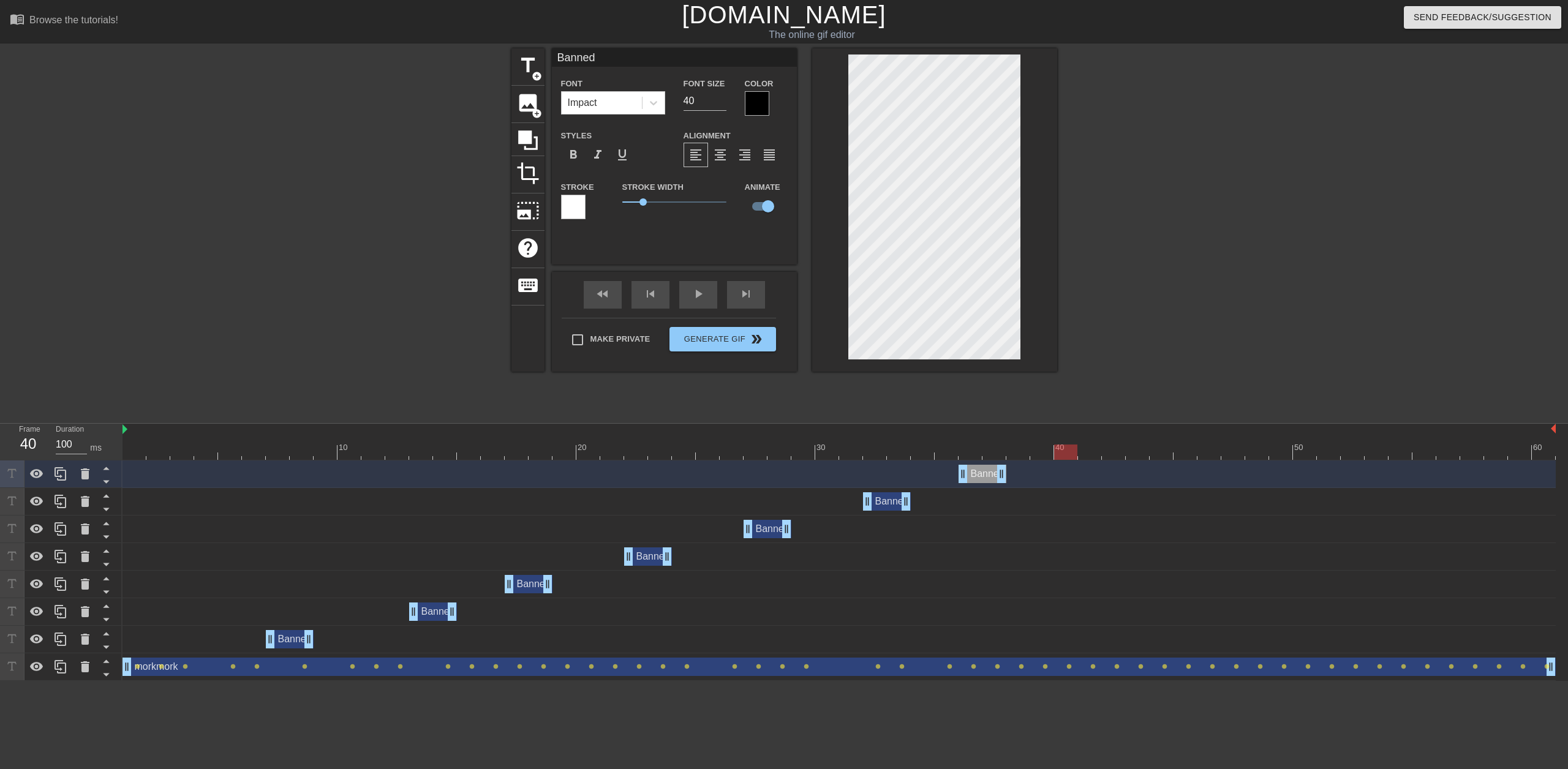
click at [1071, 452] on div at bounding box center [839, 452] width 1433 height 16
click at [67, 470] on icon at bounding box center [61, 474] width 15 height 15
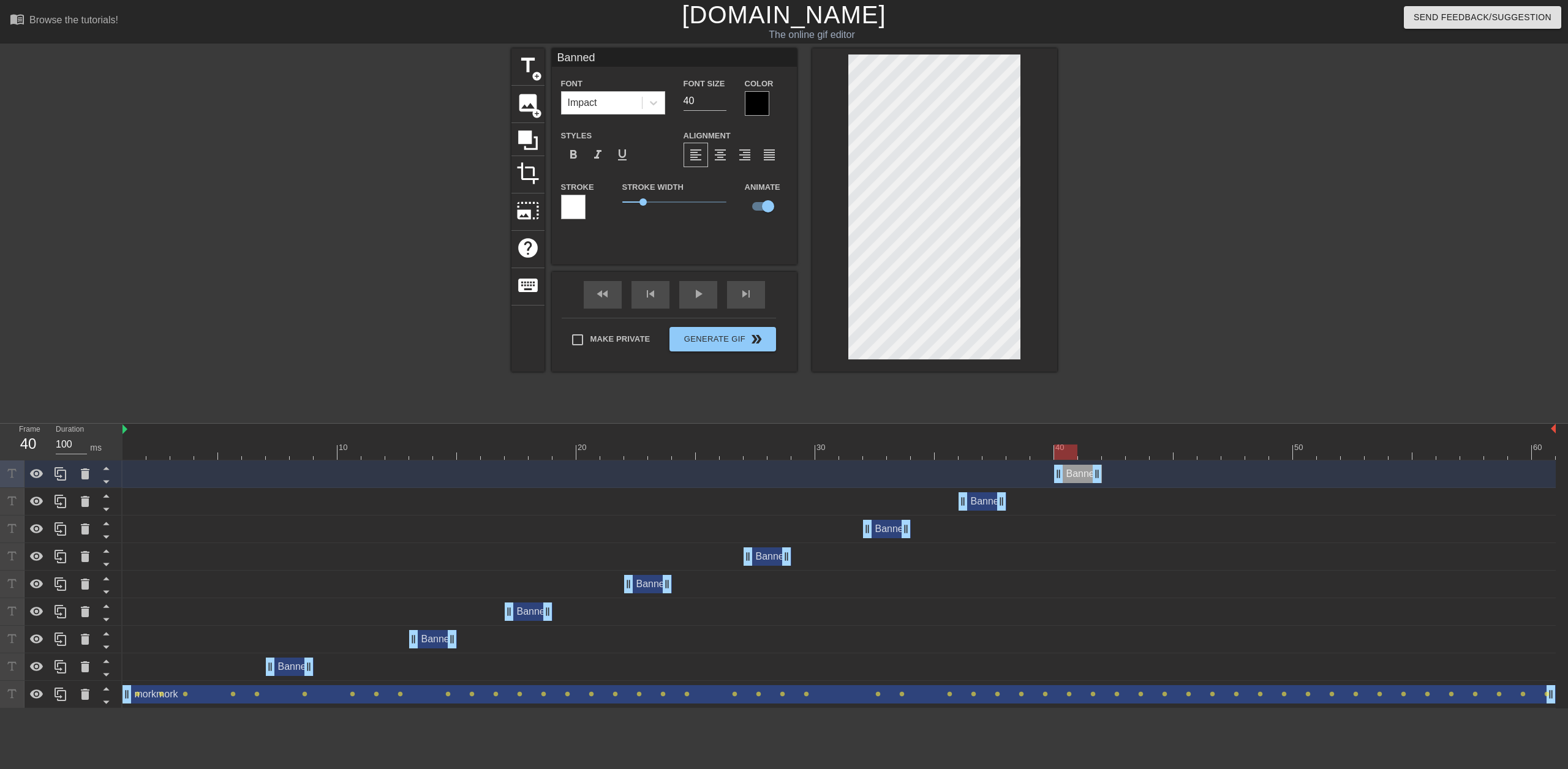
drag, startPoint x: 988, startPoint y: 475, endPoint x: 1082, endPoint y: 475, distance: 94.0
click at [1082, 475] on div "Banned drag_handle drag_handle" at bounding box center [1077, 474] width 48 height 19
drag, startPoint x: 1093, startPoint y: 455, endPoint x: 1213, endPoint y: 454, distance: 120.0
click at [1213, 454] on div at bounding box center [839, 452] width 1433 height 16
click at [65, 467] on div at bounding box center [60, 473] width 24 height 27
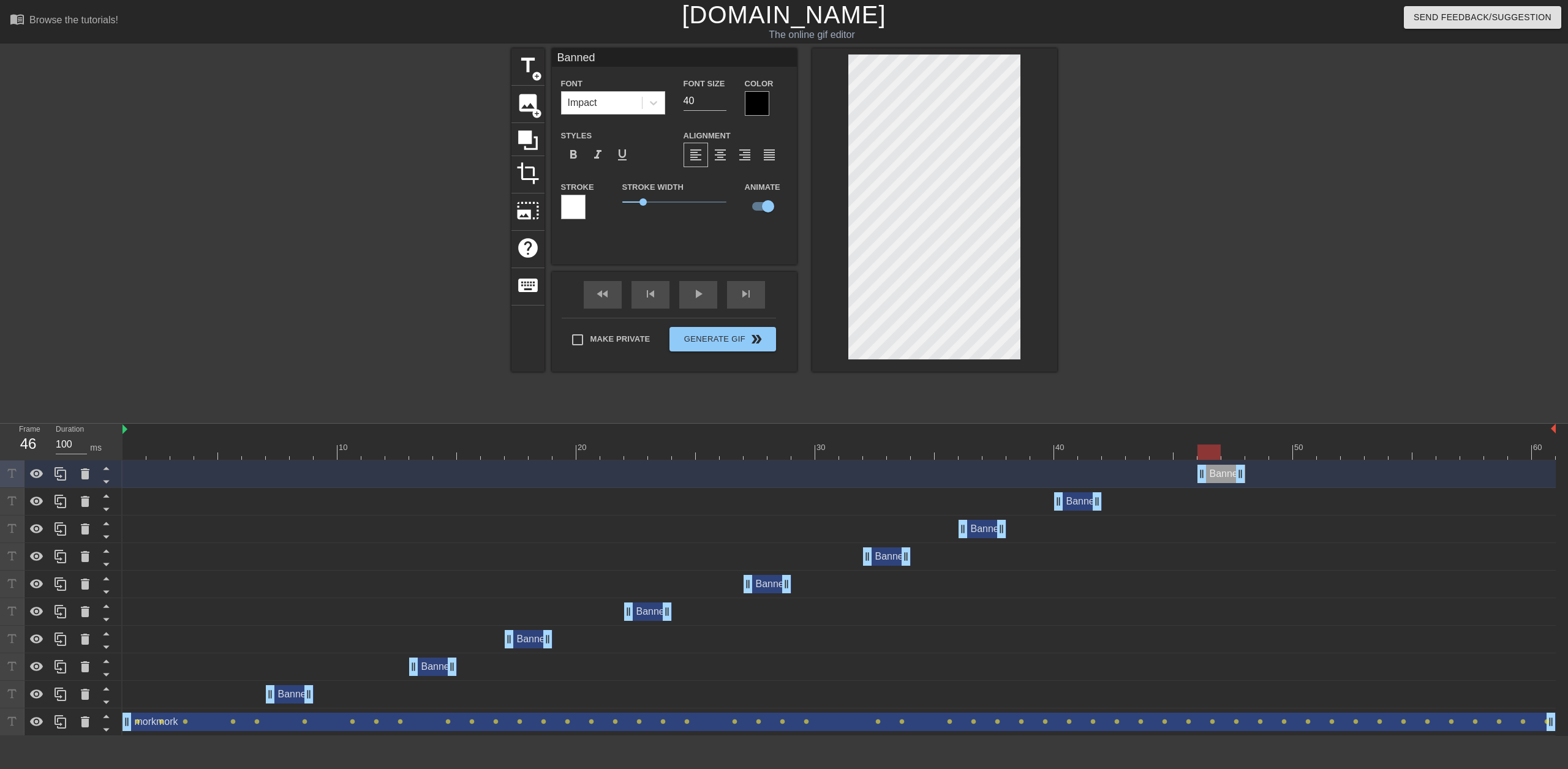
drag, startPoint x: 1079, startPoint y: 478, endPoint x: 1219, endPoint y: 474, distance: 140.1
click at [1219, 474] on div "Banned drag_handle drag_handle" at bounding box center [1221, 474] width 48 height 19
drag, startPoint x: 1264, startPoint y: 454, endPoint x: 1361, endPoint y: 435, distance: 98.8
click at [1502, 447] on div at bounding box center [839, 452] width 1433 height 16
click at [708, 290] on div "play_arrow" at bounding box center [698, 295] width 38 height 27
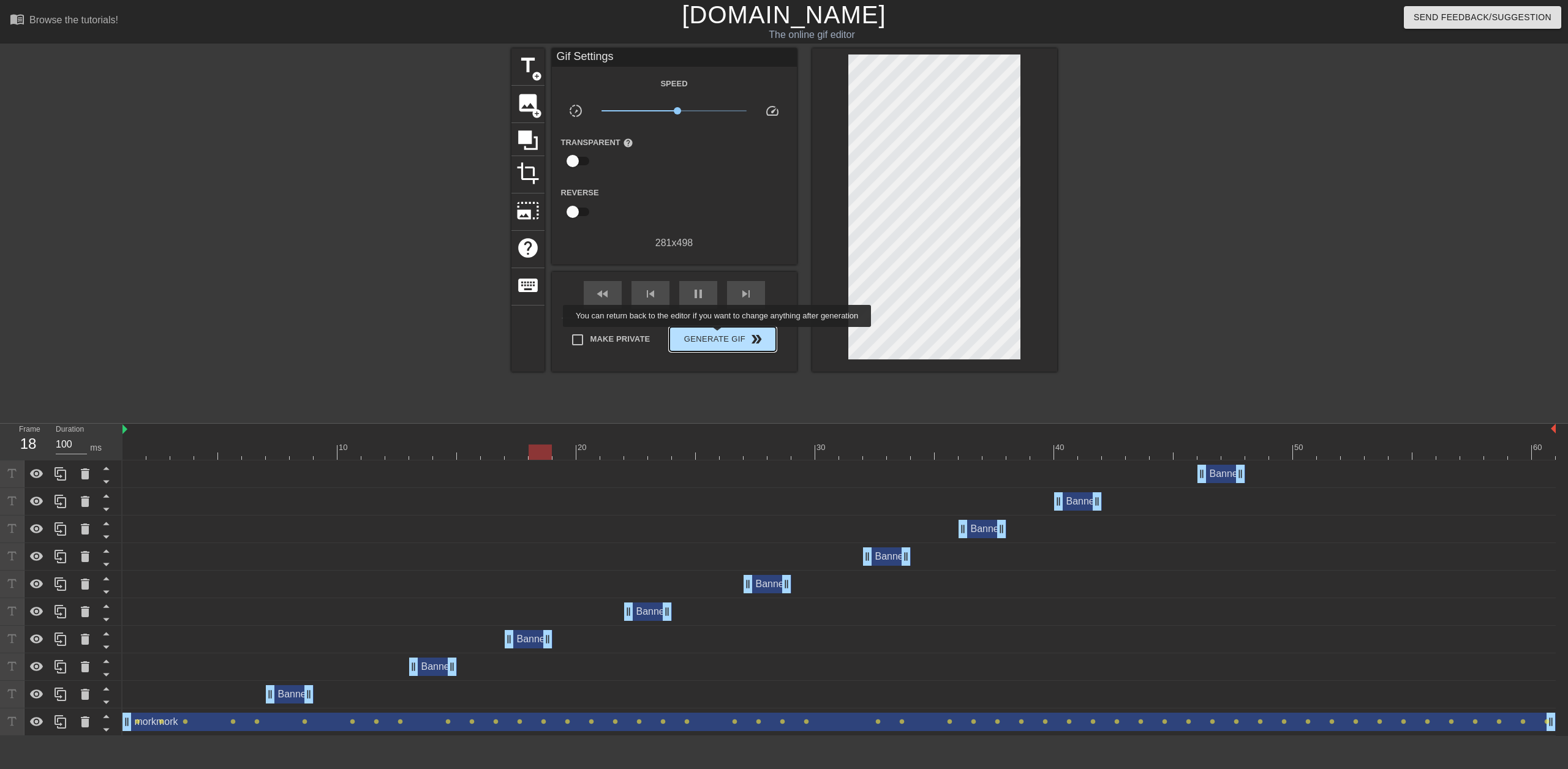
click at [718, 337] on span "Generate Gif double_arrow" at bounding box center [722, 339] width 96 height 15
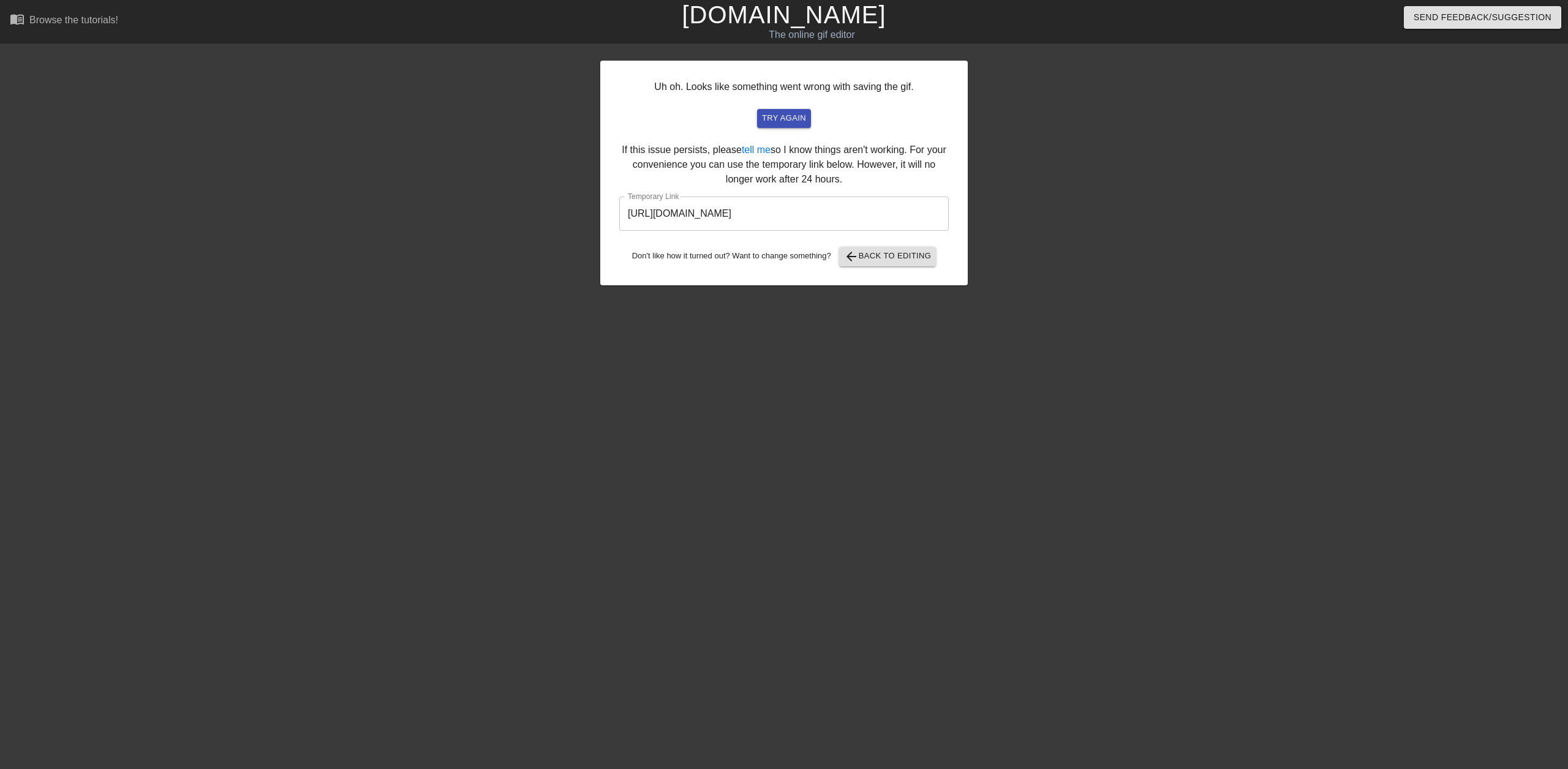
click at [807, 210] on input "[URL][DOMAIN_NAME]" at bounding box center [784, 213] width 329 height 34
drag, startPoint x: 885, startPoint y: 210, endPoint x: 555, endPoint y: 208, distance: 330.0
click at [554, 208] on div "Uh oh. Looks like something went wrong with saving the gif. try again If this i…" at bounding box center [784, 232] width 1568 height 367
